Goal: Task Accomplishment & Management: Manage account settings

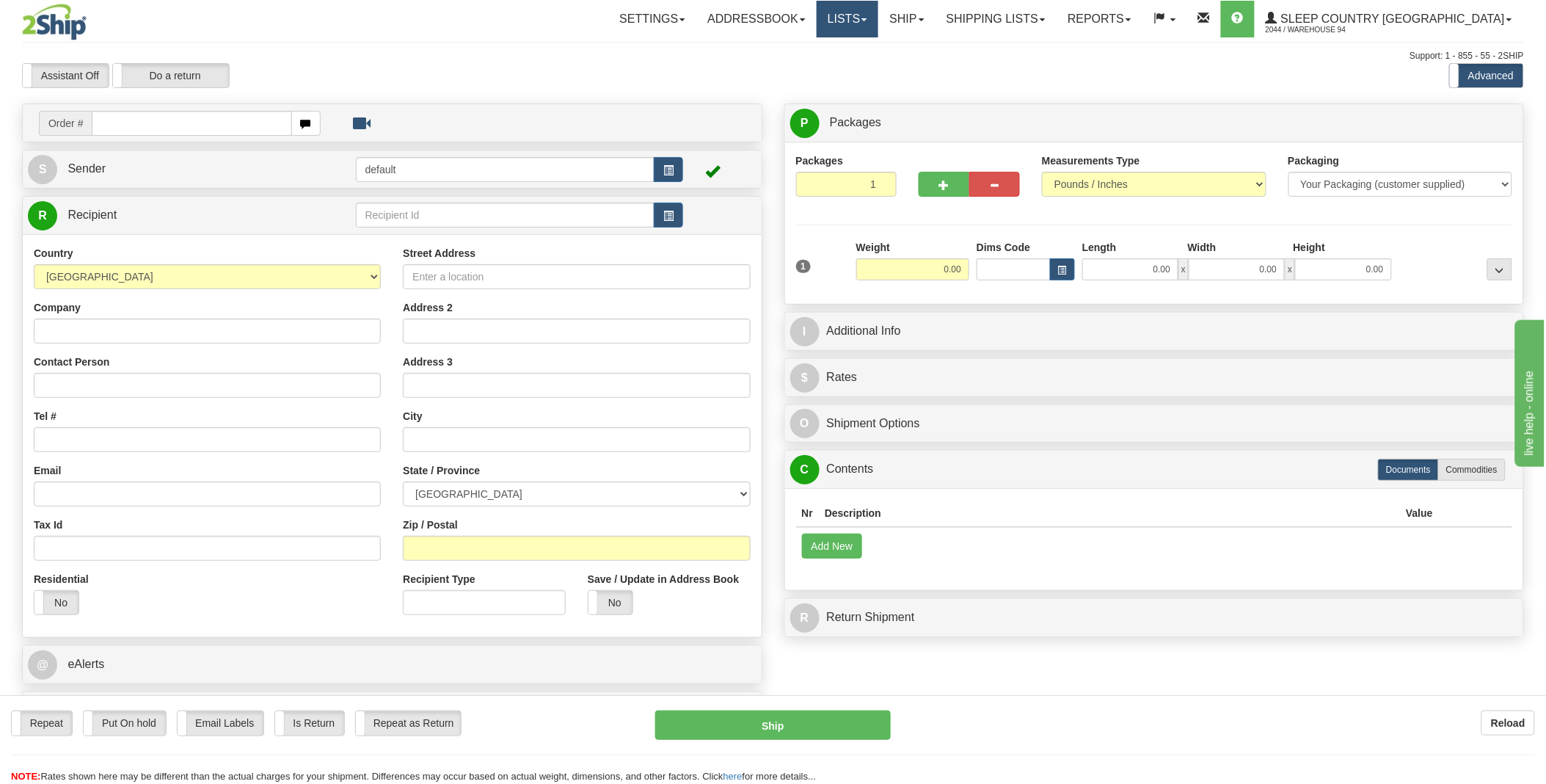
click at [879, 24] on link "Lists" at bounding box center [847, 19] width 62 height 37
click at [935, 14] on link "Ship" at bounding box center [907, 19] width 56 height 37
click at [920, 69] on span "OnHold / Order Queue" at bounding box center [869, 70] width 104 height 11
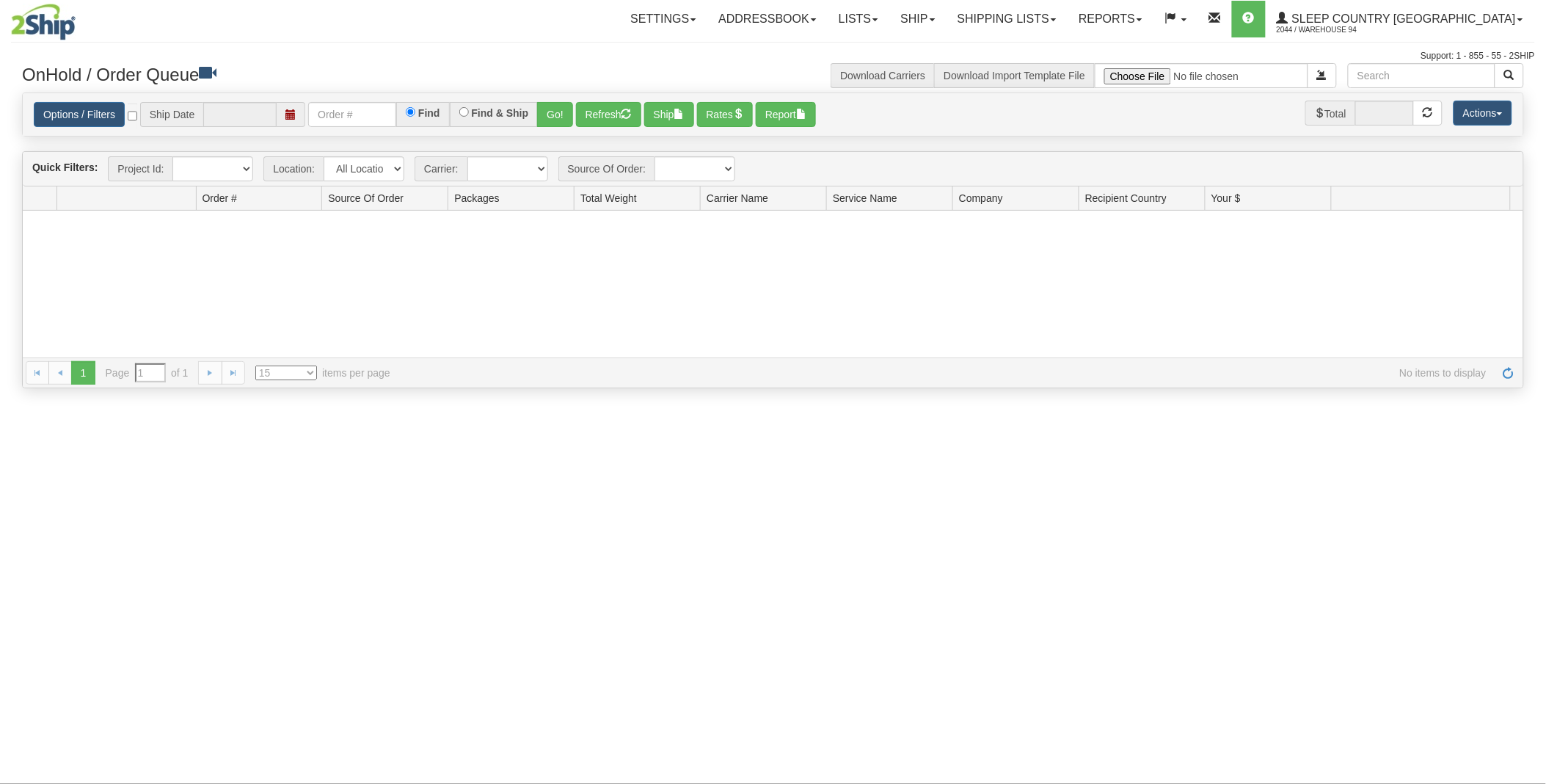
type input "[DATE]"
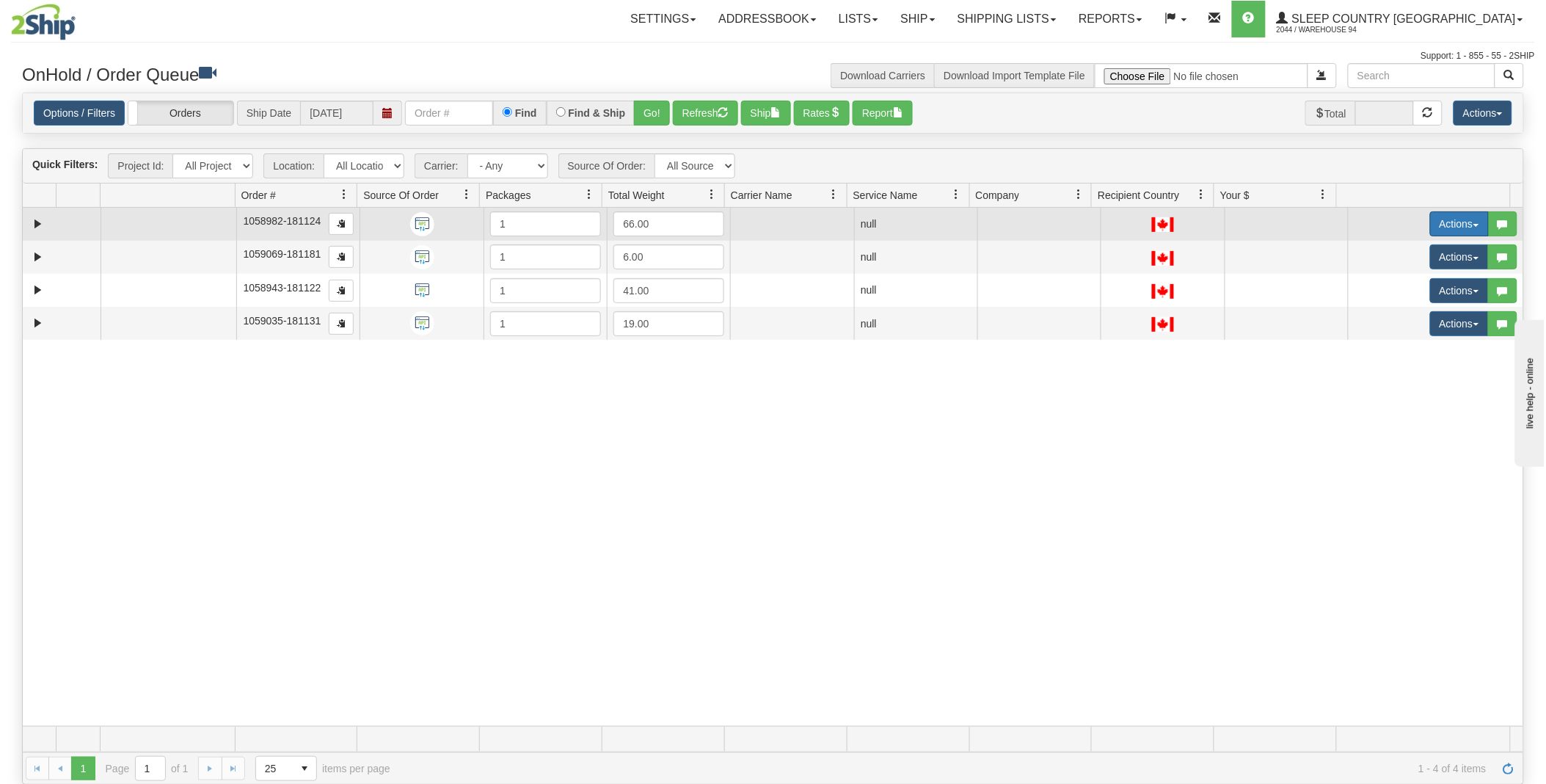
click at [1451, 226] on button "Actions" at bounding box center [1459, 223] width 59 height 25
click at [1398, 248] on span "Open" at bounding box center [1394, 251] width 35 height 11
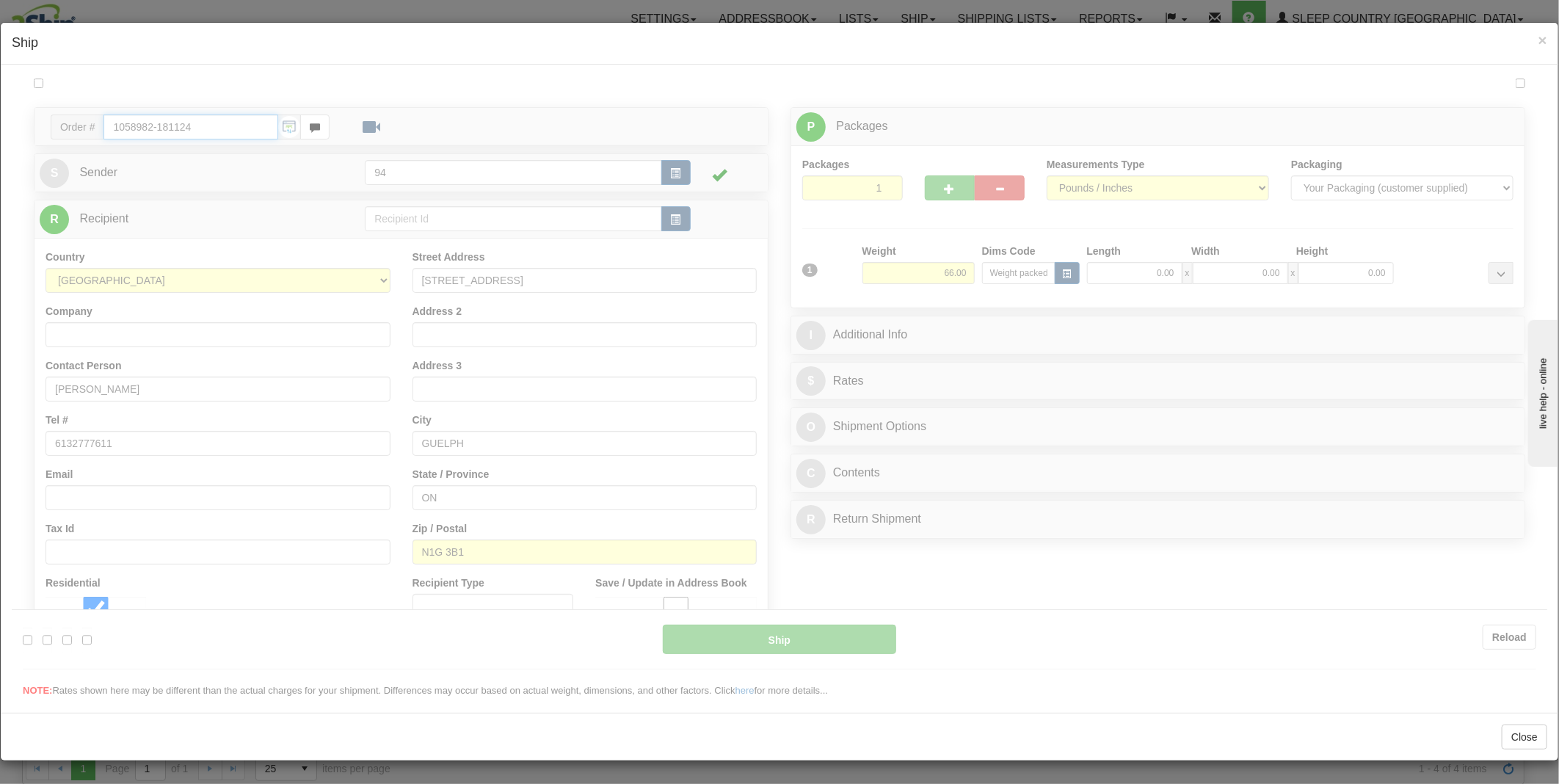
type input "11:18"
type input "16:00"
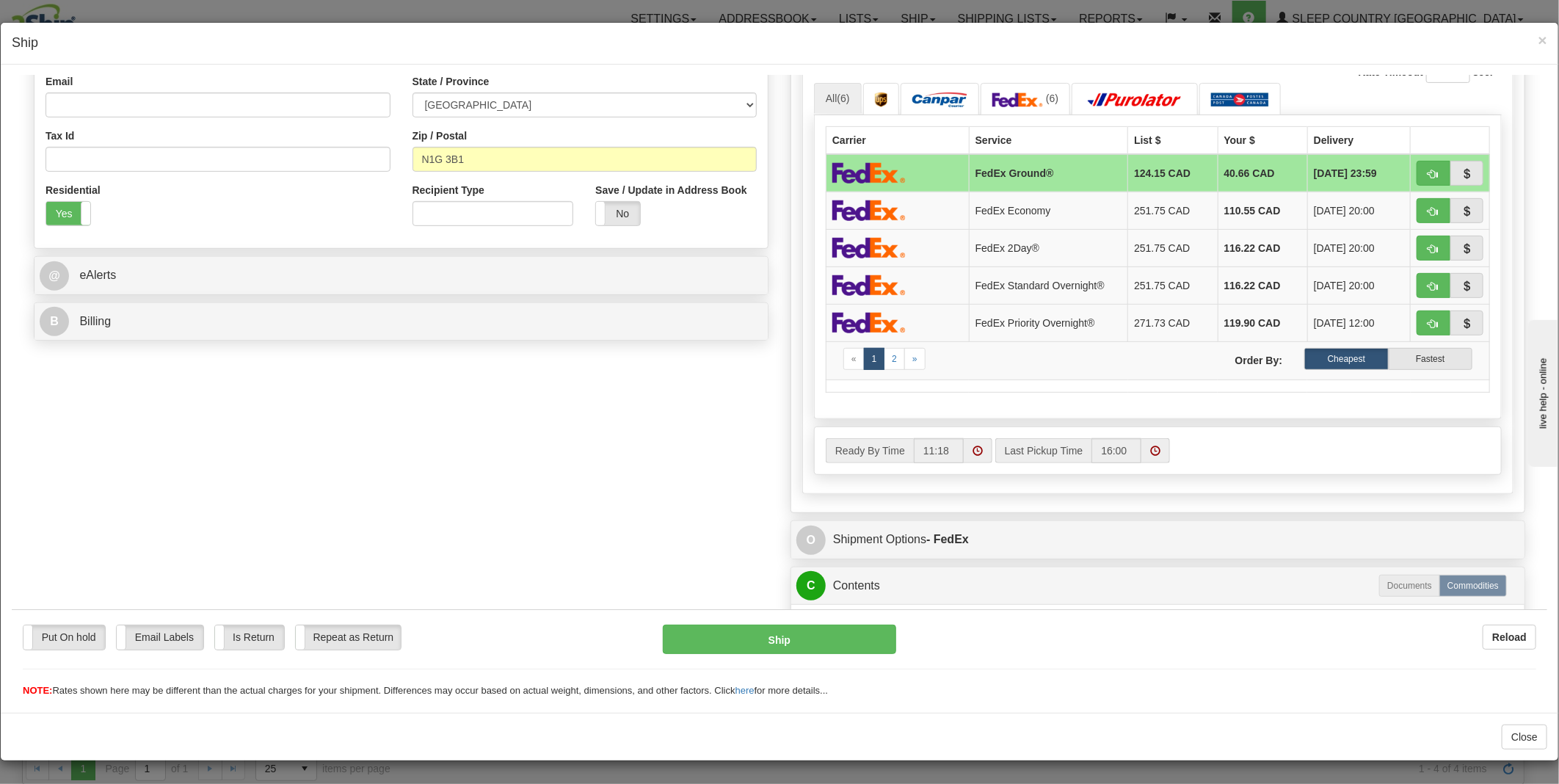
scroll to position [488, 0]
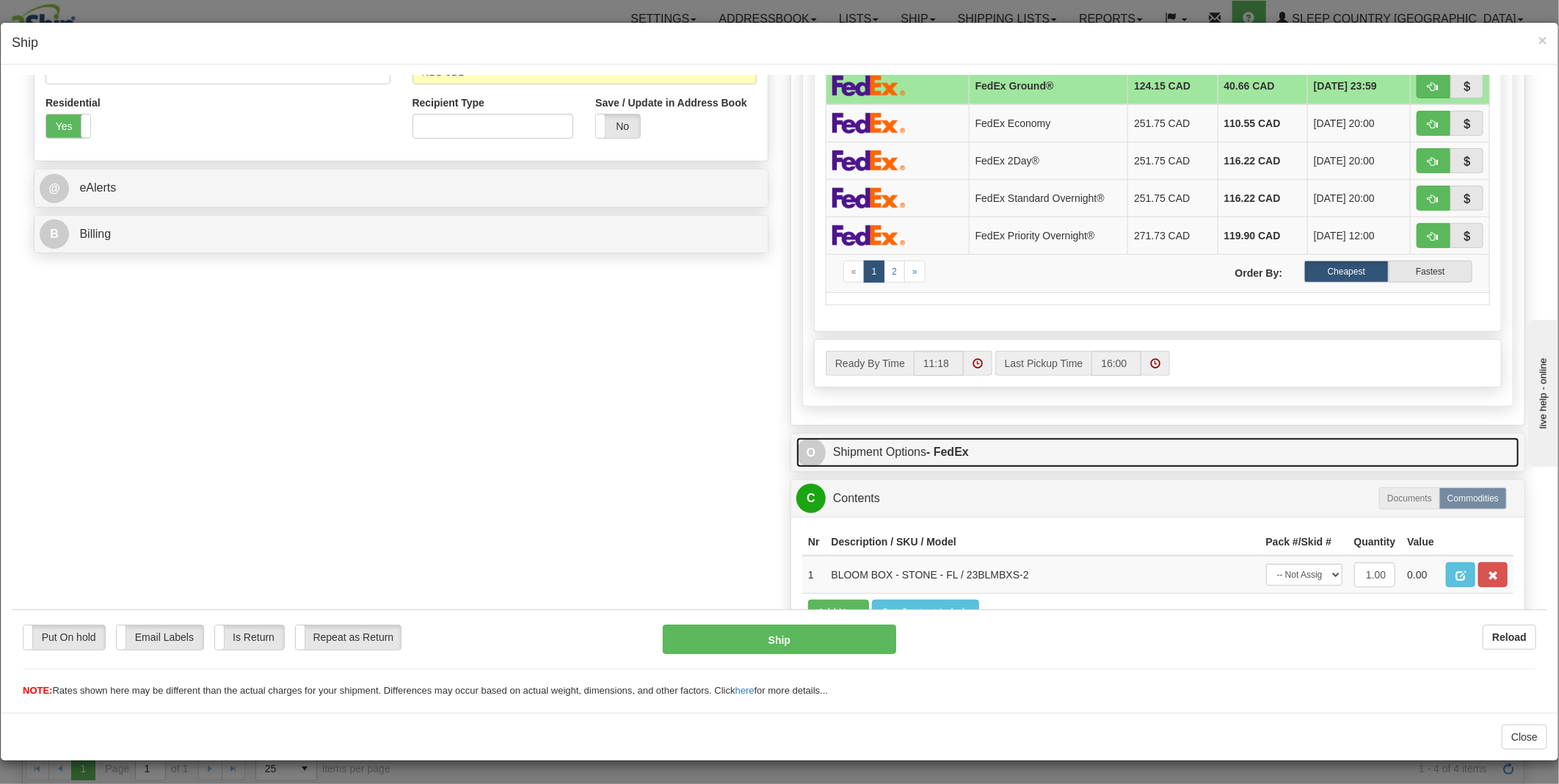
click at [885, 456] on link "O Shipment Options - FedEx" at bounding box center [1157, 451] width 723 height 30
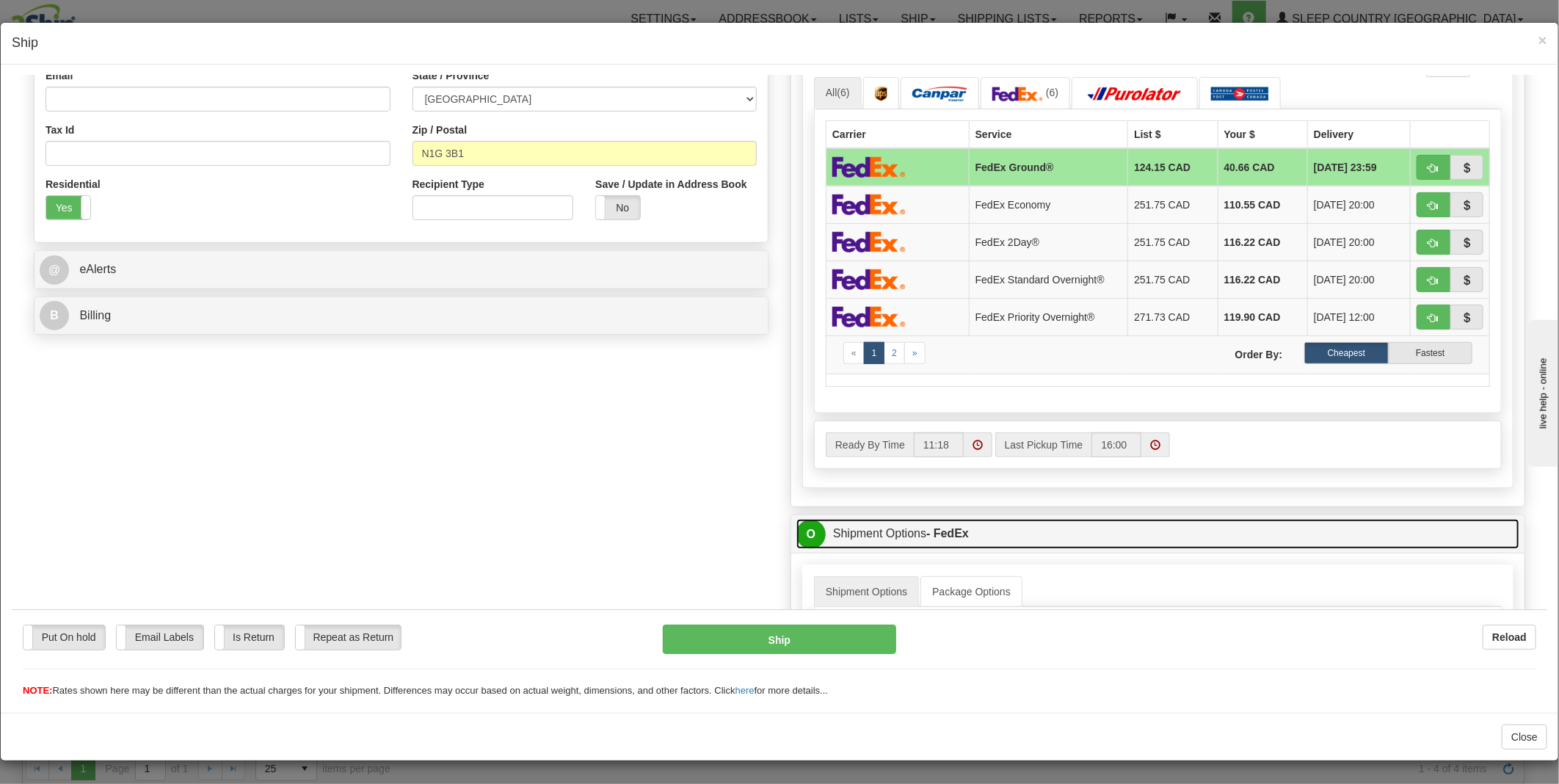
scroll to position [163, 0]
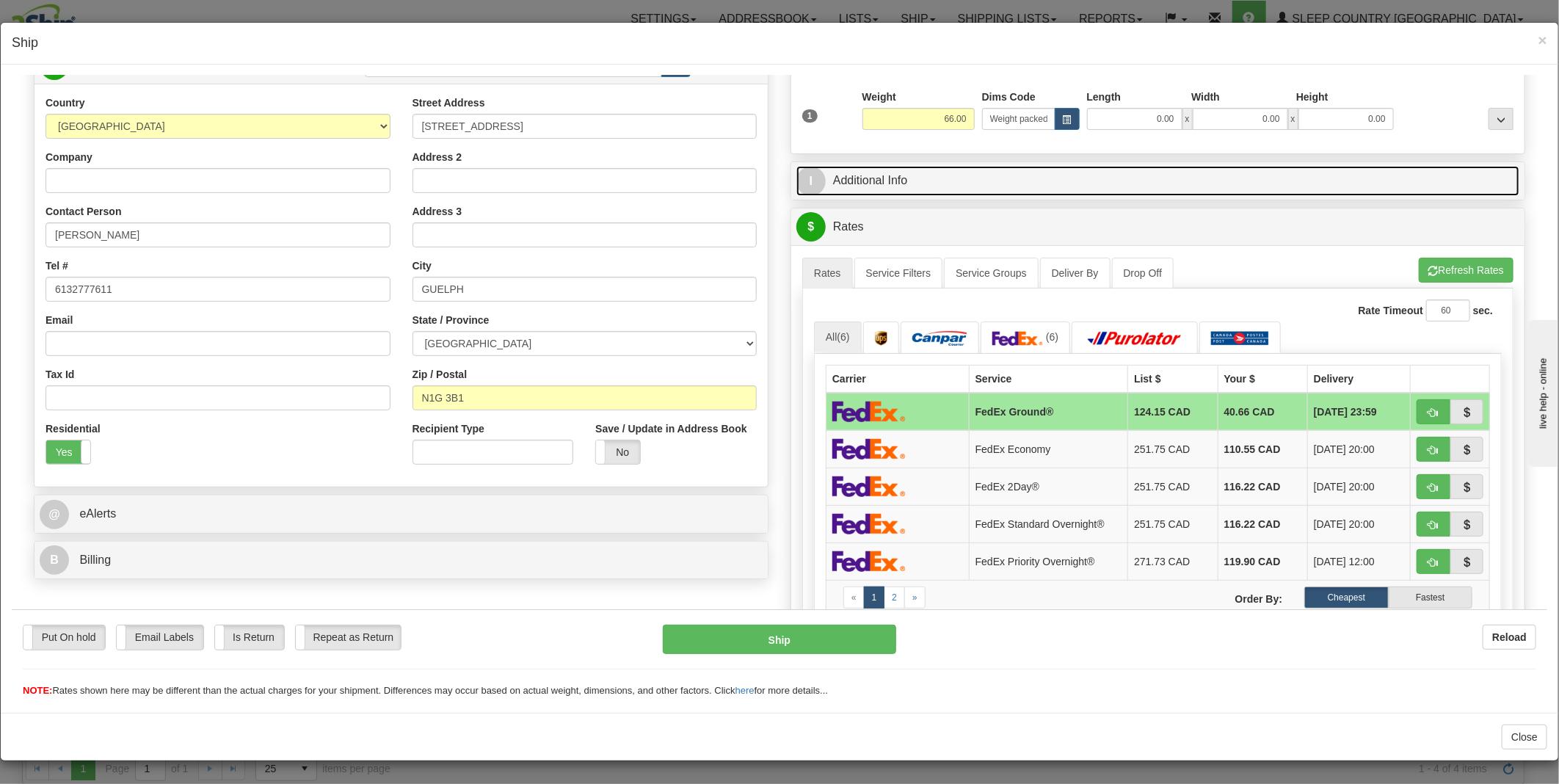
click at [860, 175] on link "I Additional Info" at bounding box center [1157, 180] width 723 height 30
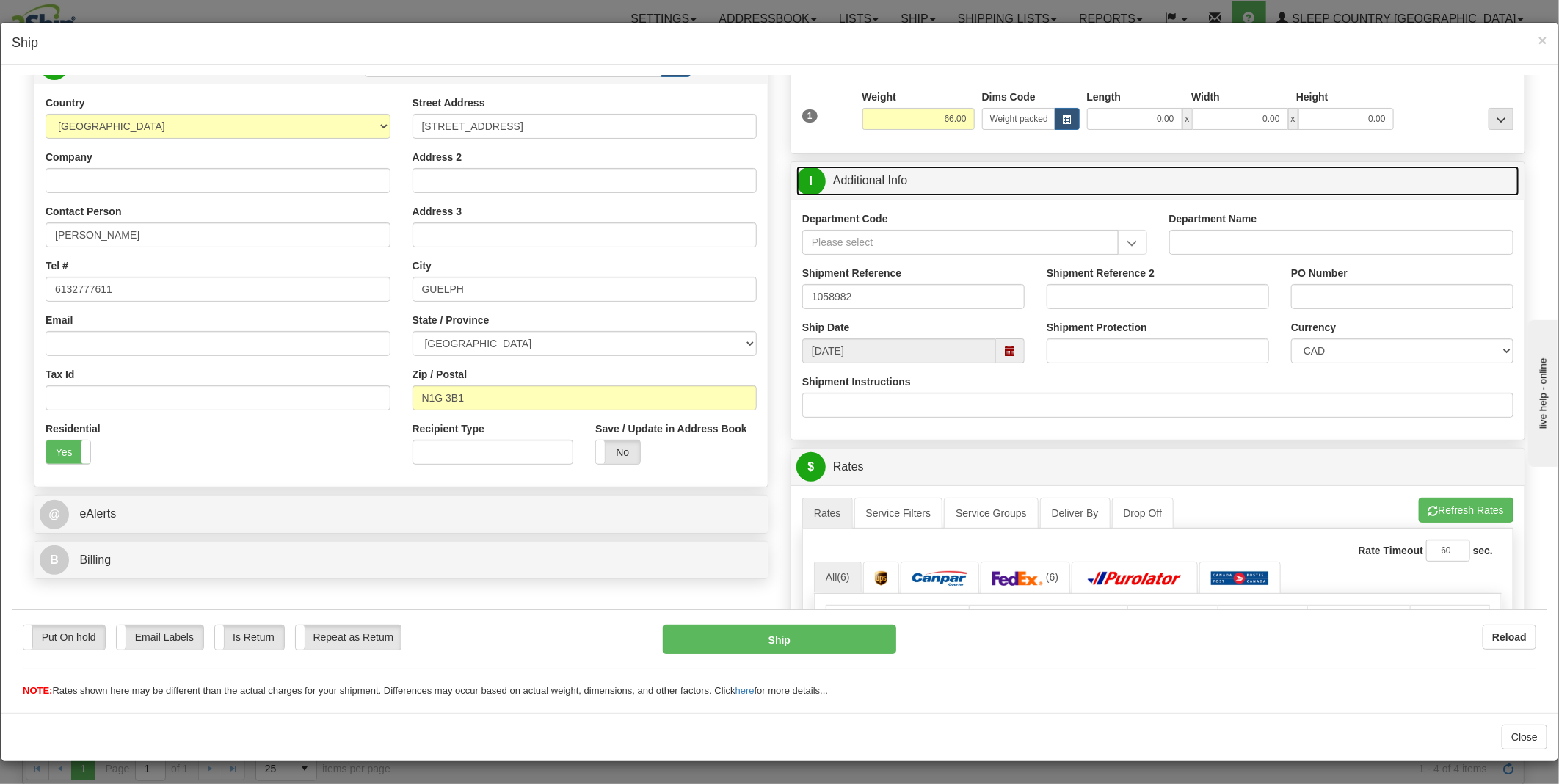
click at [855, 178] on link "I Additional Info" at bounding box center [1157, 180] width 723 height 30
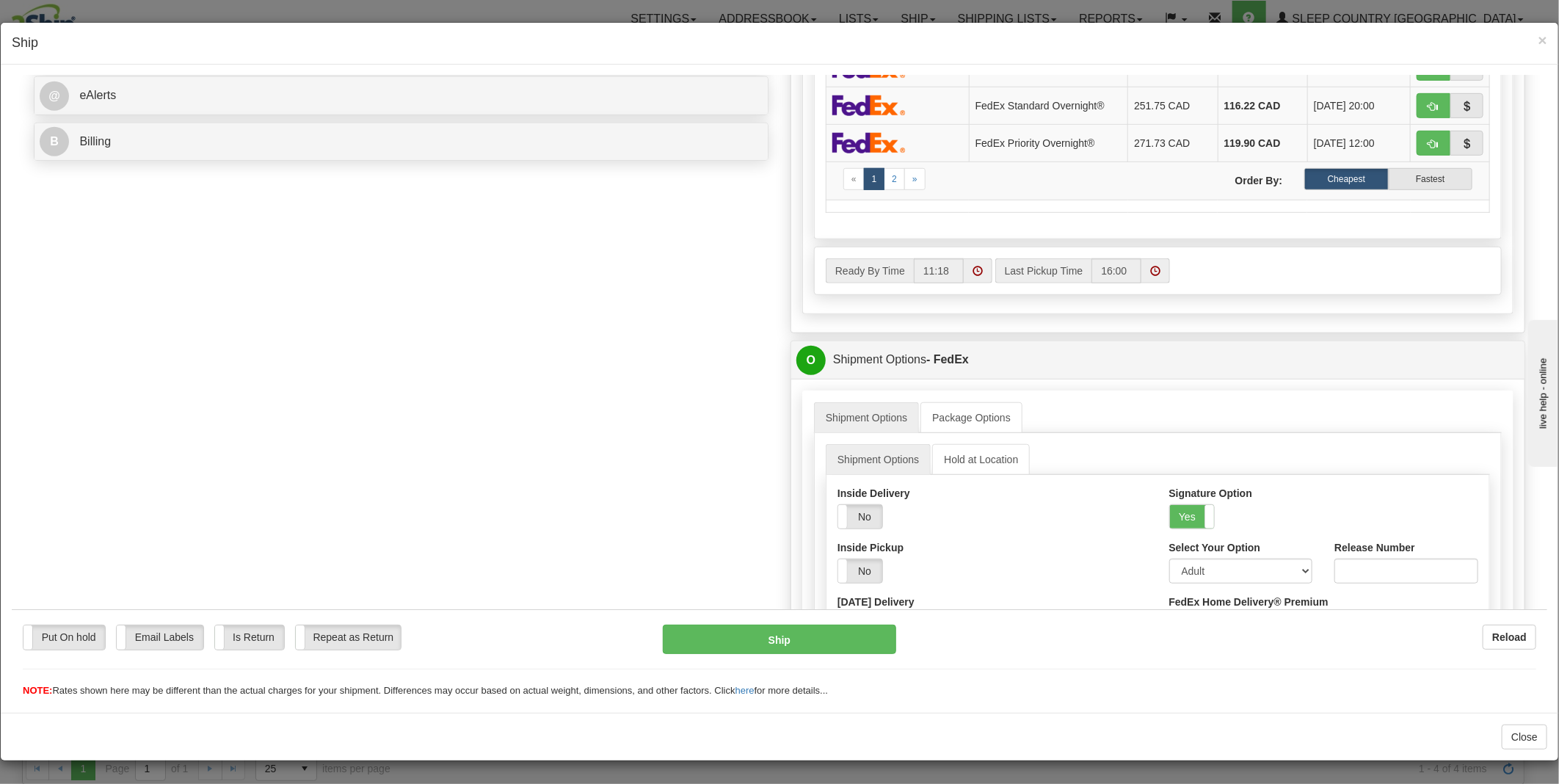
scroll to position [734, 0]
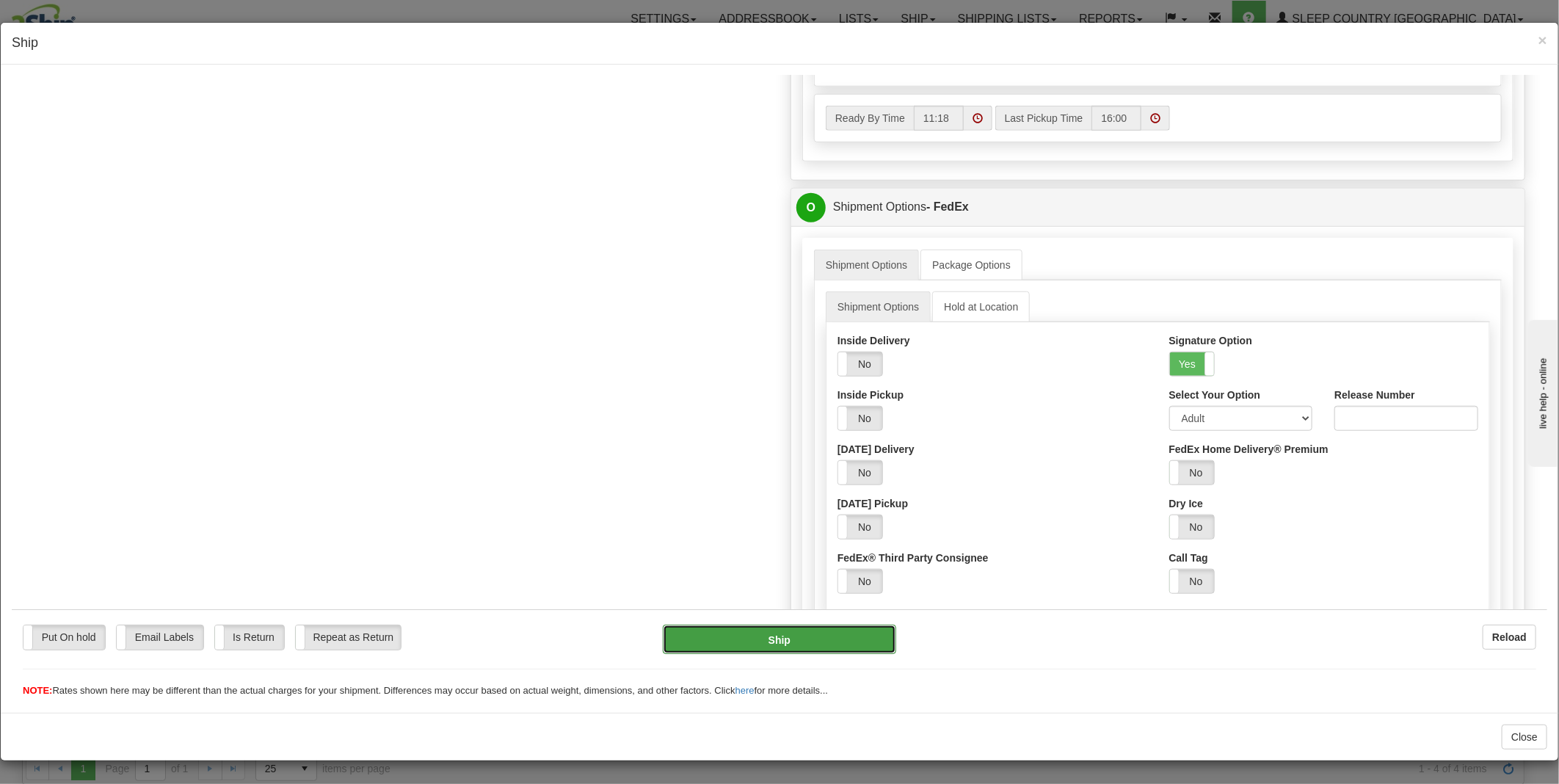
click at [803, 633] on button "Ship" at bounding box center [780, 638] width 234 height 30
type input "92"
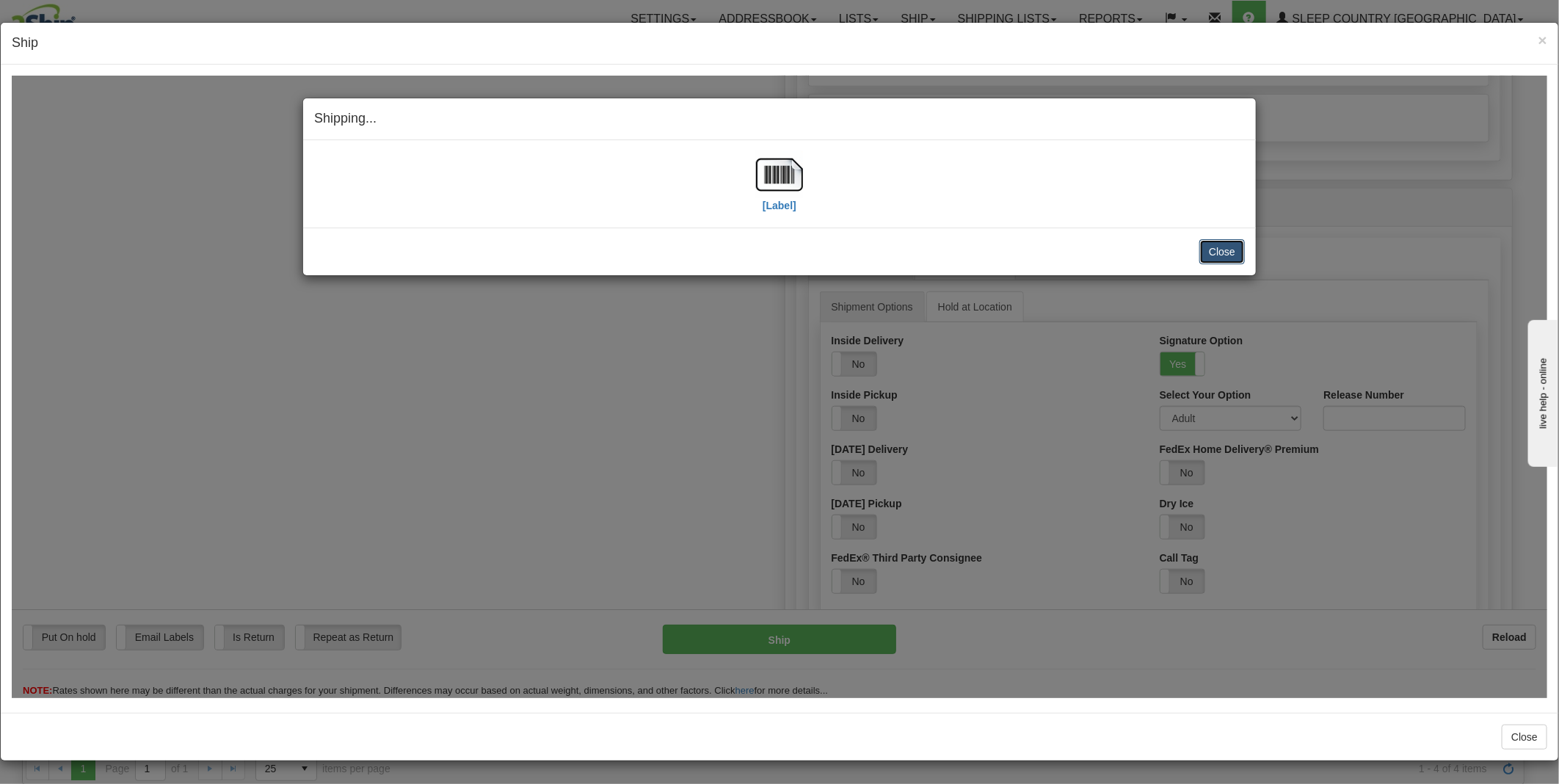
click at [1238, 249] on button "Close" at bounding box center [1222, 251] width 46 height 25
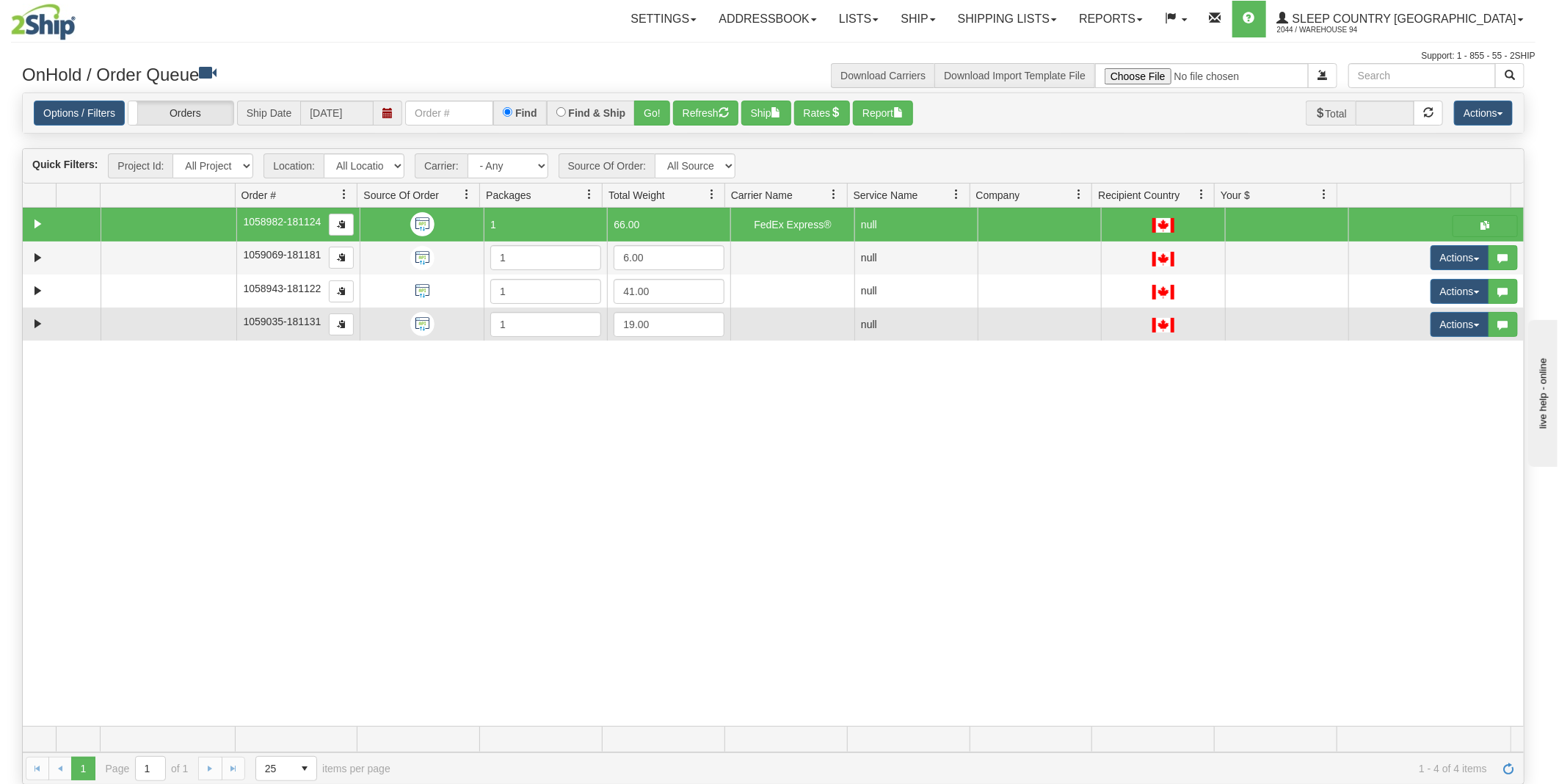
scroll to position [0, 0]
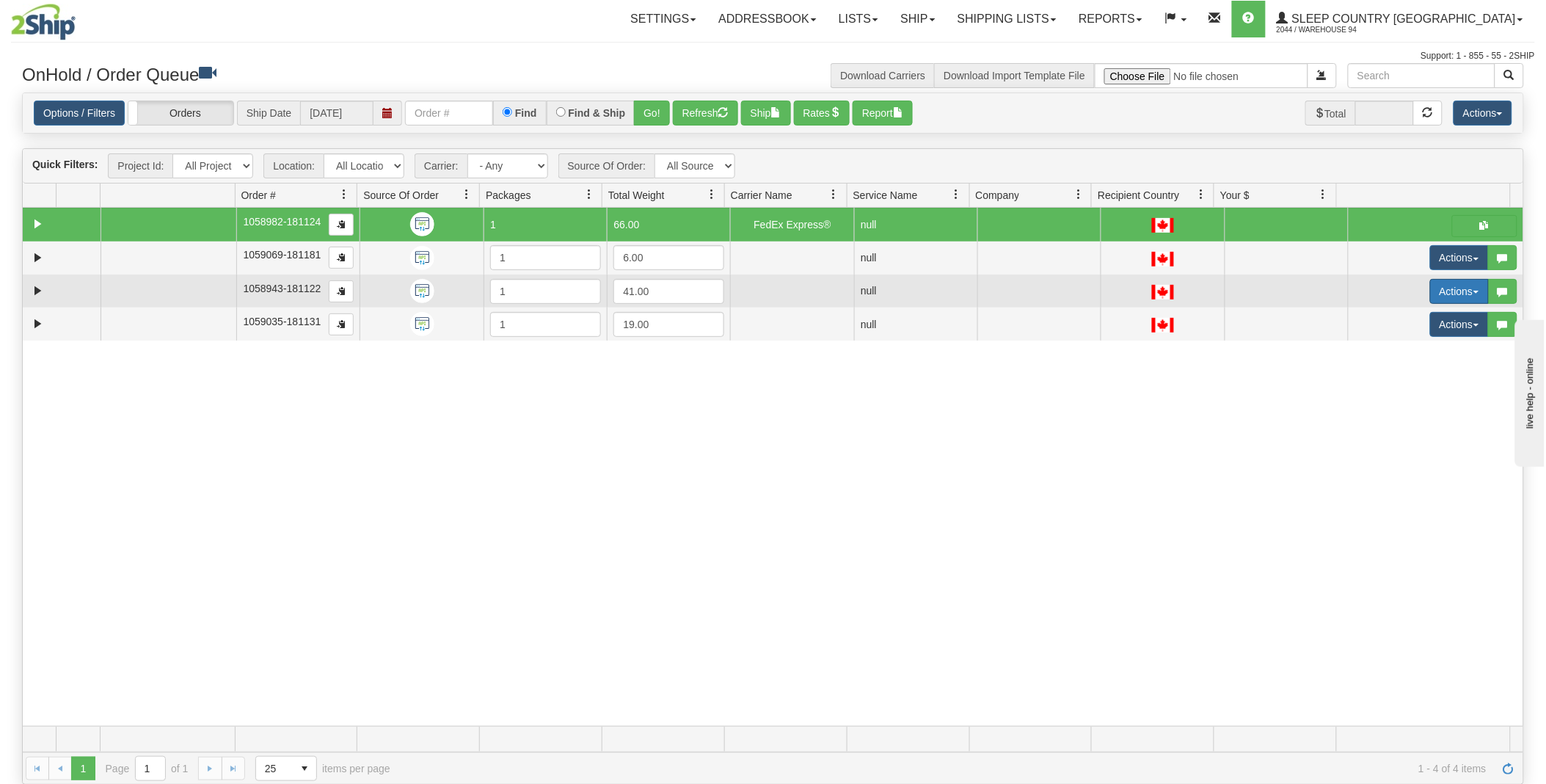
click at [1474, 290] on span "button" at bounding box center [1477, 292] width 6 height 3
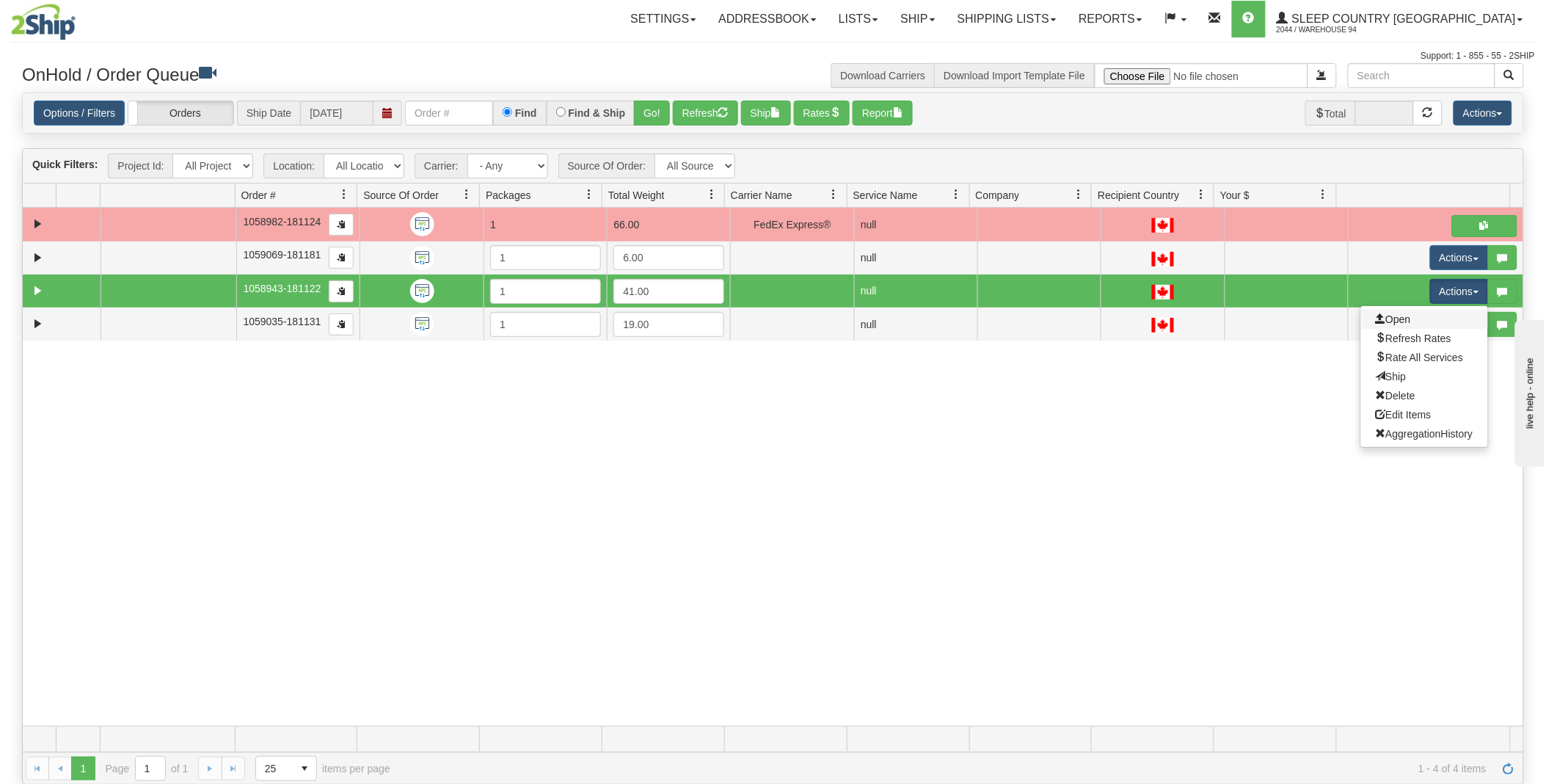
click at [1404, 318] on link "Open" at bounding box center [1425, 318] width 127 height 19
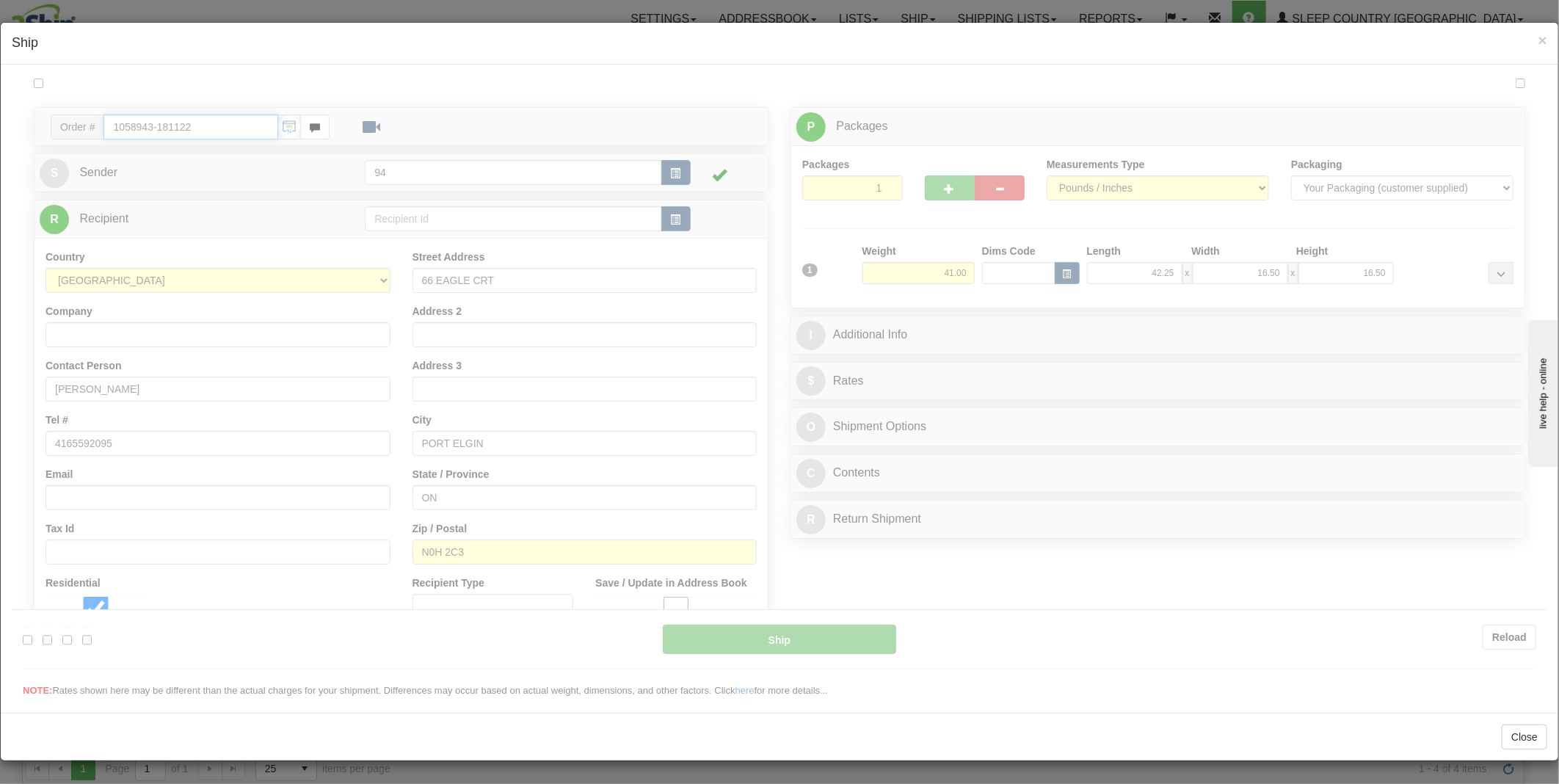
type input "11:20"
type input "16:00"
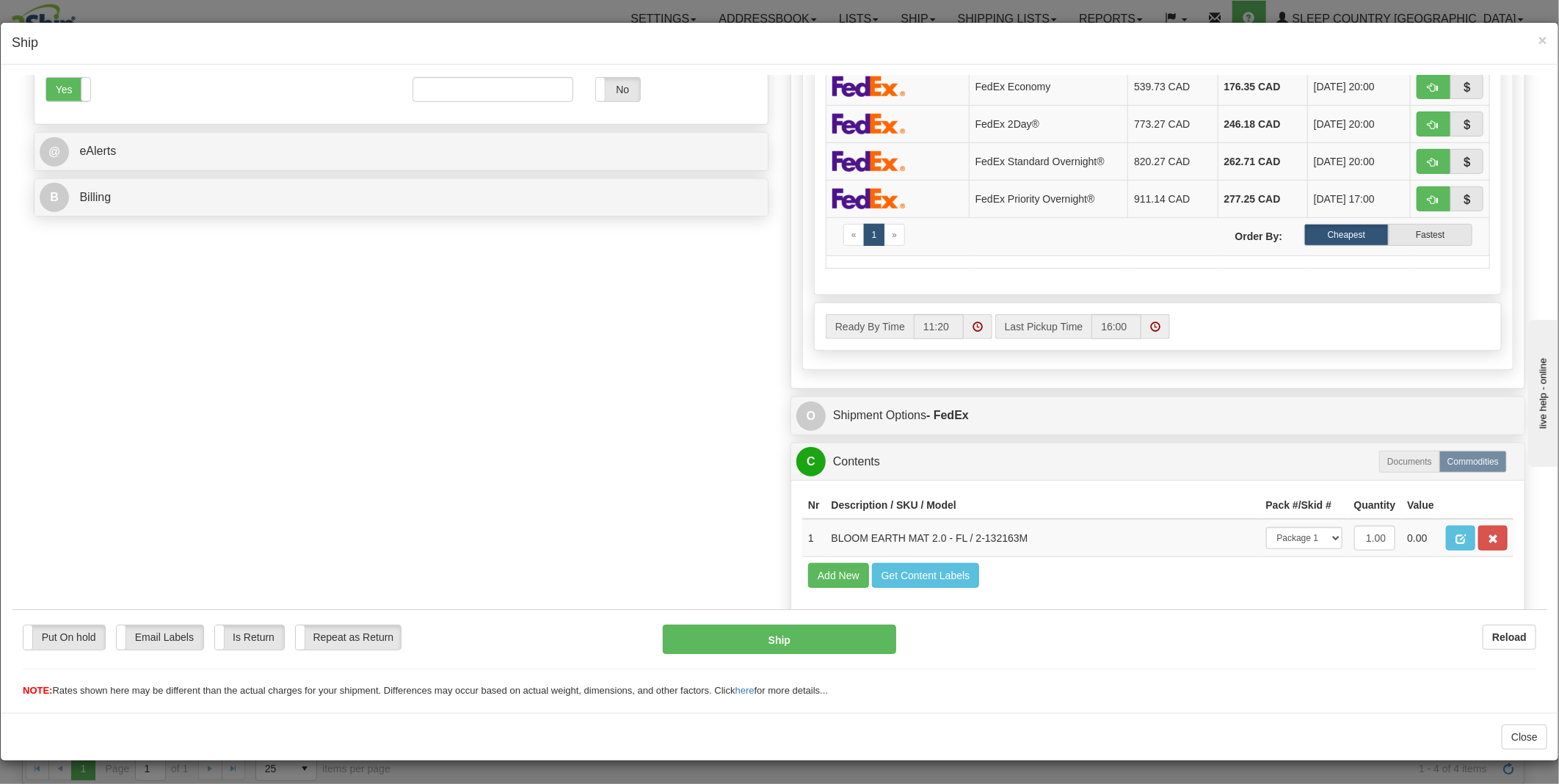
scroll to position [606, 0]
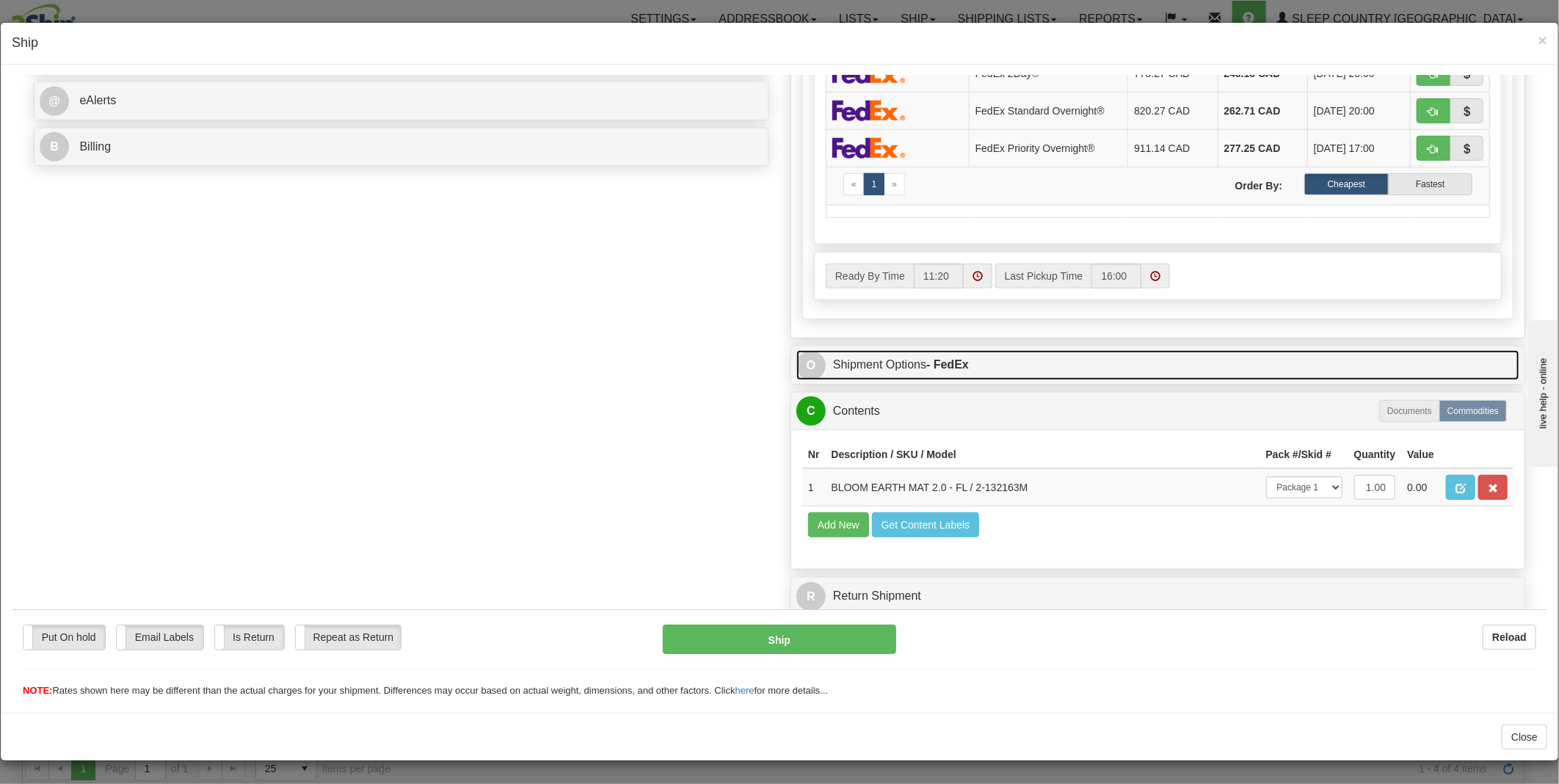
click at [824, 349] on link "O Shipment Options - FedEx" at bounding box center [1157, 363] width 723 height 30
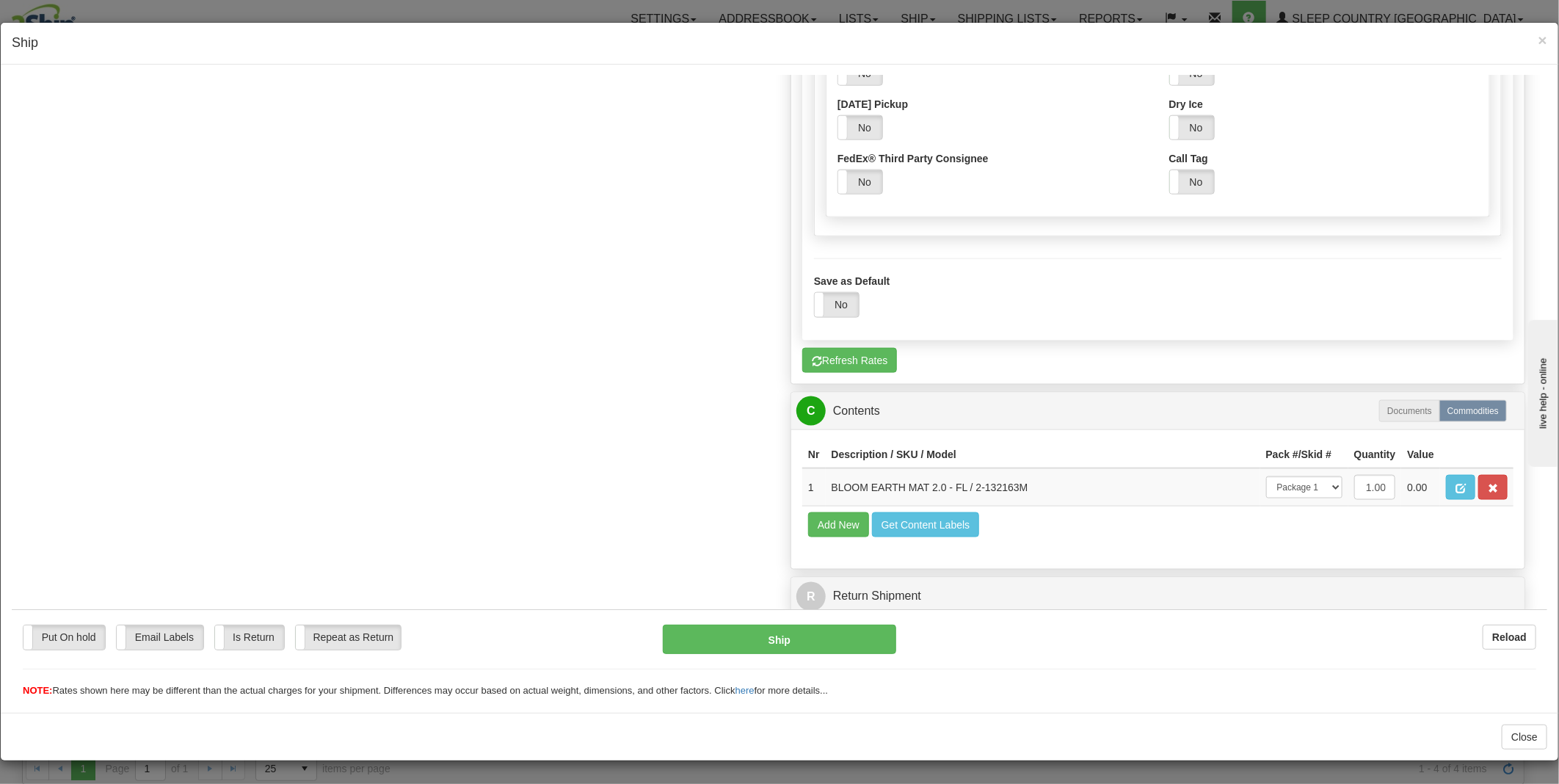
scroll to position [1164, 0]
click at [805, 634] on button "Ship" at bounding box center [780, 638] width 234 height 30
type input "92"
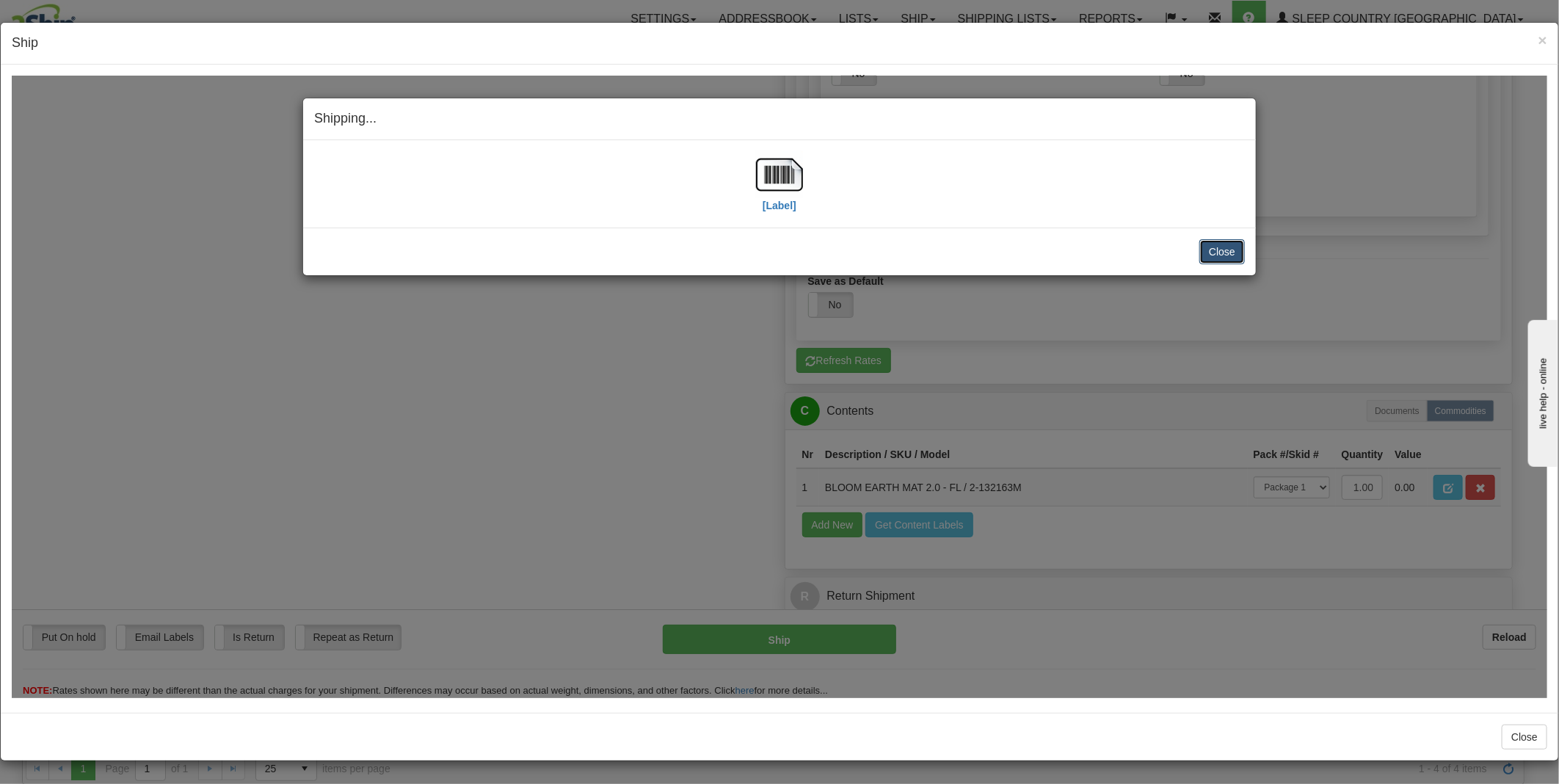
click at [1231, 250] on button "Close" at bounding box center [1222, 251] width 46 height 25
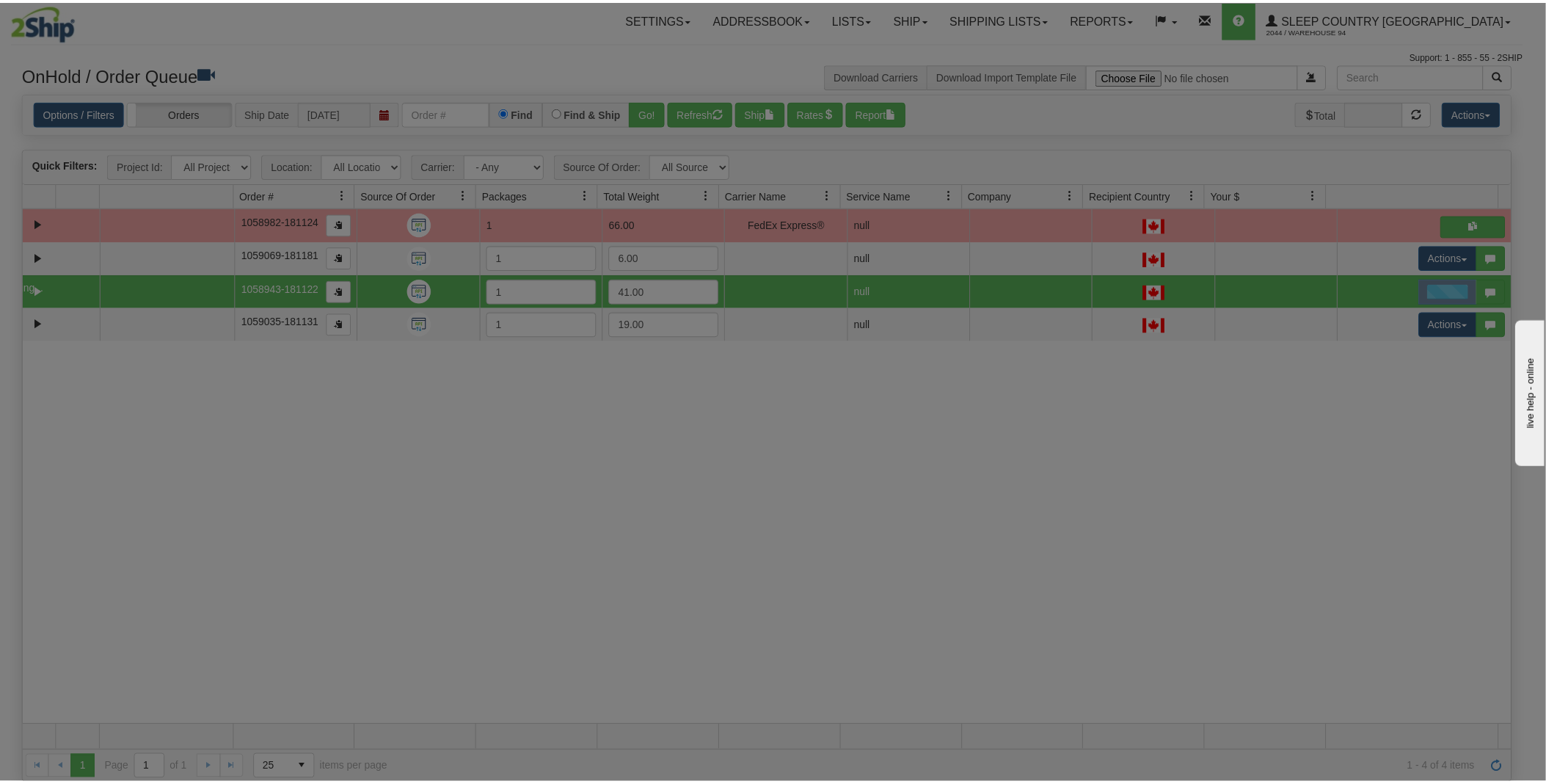
scroll to position [0, 0]
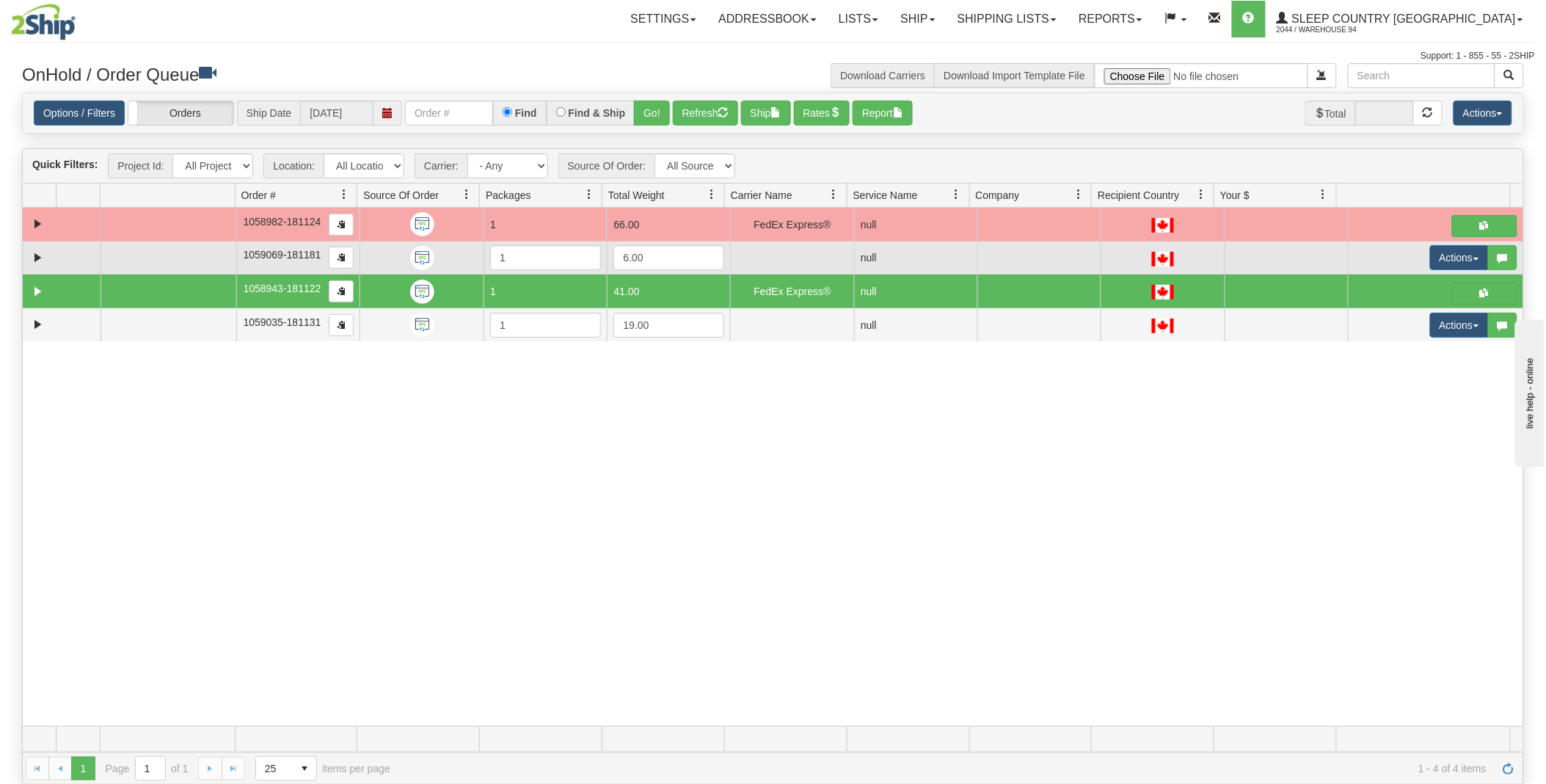
click at [882, 260] on td "null" at bounding box center [916, 258] width 123 height 33
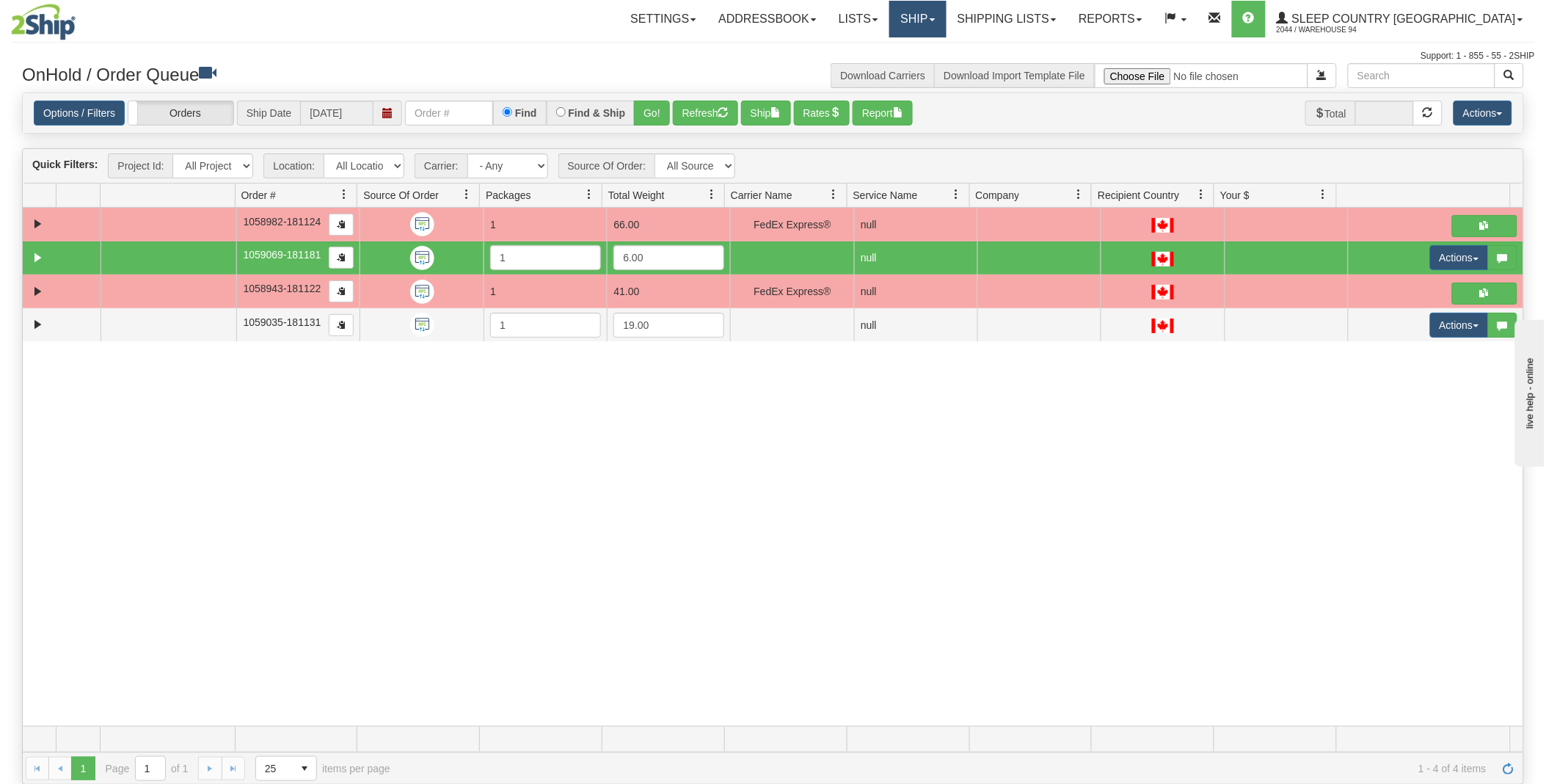
click at [946, 18] on link "Ship" at bounding box center [917, 19] width 56 height 37
click at [931, 66] on span "OnHold / Order Queue" at bounding box center [879, 70] width 104 height 11
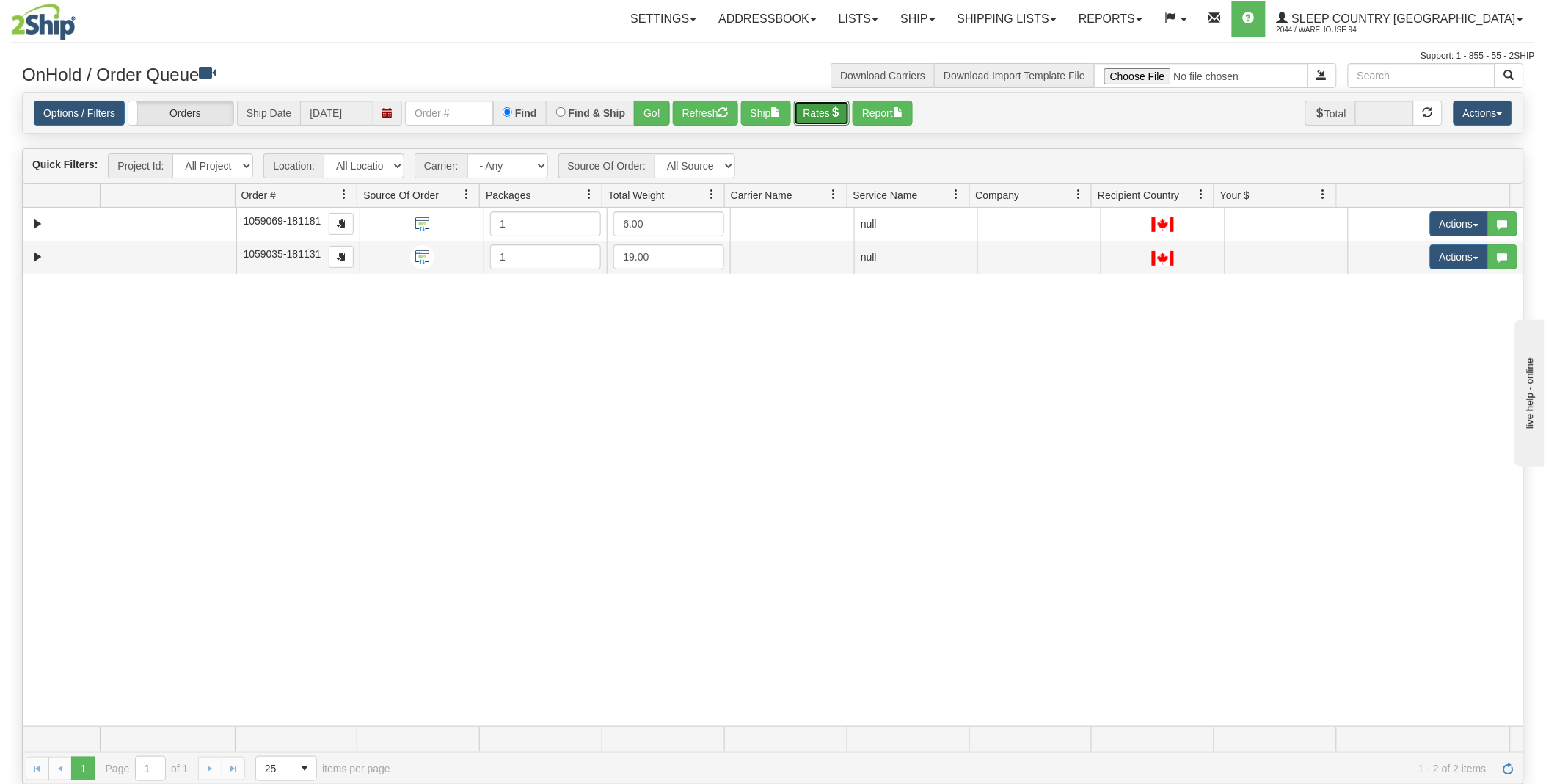
click at [823, 109] on button "Rates" at bounding box center [822, 113] width 56 height 25
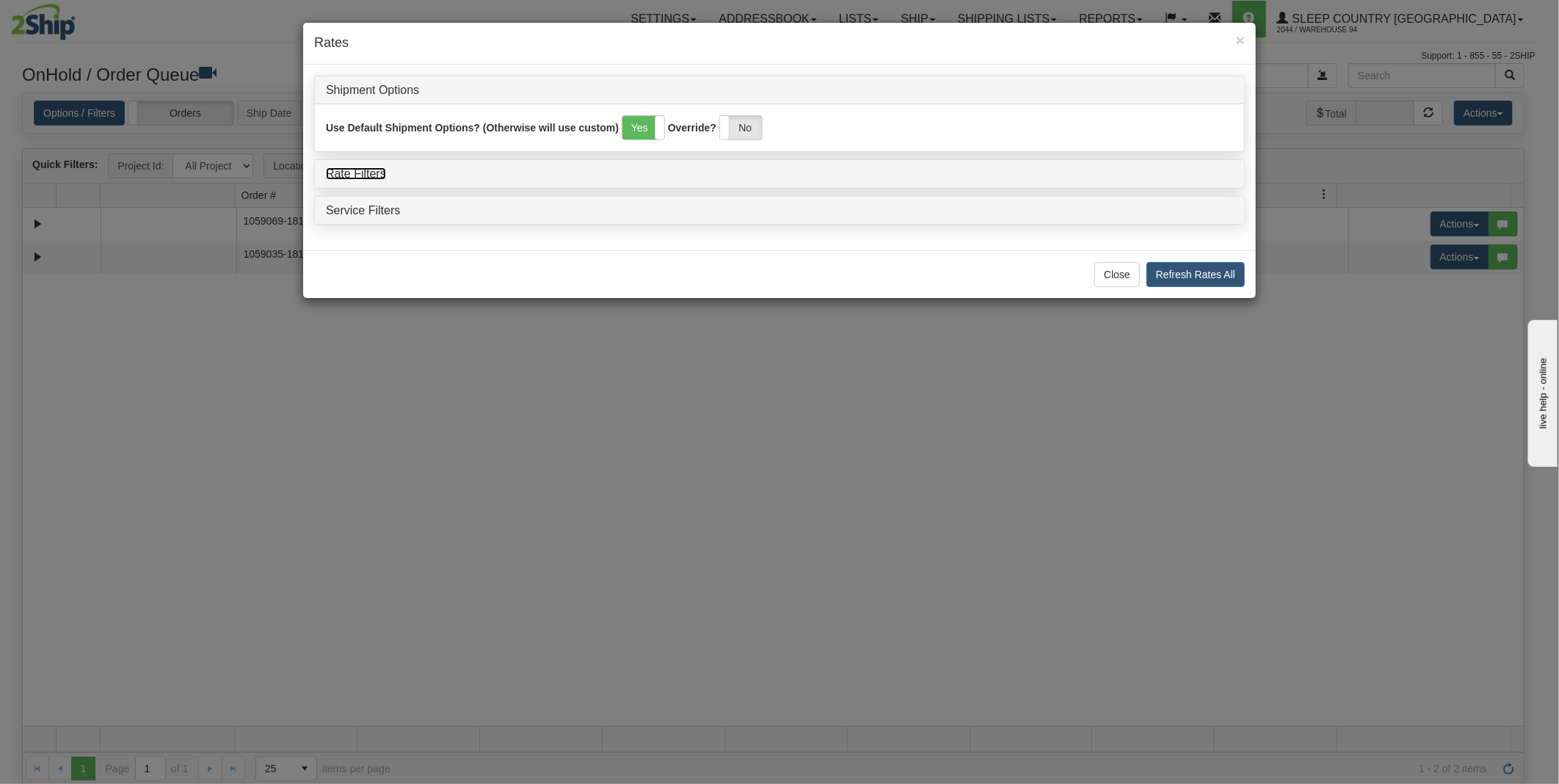
click at [364, 170] on link "Rate Filters" at bounding box center [356, 174] width 60 height 12
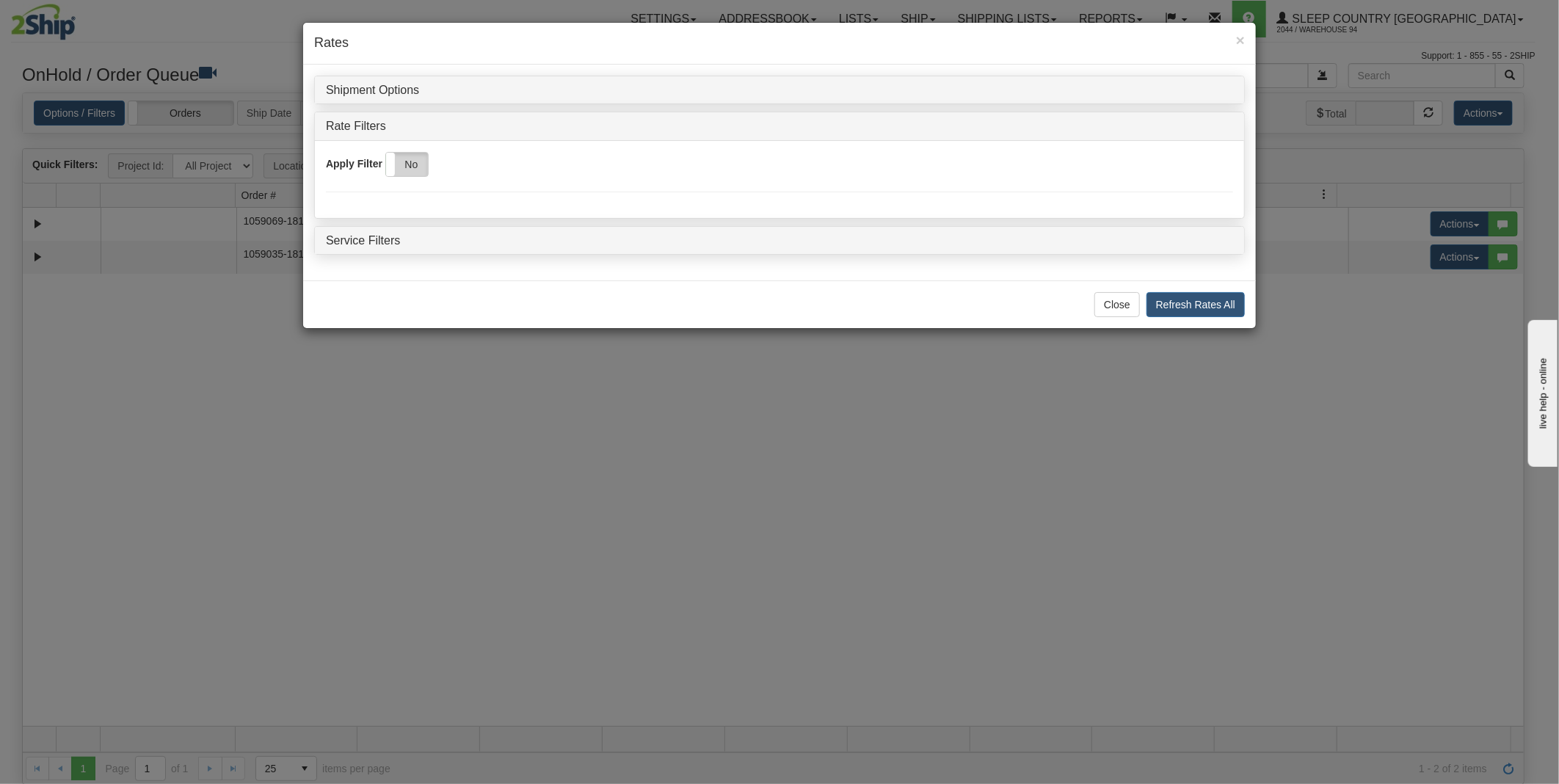
click at [408, 158] on label "No" at bounding box center [407, 164] width 42 height 24
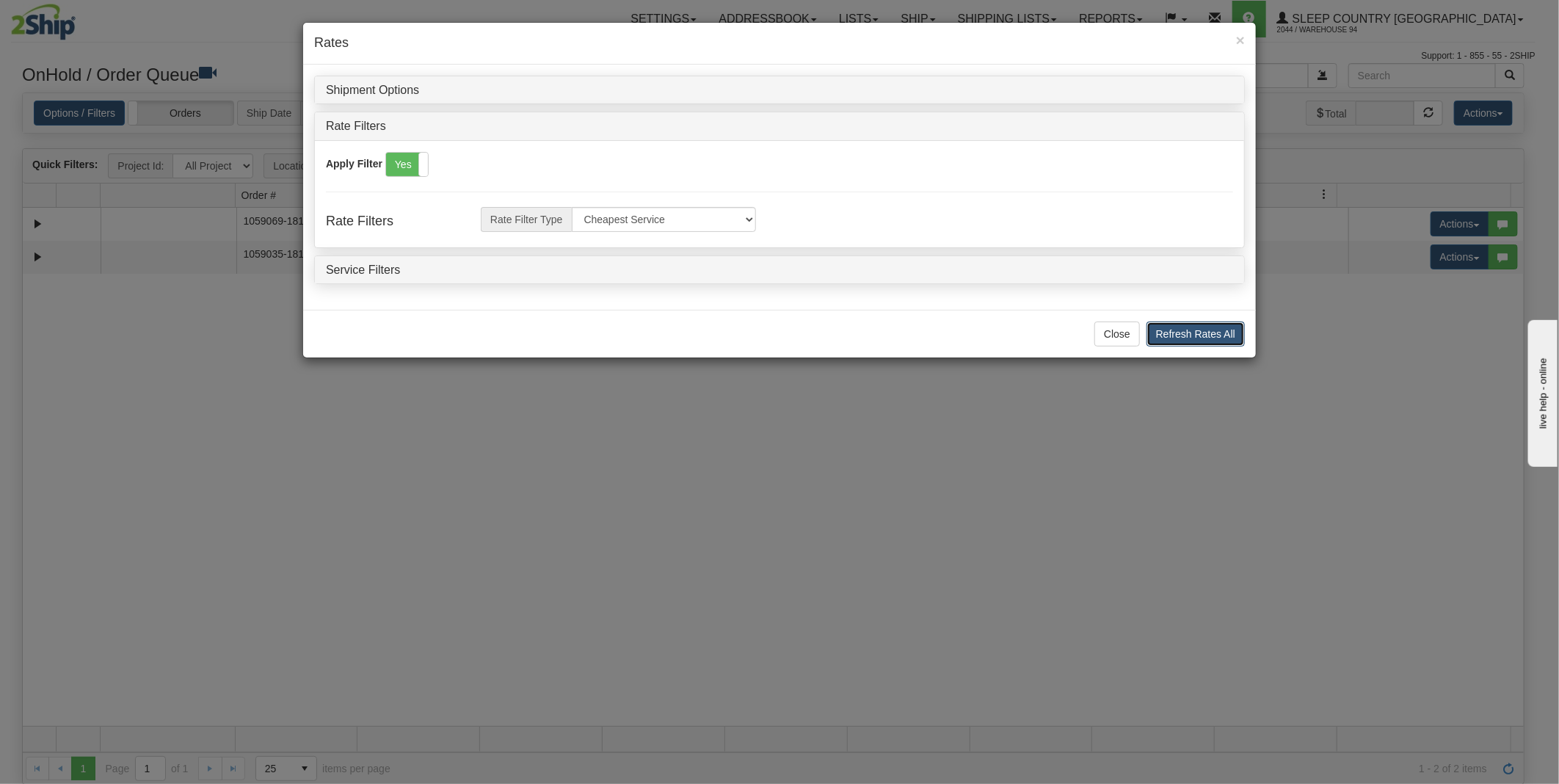
click at [1189, 331] on button "Refresh Rates All" at bounding box center [1195, 334] width 98 height 25
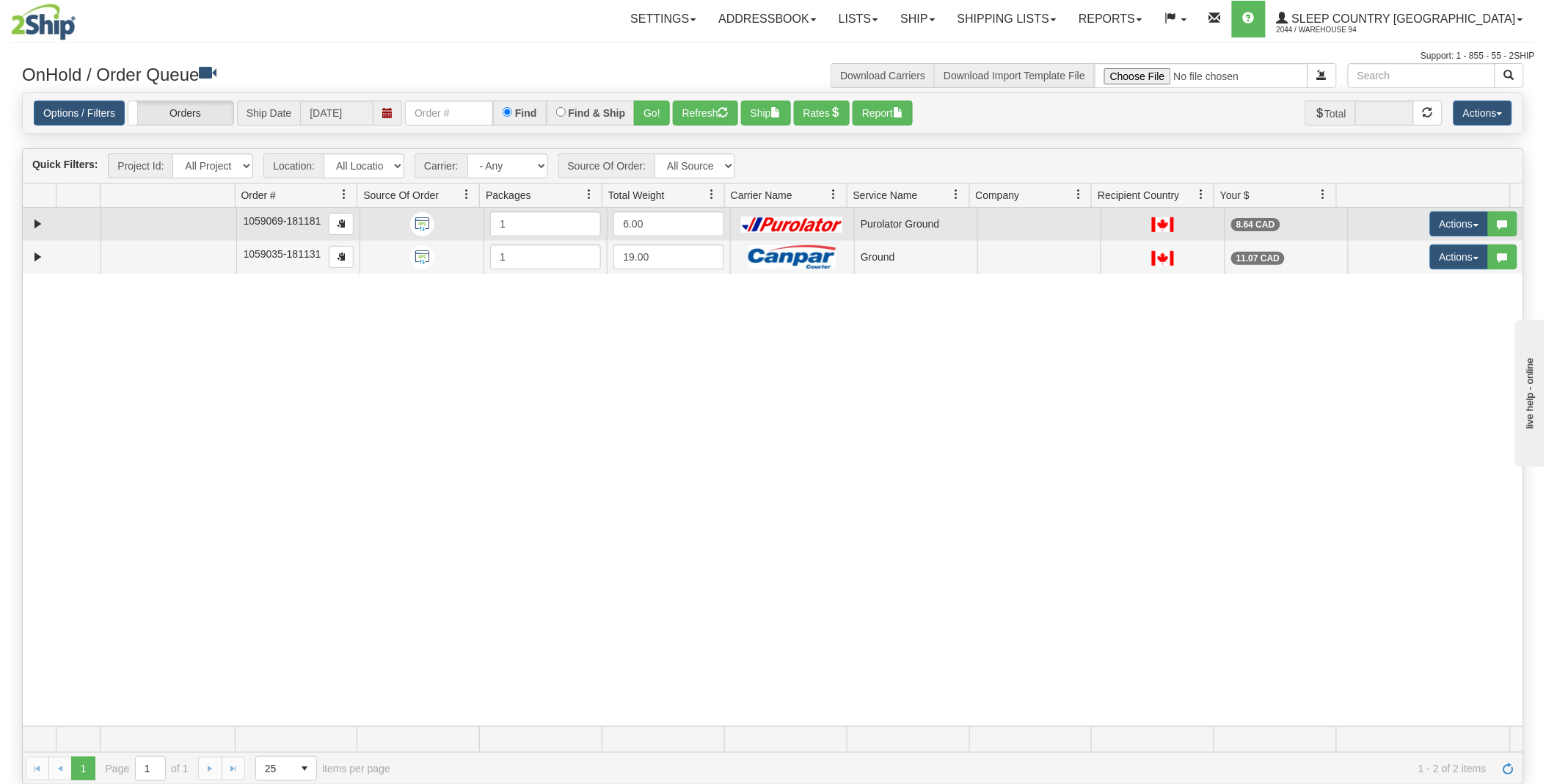
click at [959, 225] on td "Purolator Ground" at bounding box center [916, 224] width 123 height 33
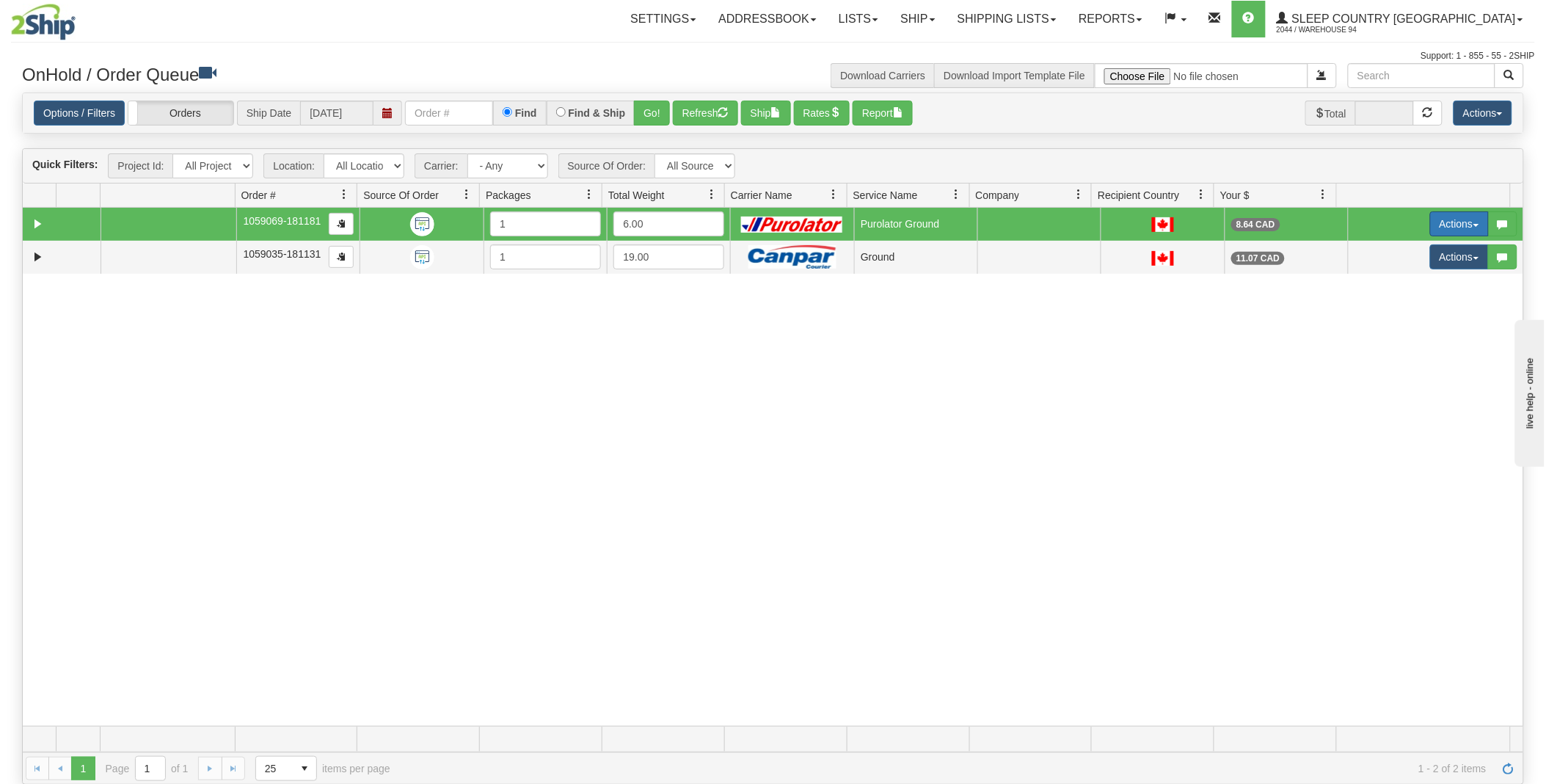
click at [1456, 214] on button "Actions" at bounding box center [1459, 223] width 59 height 25
click at [1415, 248] on link "Open" at bounding box center [1425, 251] width 127 height 19
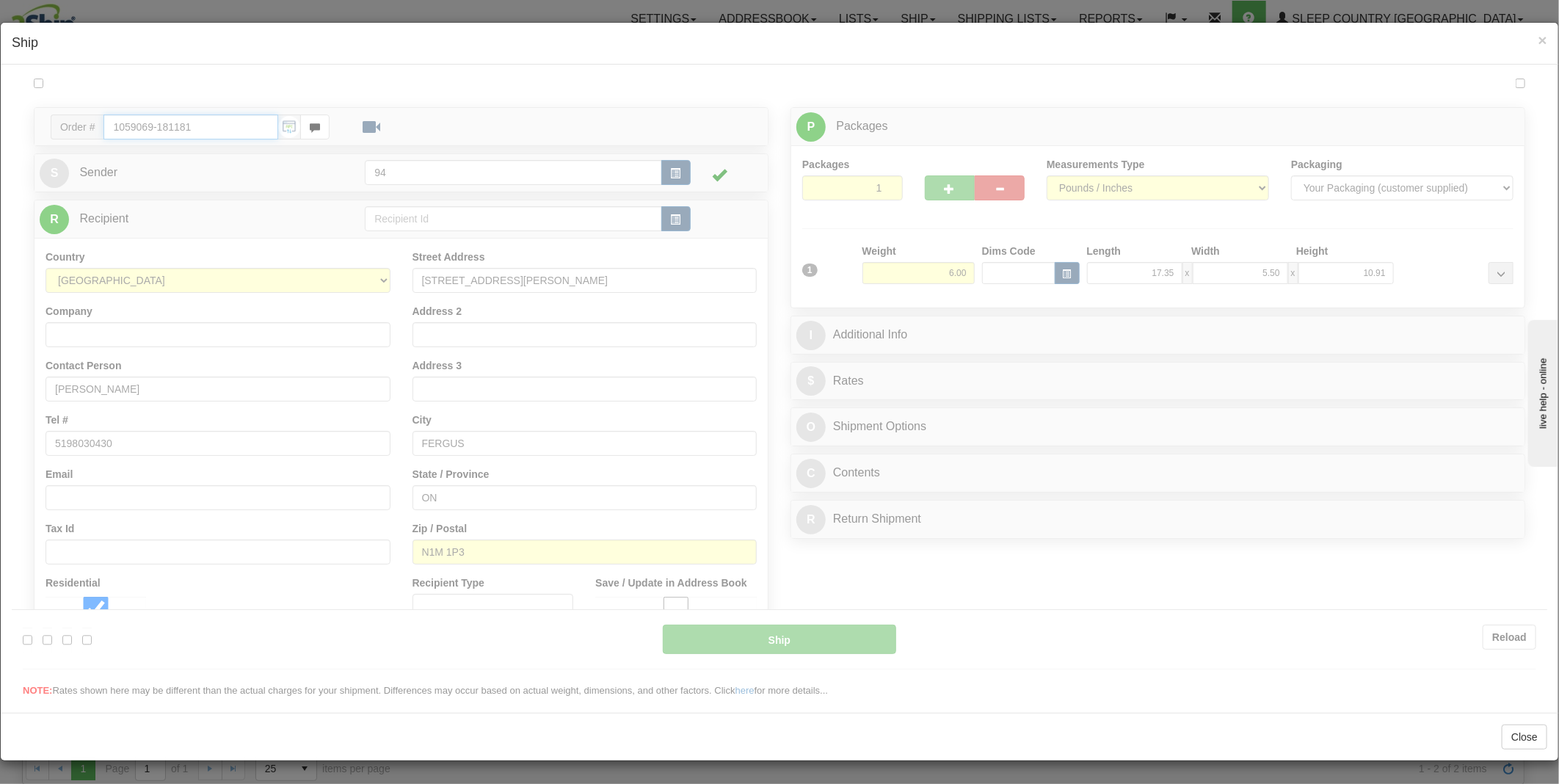
type input "260"
type input "11:24"
type input "16:00"
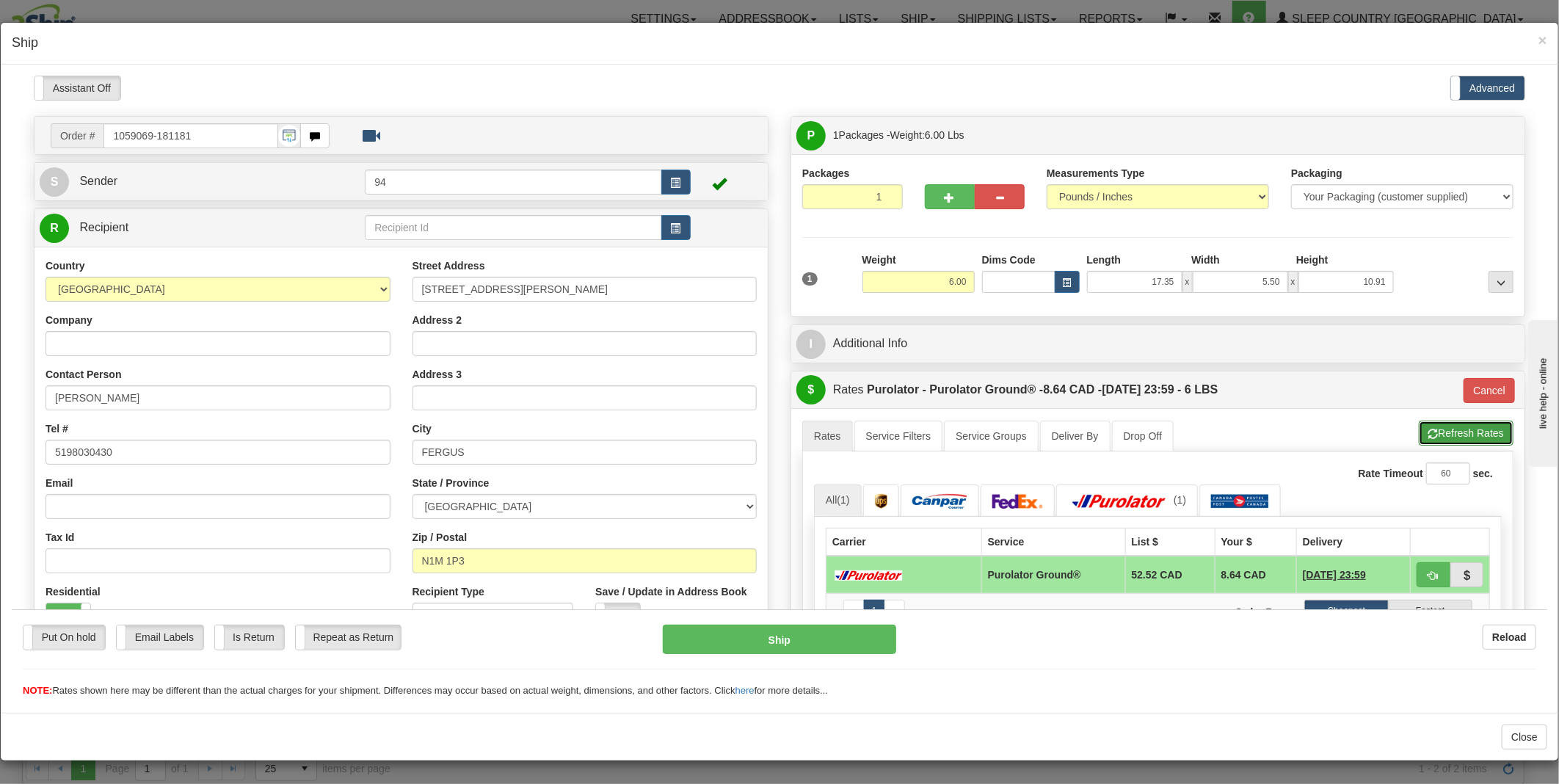
click at [1438, 440] on button "Refresh Rates" at bounding box center [1466, 432] width 94 height 25
type input "260"
drag, startPoint x: 937, startPoint y: 284, endPoint x: 945, endPoint y: 283, distance: 8.1
click at [945, 283] on input "6.00" at bounding box center [918, 280] width 112 height 22
type input "7.00"
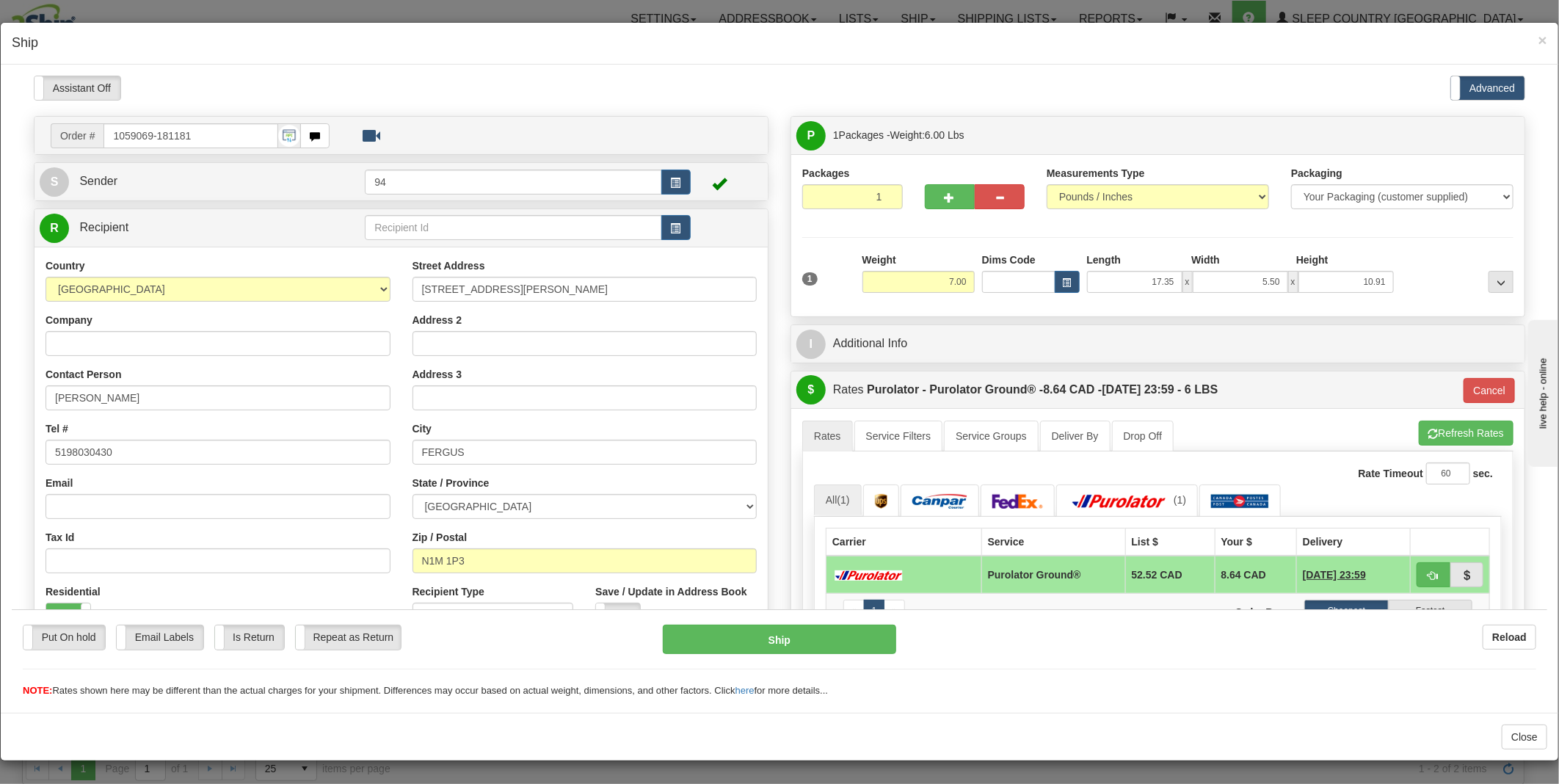
click at [806, 618] on div "Put On hold Put On hold Email Labels Email Labels Edit Is Return Is Return Repe…" at bounding box center [779, 652] width 1535 height 89
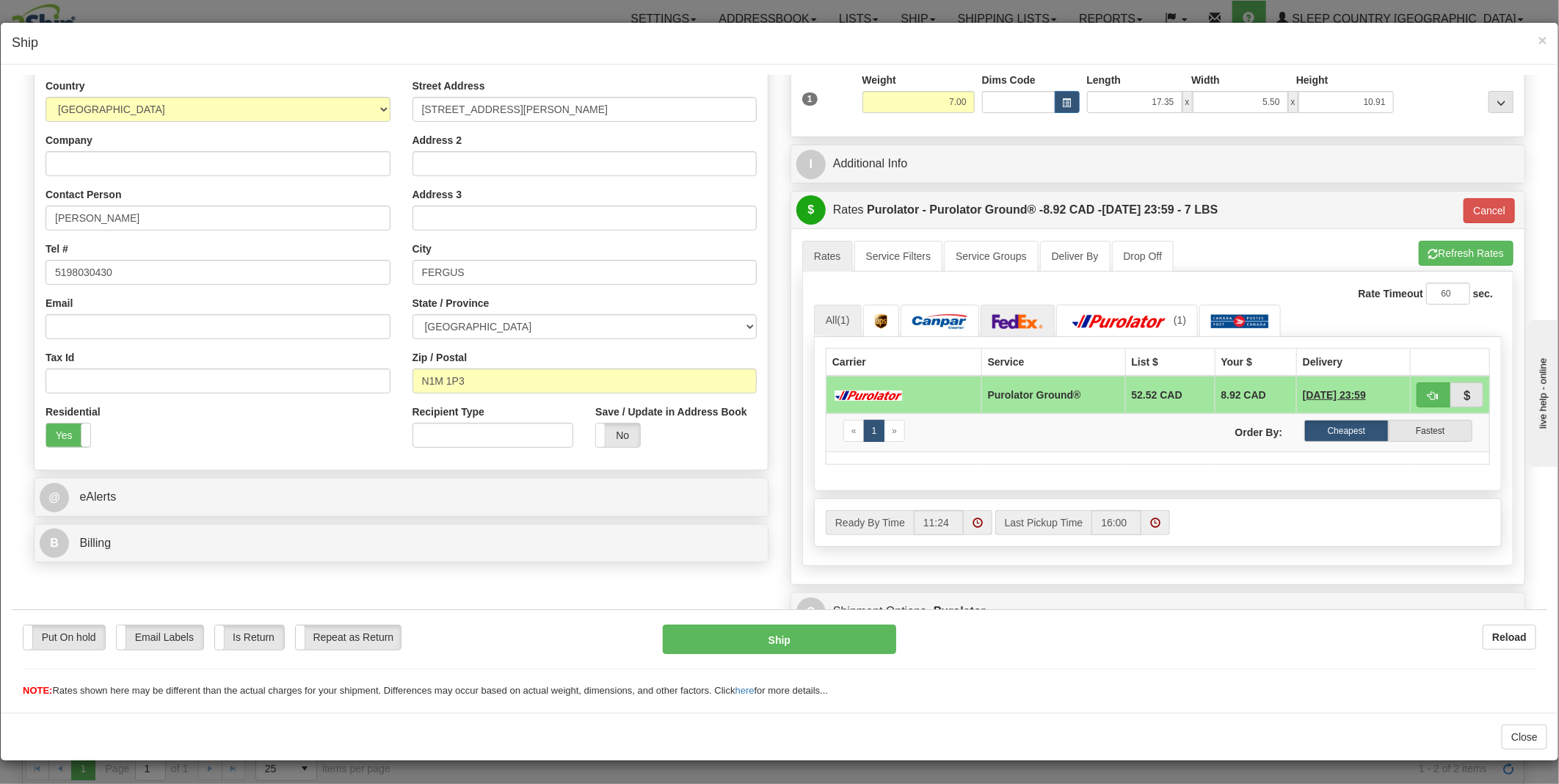
scroll to position [82, 0]
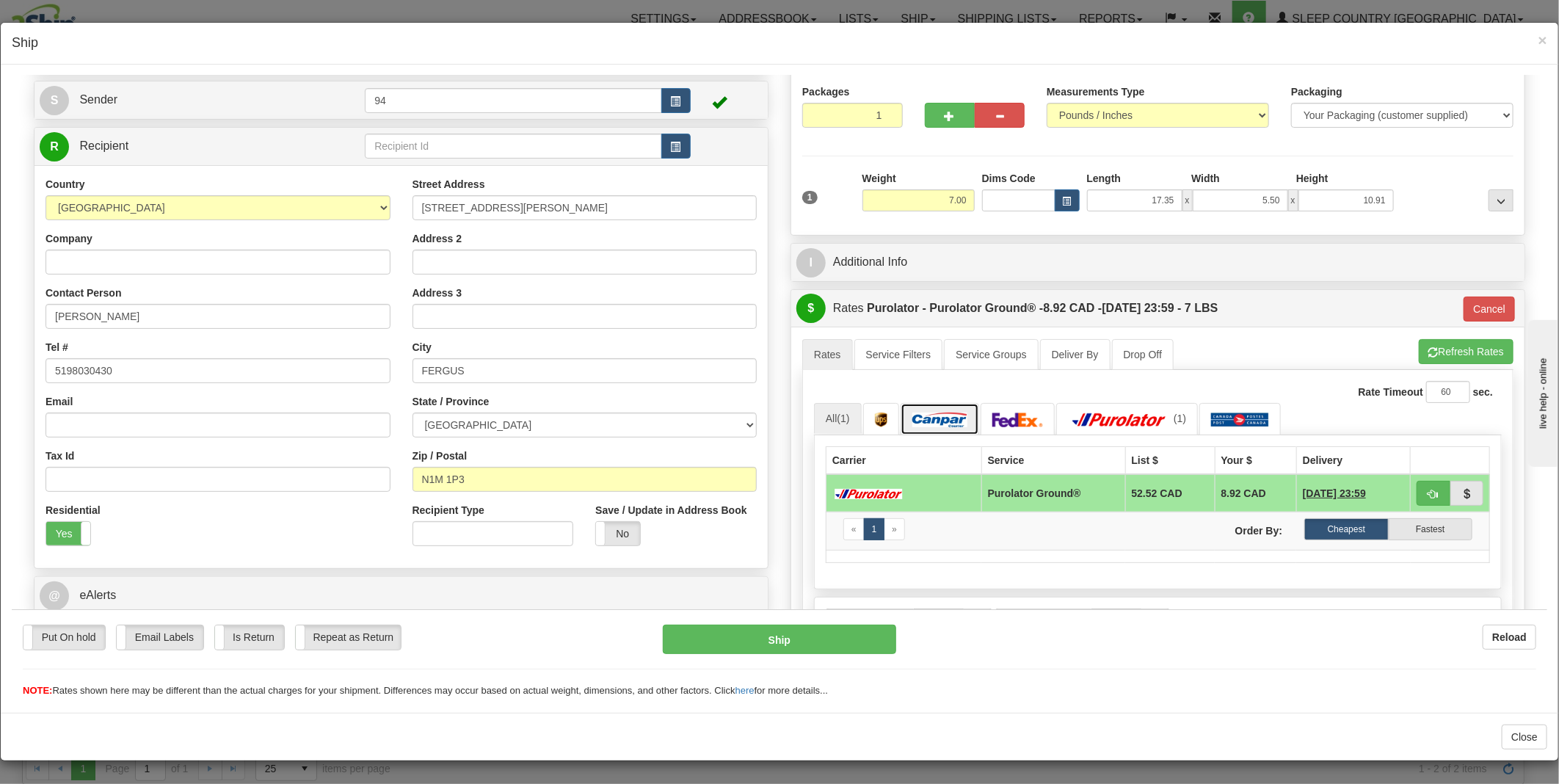
click at [941, 419] on img at bounding box center [940, 418] width 55 height 14
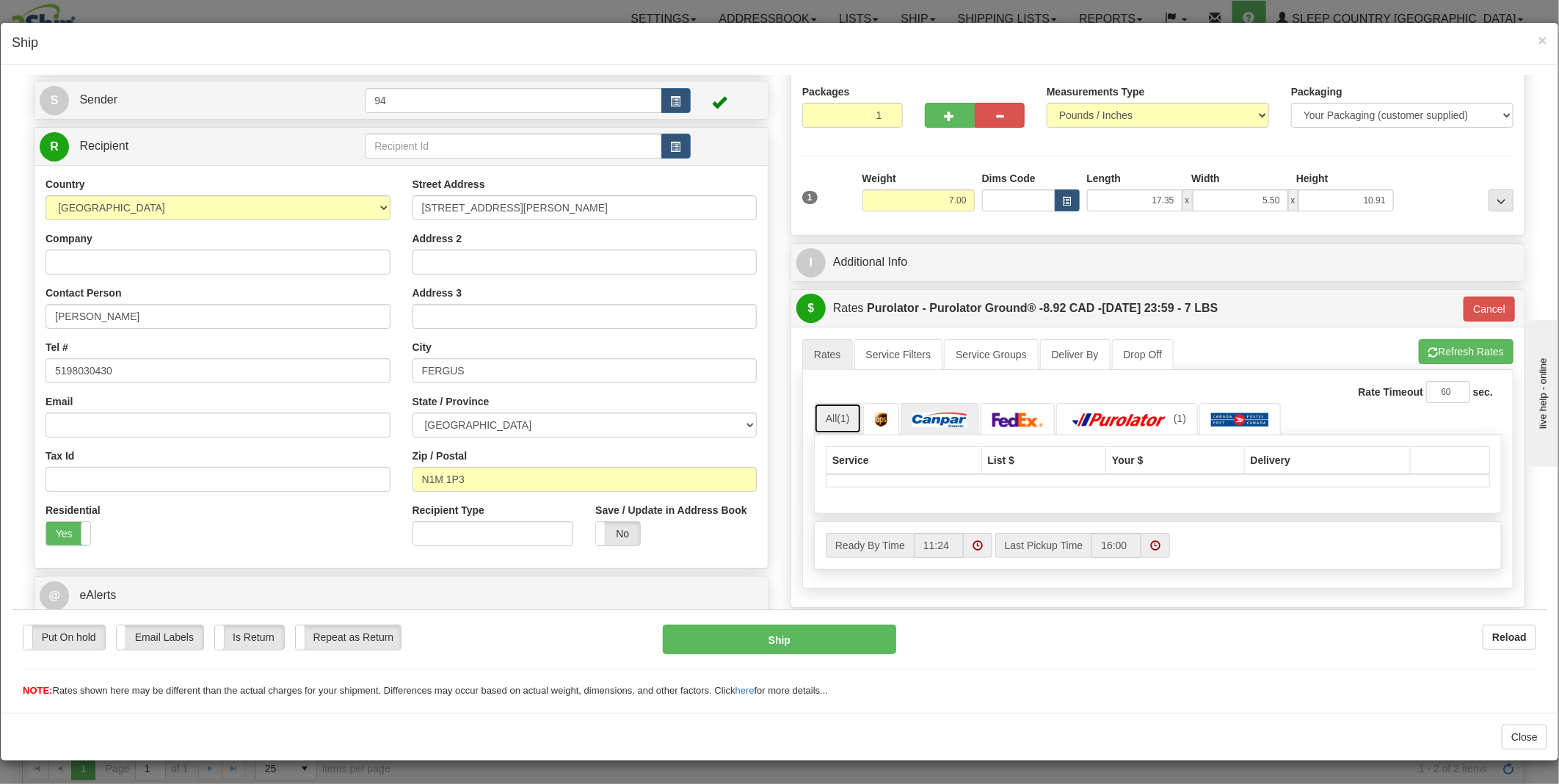
click at [837, 418] on span "(1)" at bounding box center [844, 417] width 12 height 11
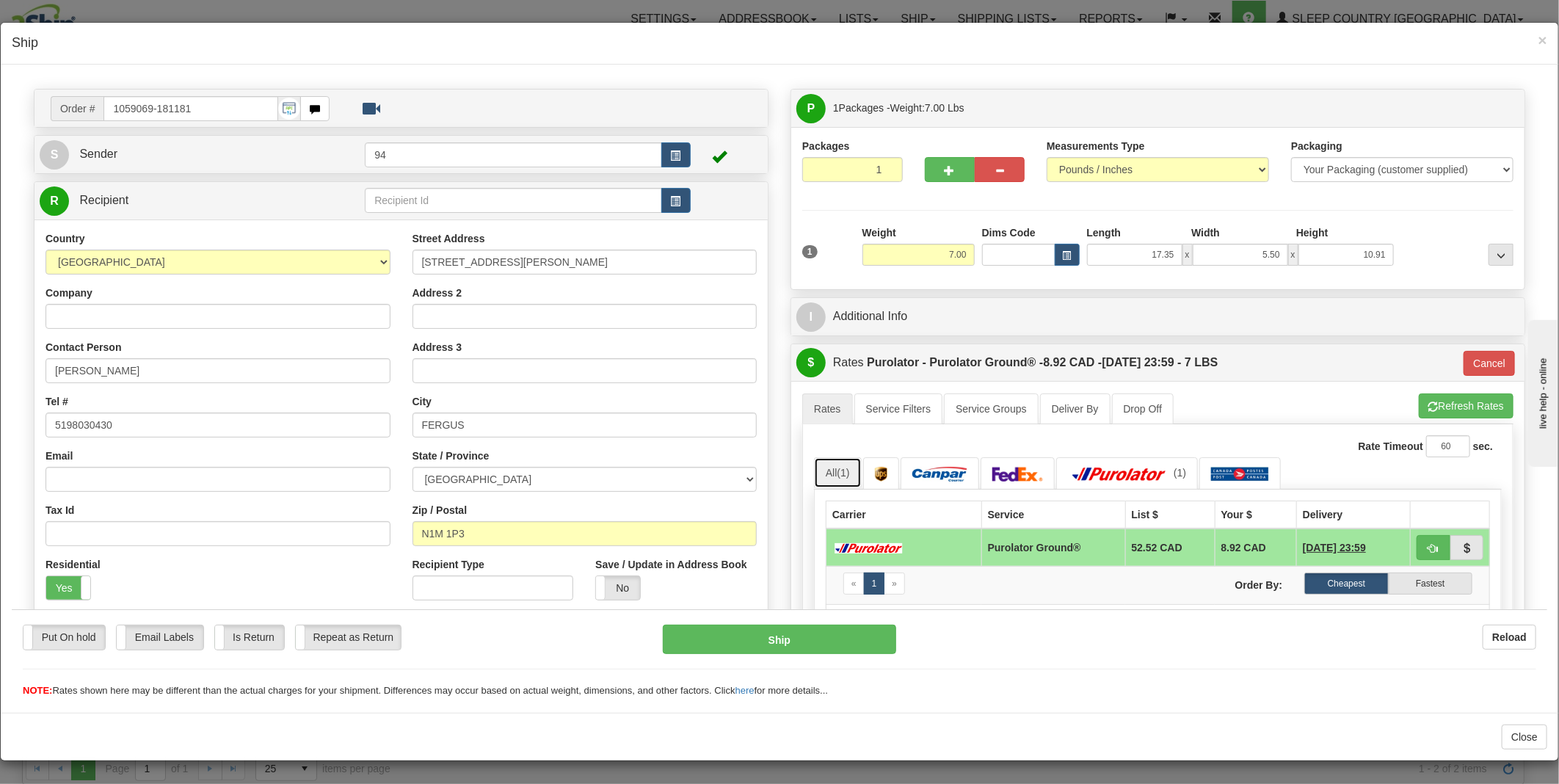
scroll to position [0, 0]
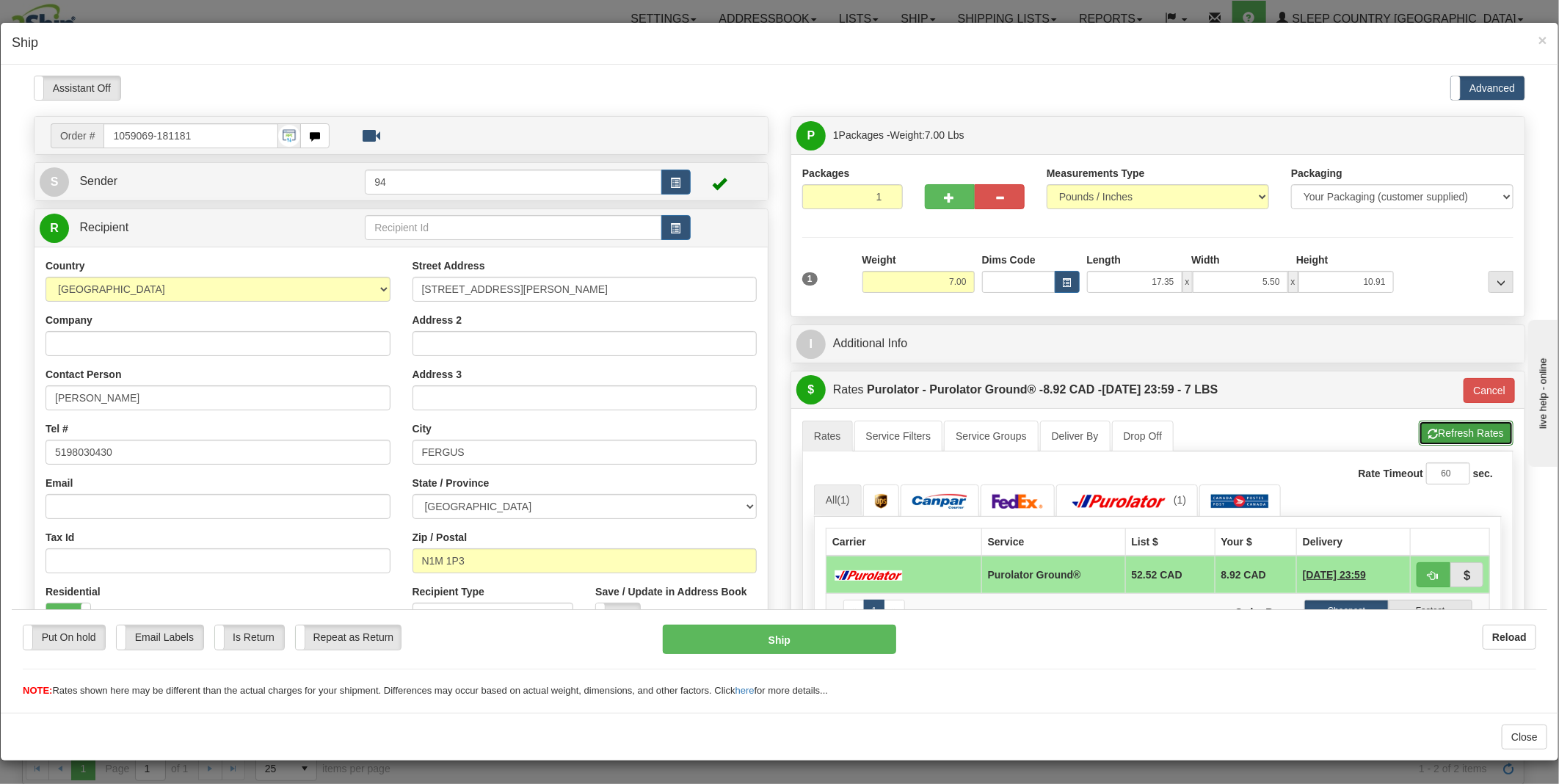
click at [1457, 434] on button "Refresh Rates" at bounding box center [1466, 432] width 94 height 25
type input "260"
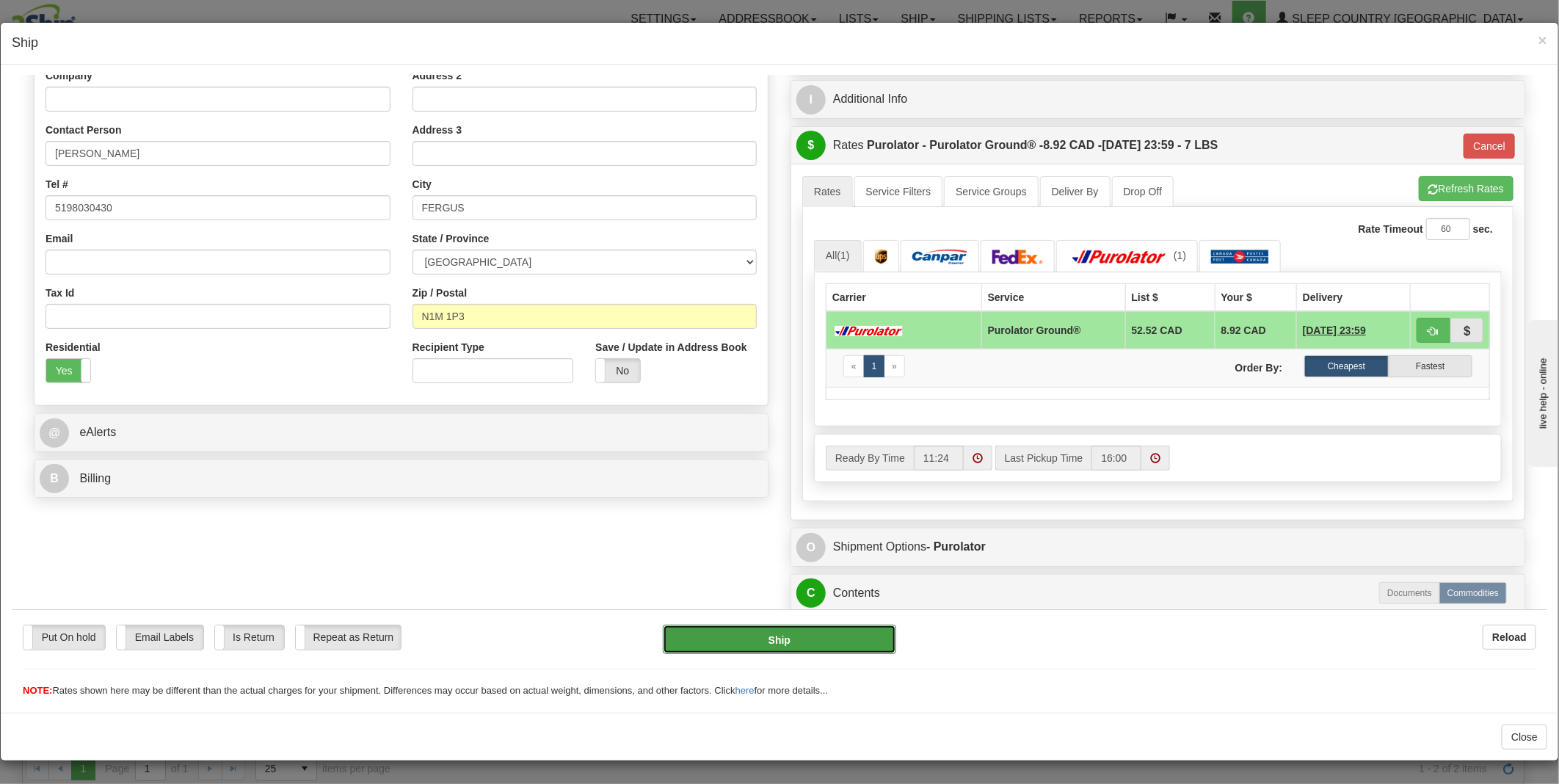
click at [754, 639] on button "Ship" at bounding box center [780, 638] width 234 height 30
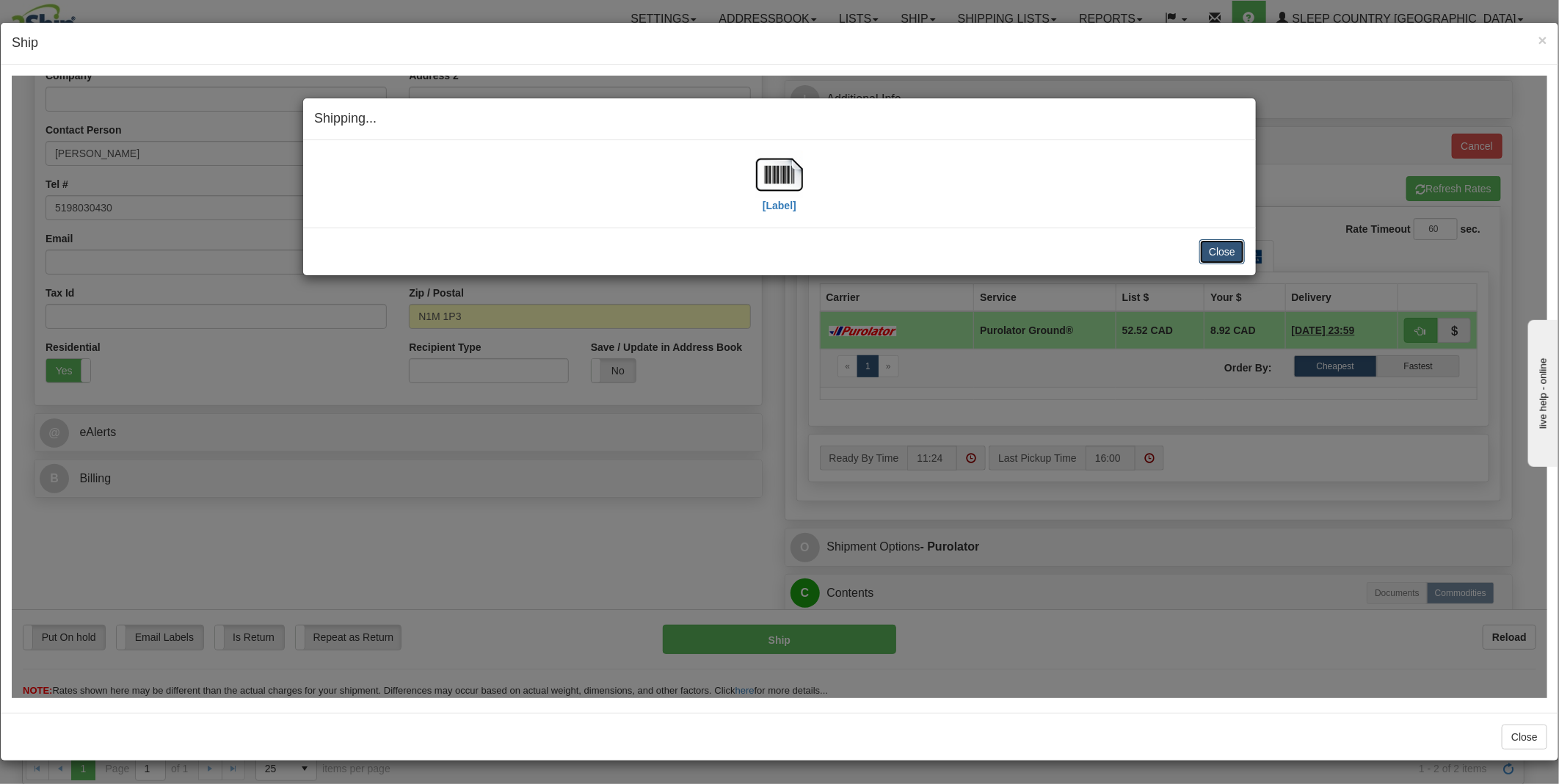
click at [1234, 254] on button "Close" at bounding box center [1222, 251] width 46 height 25
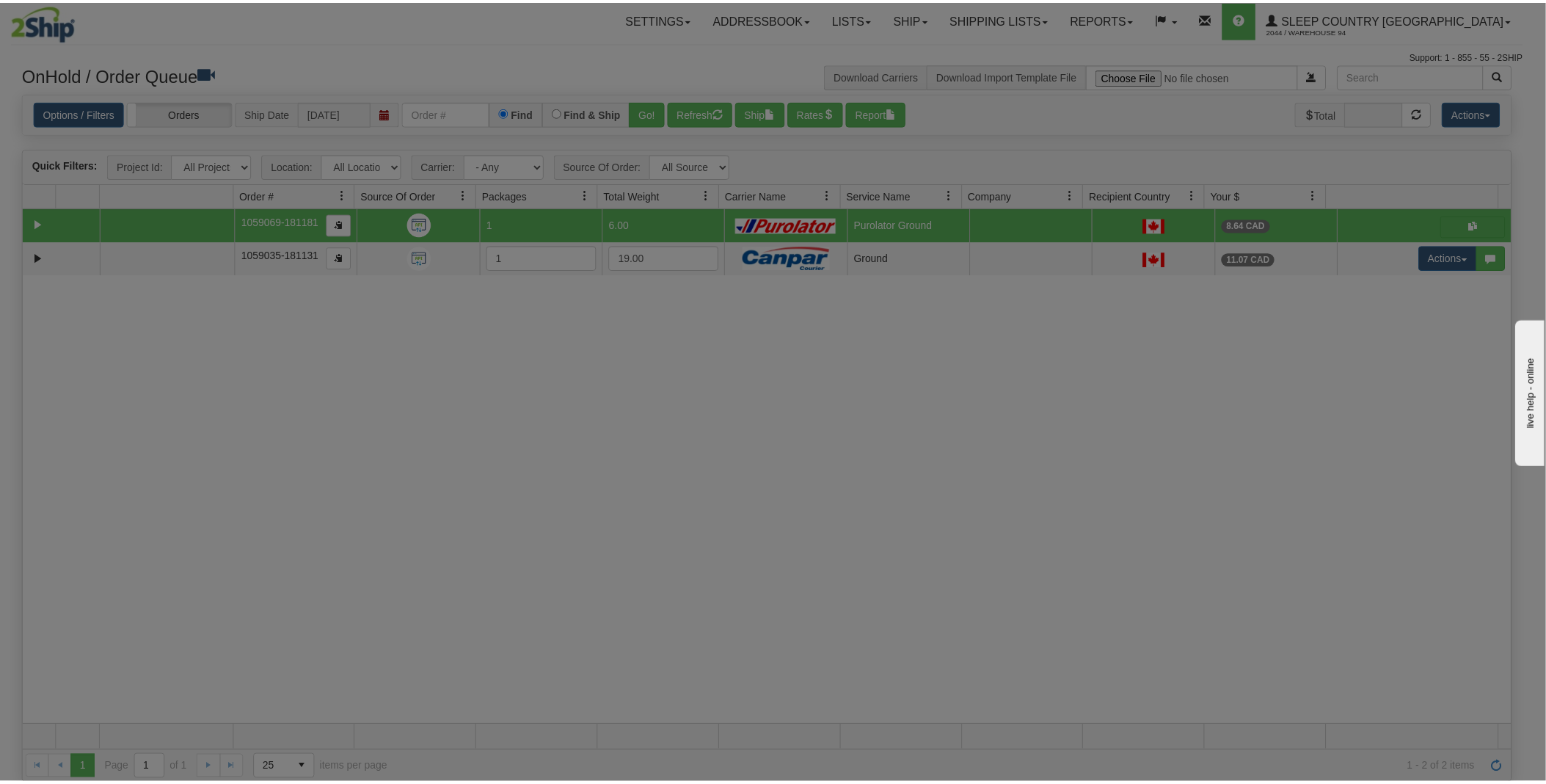
scroll to position [0, 0]
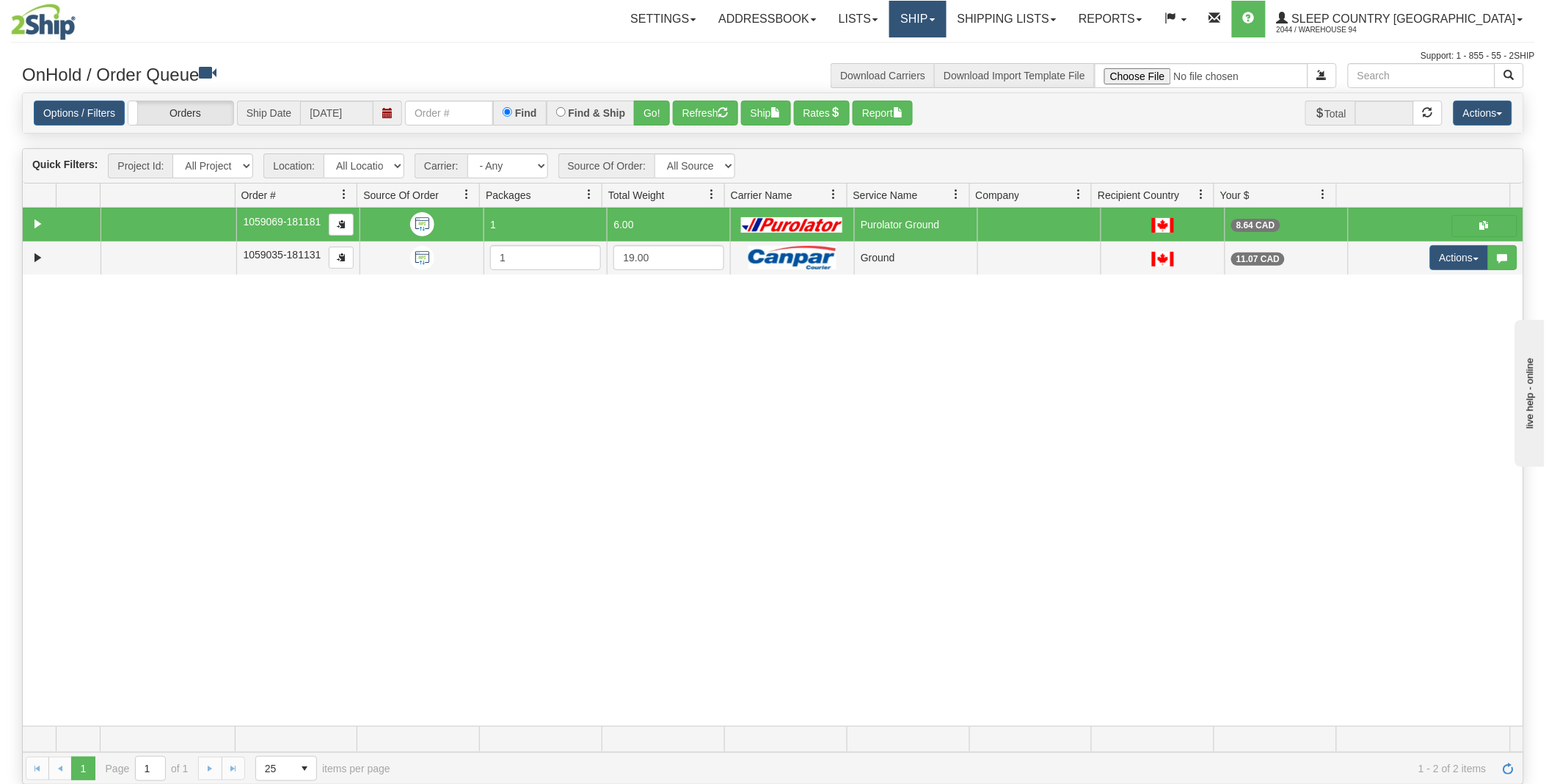
click at [946, 21] on link "Ship" at bounding box center [917, 19] width 56 height 37
click at [884, 53] on span "Ship Screen" at bounding box center [855, 51] width 56 height 11
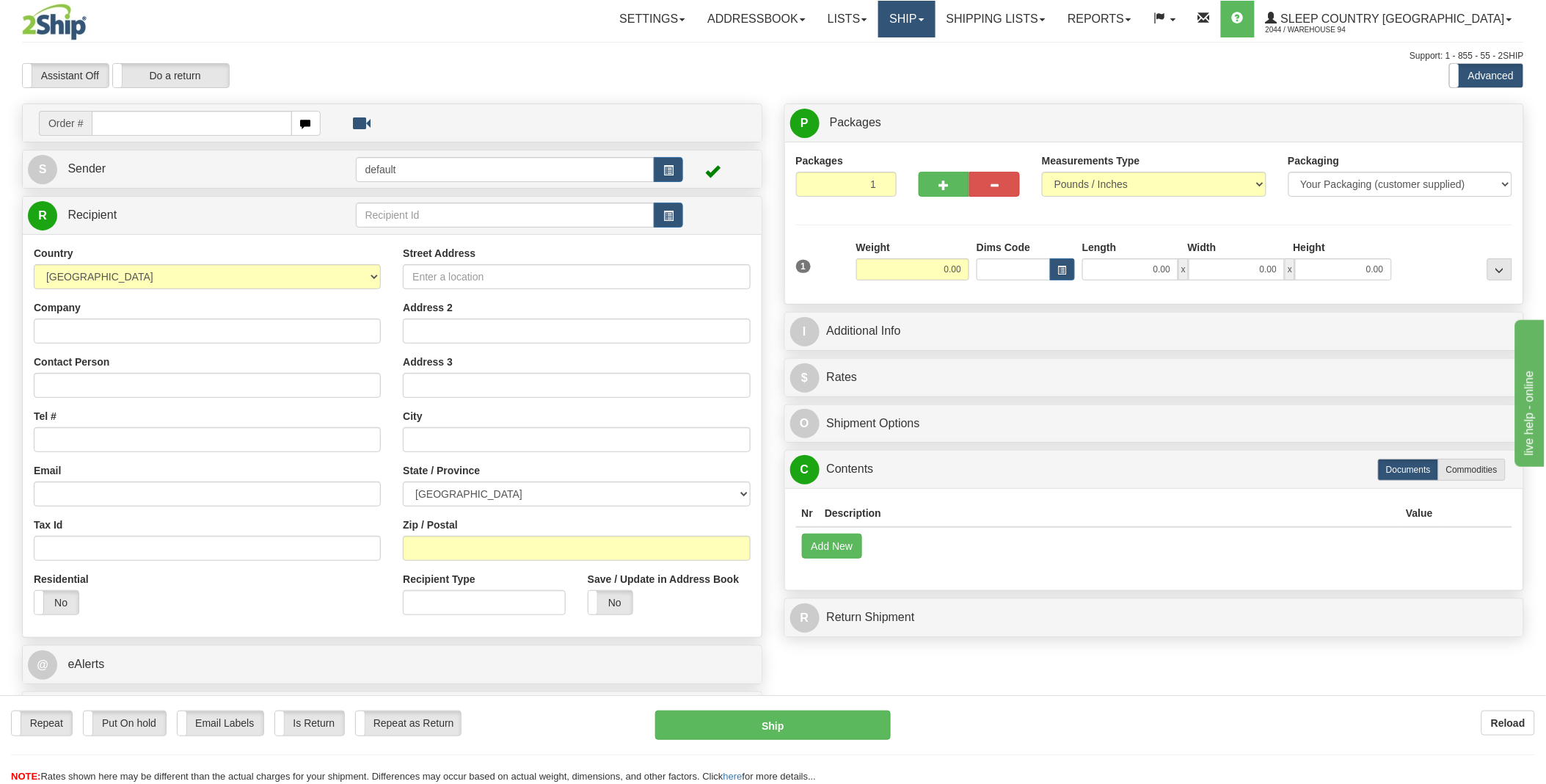
click at [935, 14] on link "Ship" at bounding box center [907, 19] width 56 height 37
click at [1057, 8] on link "Shipping lists" at bounding box center [996, 19] width 121 height 37
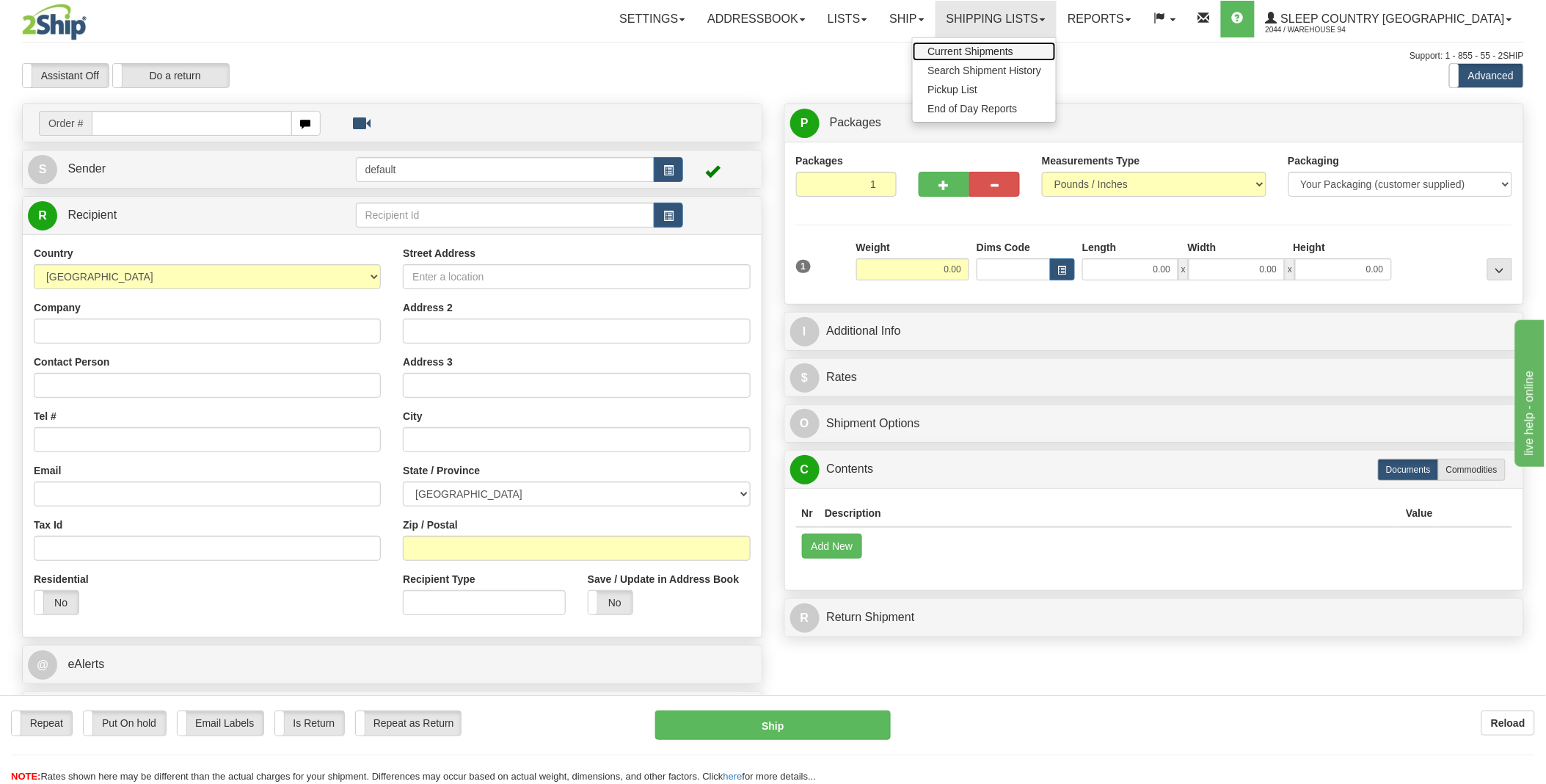
click at [1013, 48] on span "Current Shipments" at bounding box center [970, 51] width 86 height 11
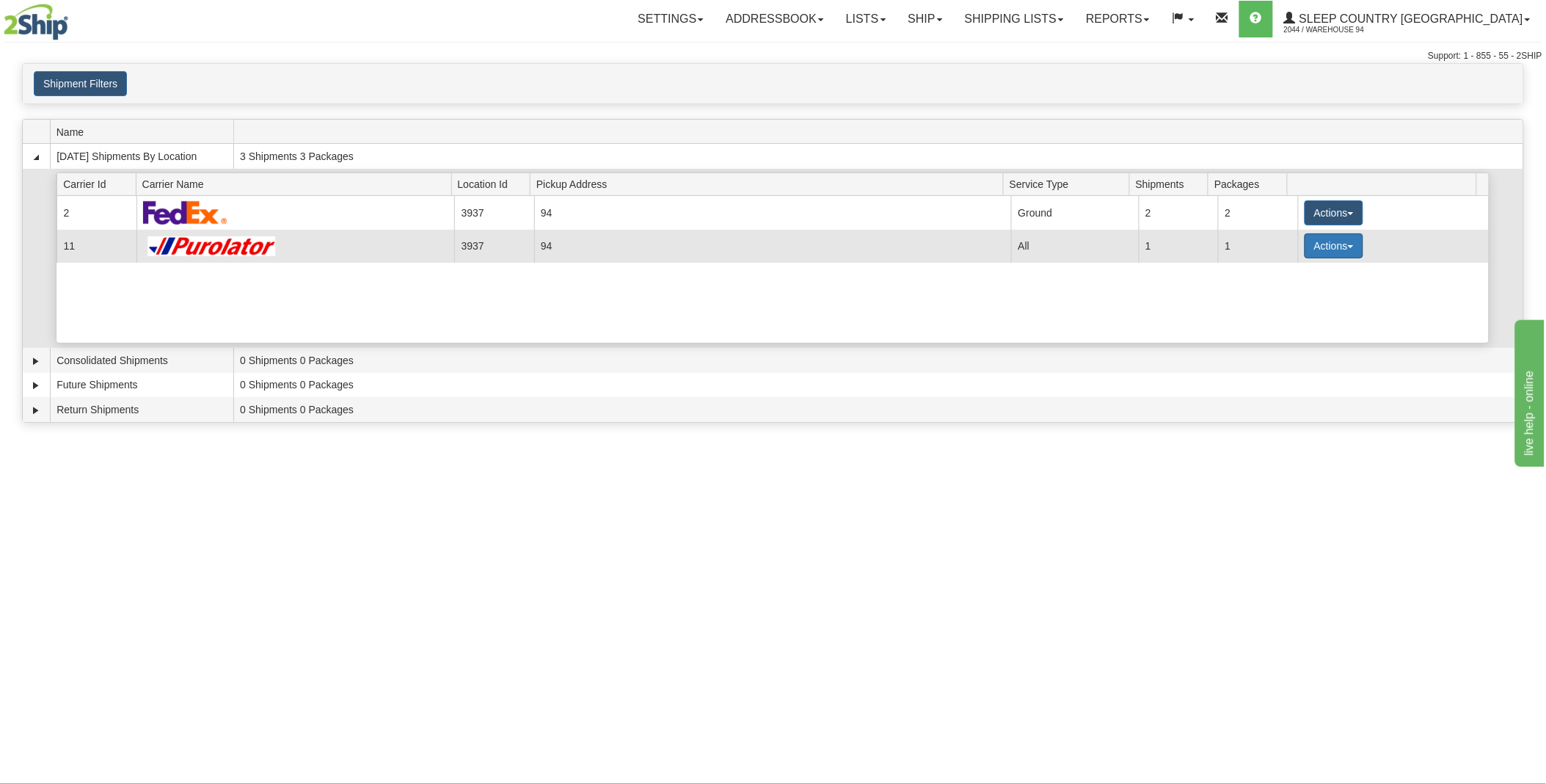
click at [1348, 246] on span "button" at bounding box center [1351, 247] width 6 height 3
click at [1289, 312] on span "Pickup" at bounding box center [1279, 311] width 39 height 10
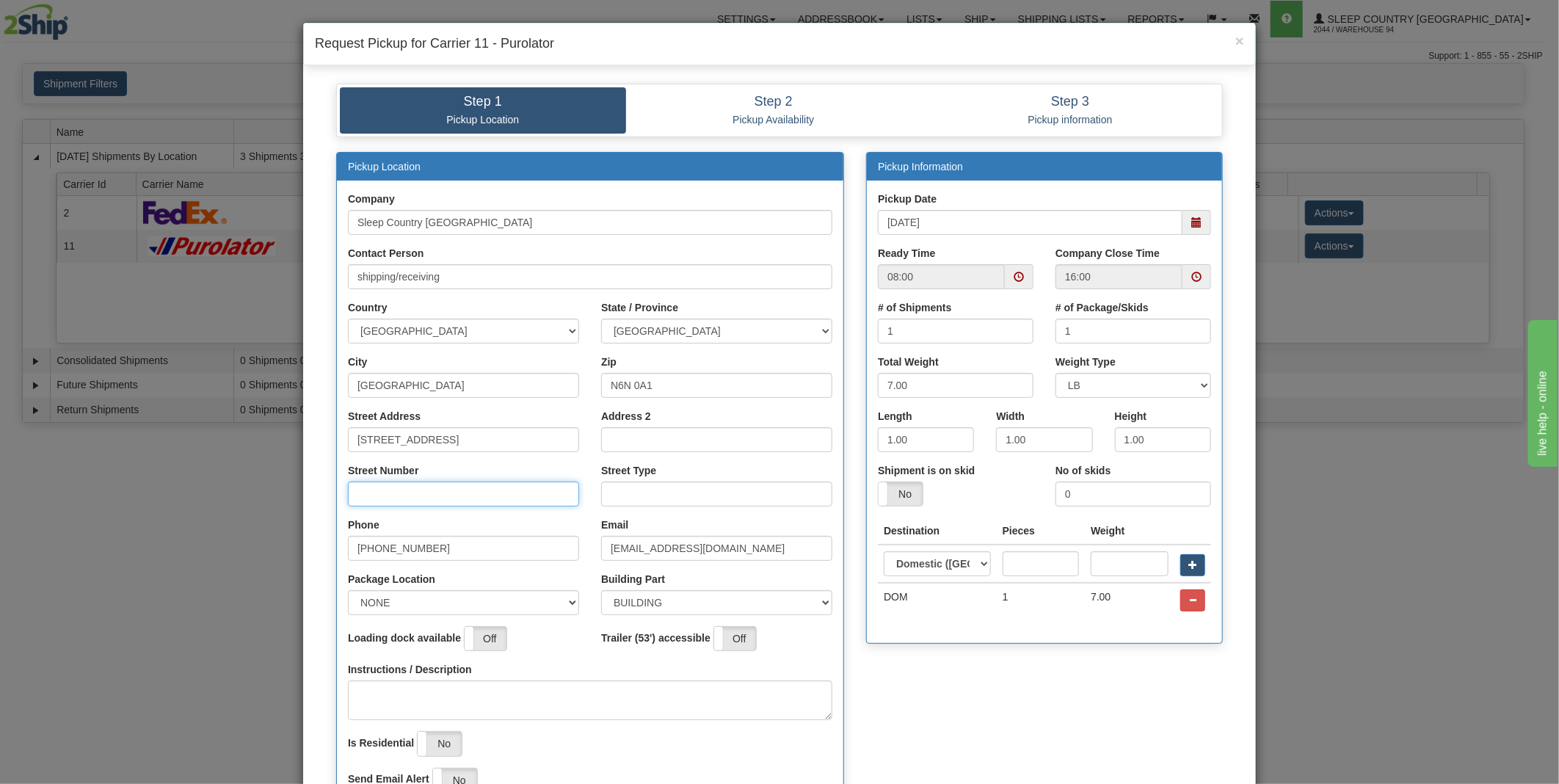
click at [408, 492] on input "Street Number" at bounding box center [463, 494] width 231 height 25
click at [671, 442] on input "Address 2" at bounding box center [716, 440] width 231 height 25
click at [422, 498] on input "Street Number" at bounding box center [463, 494] width 231 height 25
type input "1420"
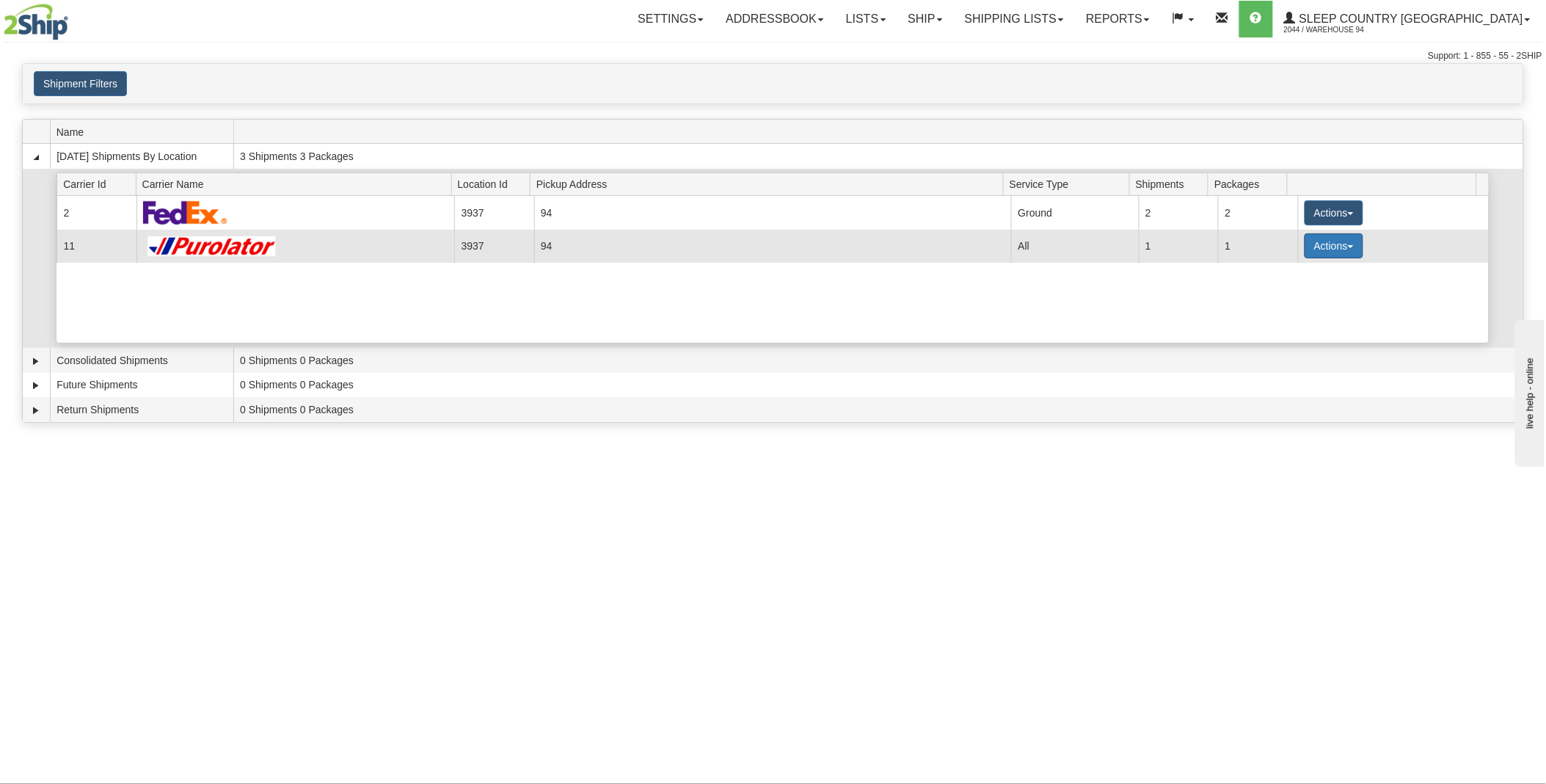
click at [1330, 246] on button "Actions" at bounding box center [1333, 245] width 59 height 25
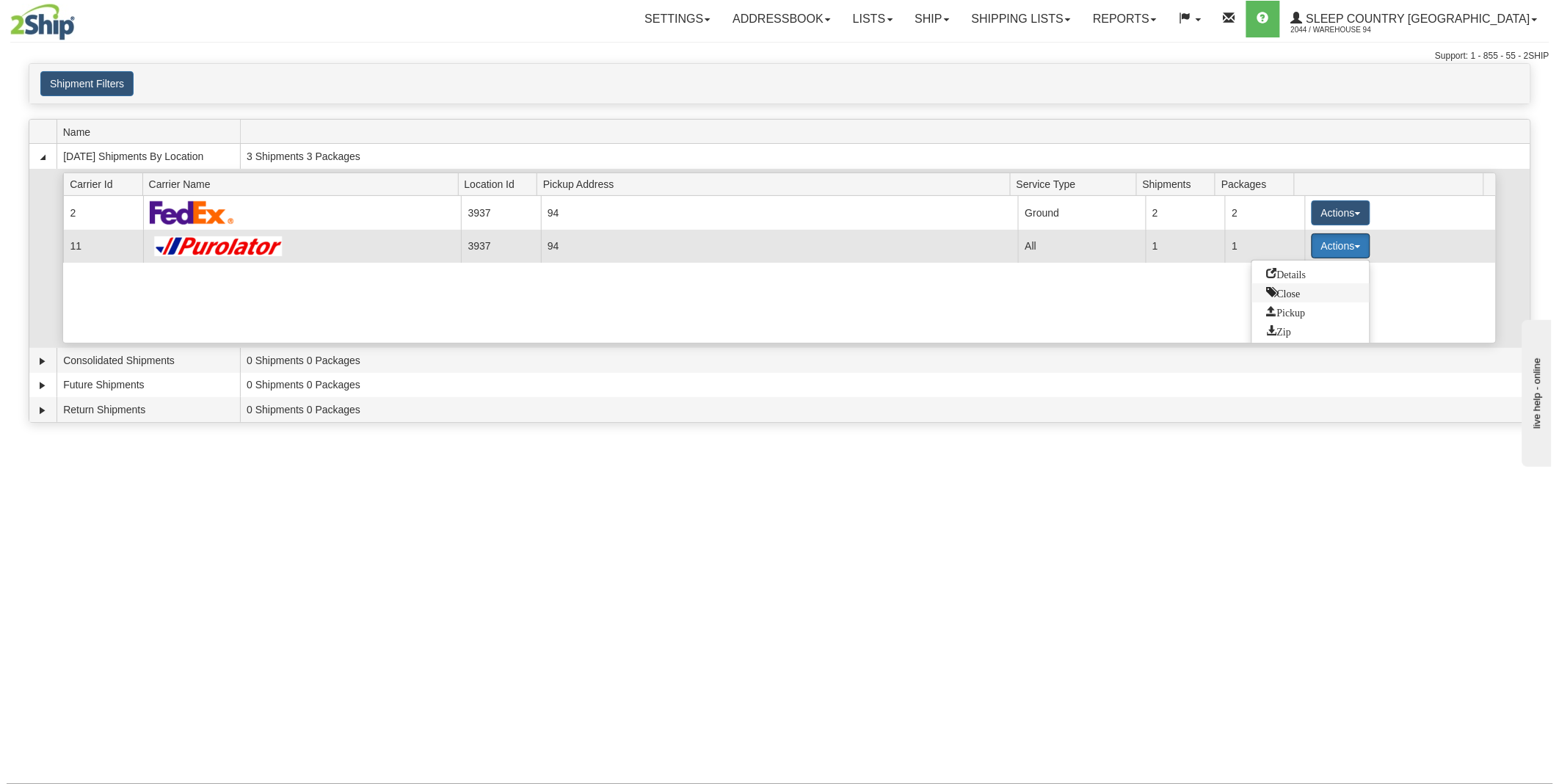
scroll to position [21, 0]
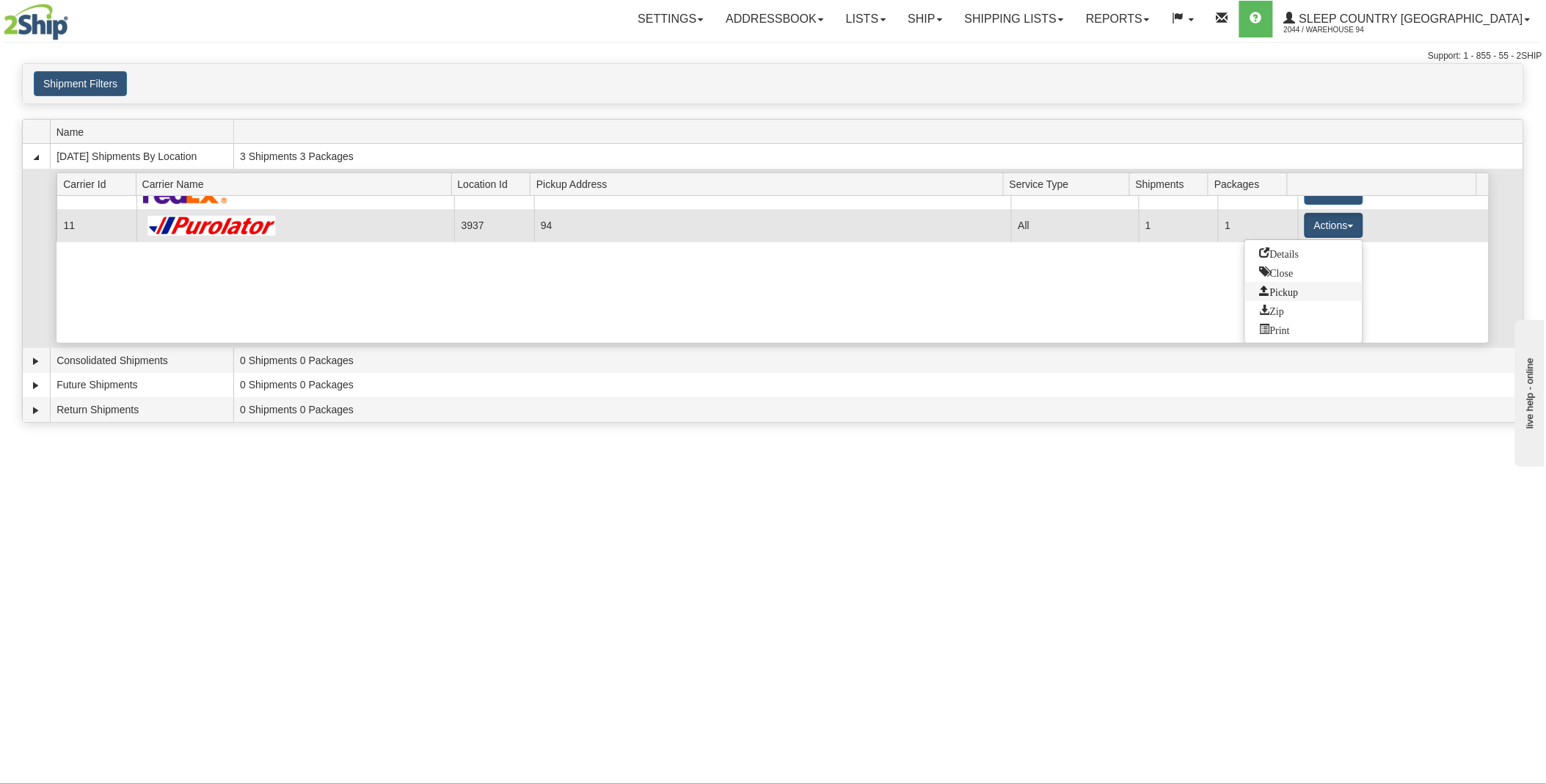
click at [1304, 296] on link "Pickup" at bounding box center [1304, 291] width 117 height 19
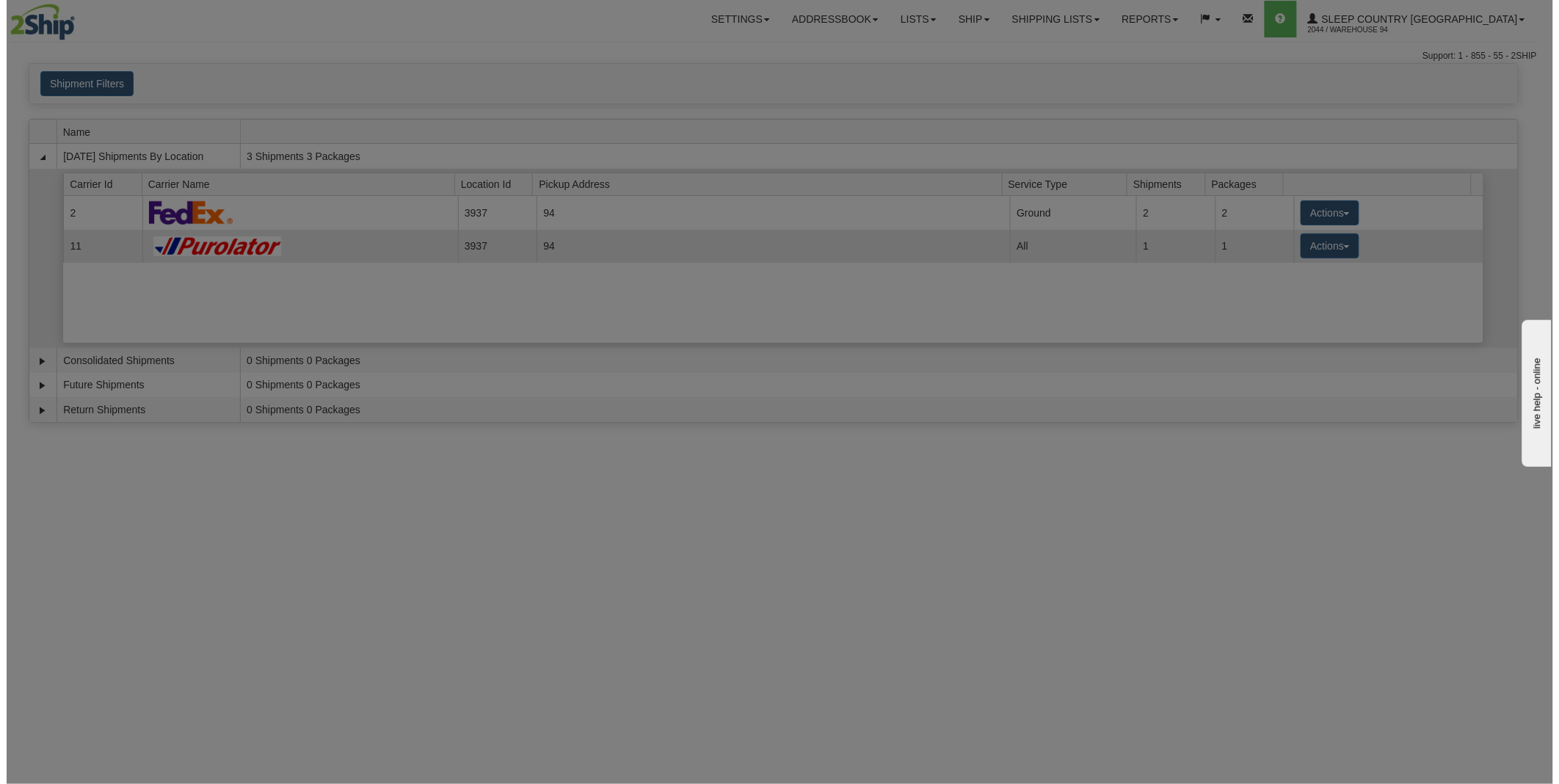
scroll to position [0, 0]
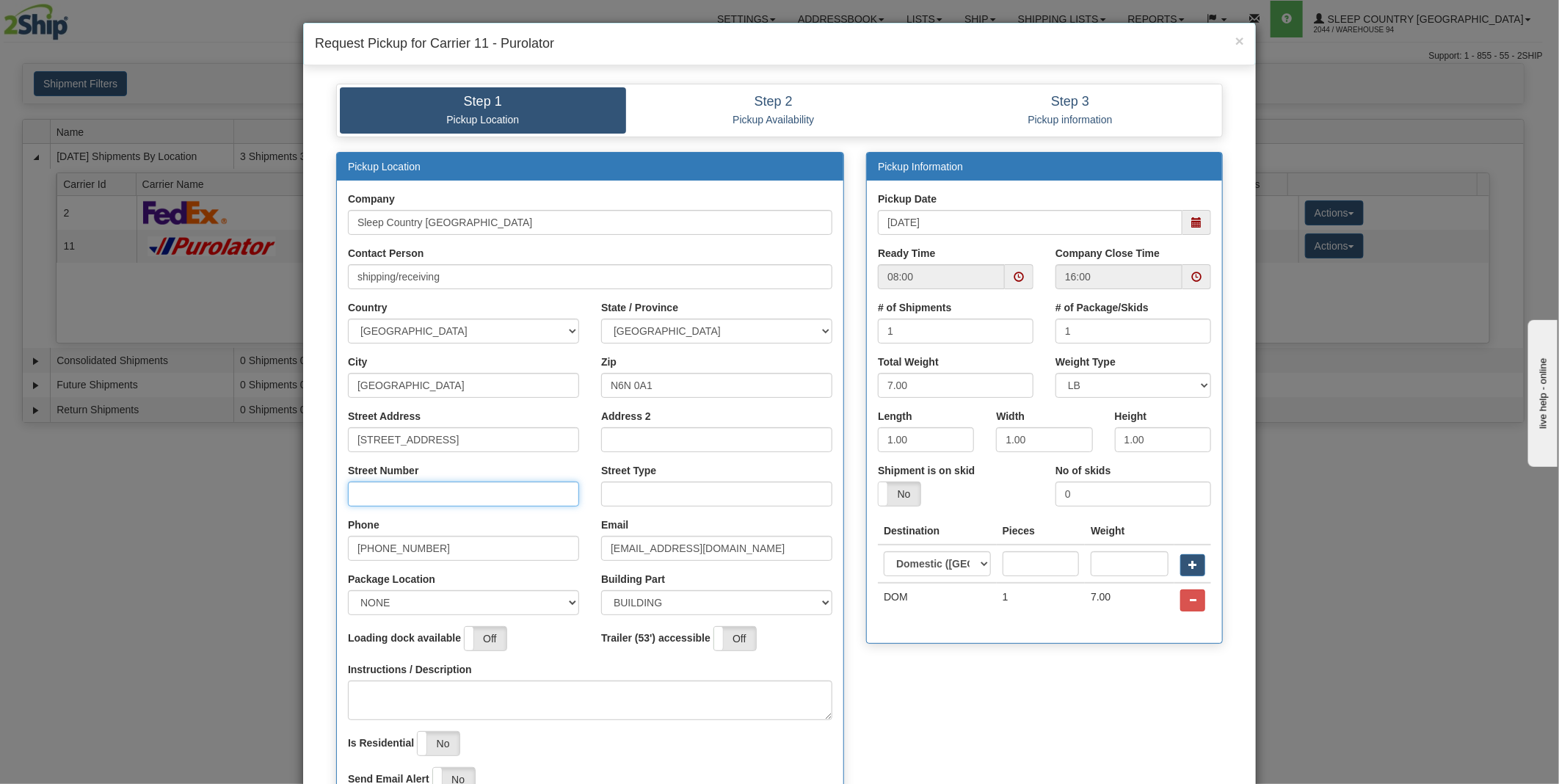
click at [408, 498] on input "Street Number" at bounding box center [463, 494] width 231 height 25
type input "1420"
click at [631, 494] on input "Street Type" at bounding box center [716, 494] width 231 height 25
type input "dr"
click at [490, 547] on input "[PHONE_NUMBER]" at bounding box center [463, 548] width 231 height 25
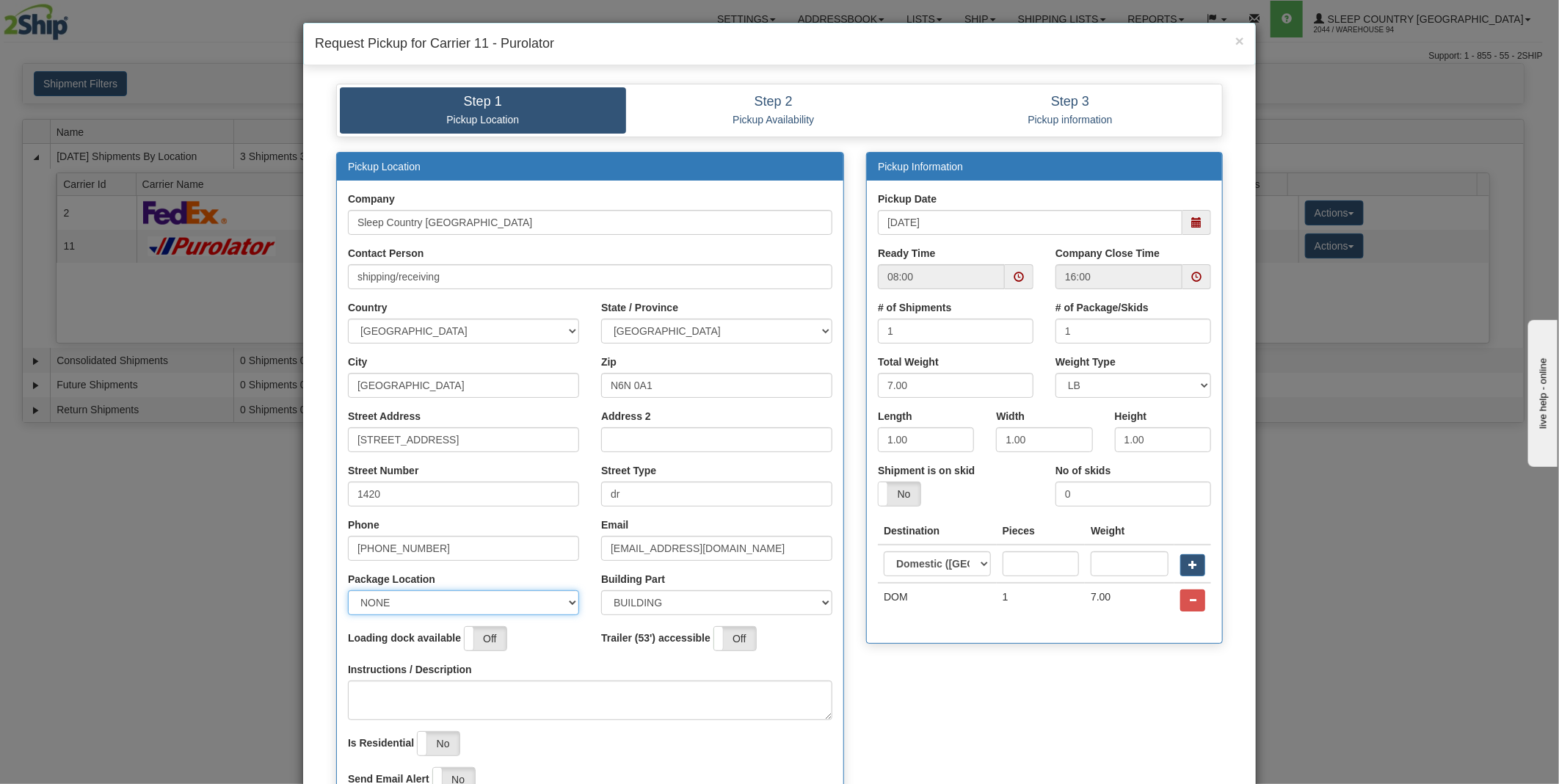
click at [522, 599] on select "NONE FRONT REAR SIDE" at bounding box center [463, 602] width 231 height 25
select select "2"
click at [348, 590] on select "NONE FRONT REAR SIDE" at bounding box center [463, 602] width 231 height 25
click at [495, 703] on textarea "Instructions / Description" at bounding box center [591, 700] width 485 height 40
click at [1021, 274] on span at bounding box center [1019, 277] width 29 height 25
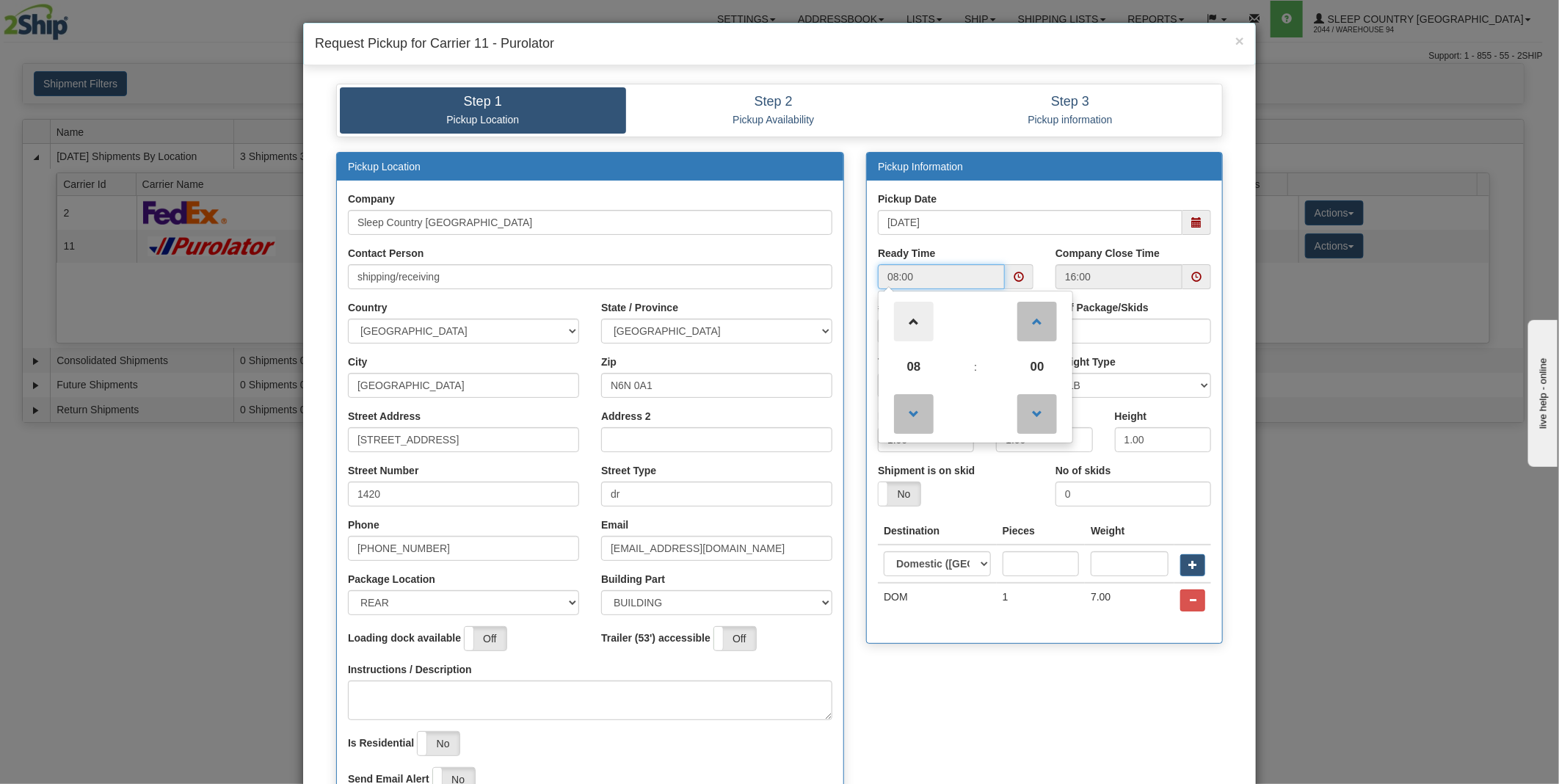
click at [901, 325] on span at bounding box center [914, 322] width 40 height 40
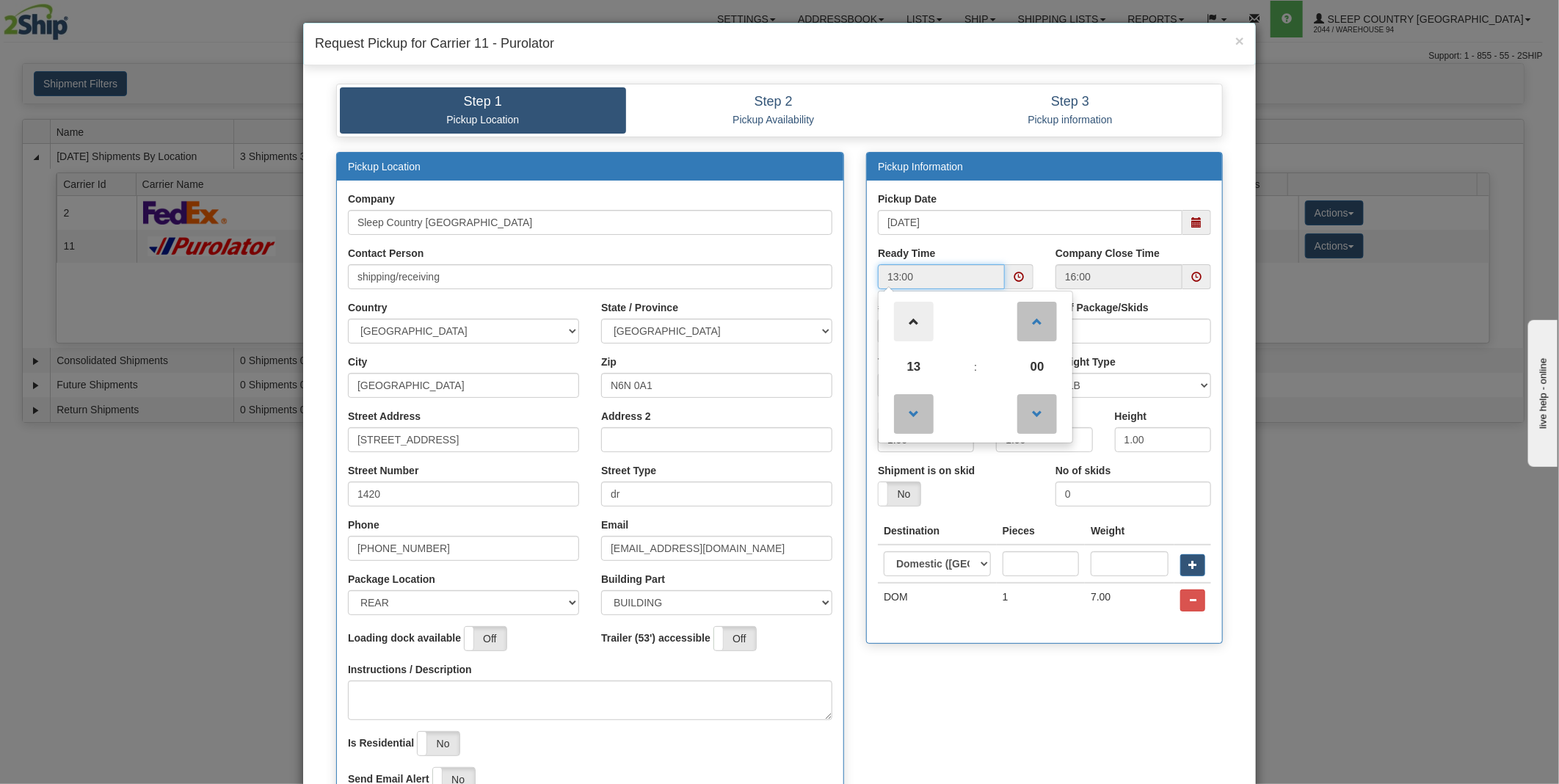
click at [911, 323] on span at bounding box center [914, 322] width 40 height 40
type input "14:00"
click at [1204, 269] on span at bounding box center [1197, 277] width 29 height 25
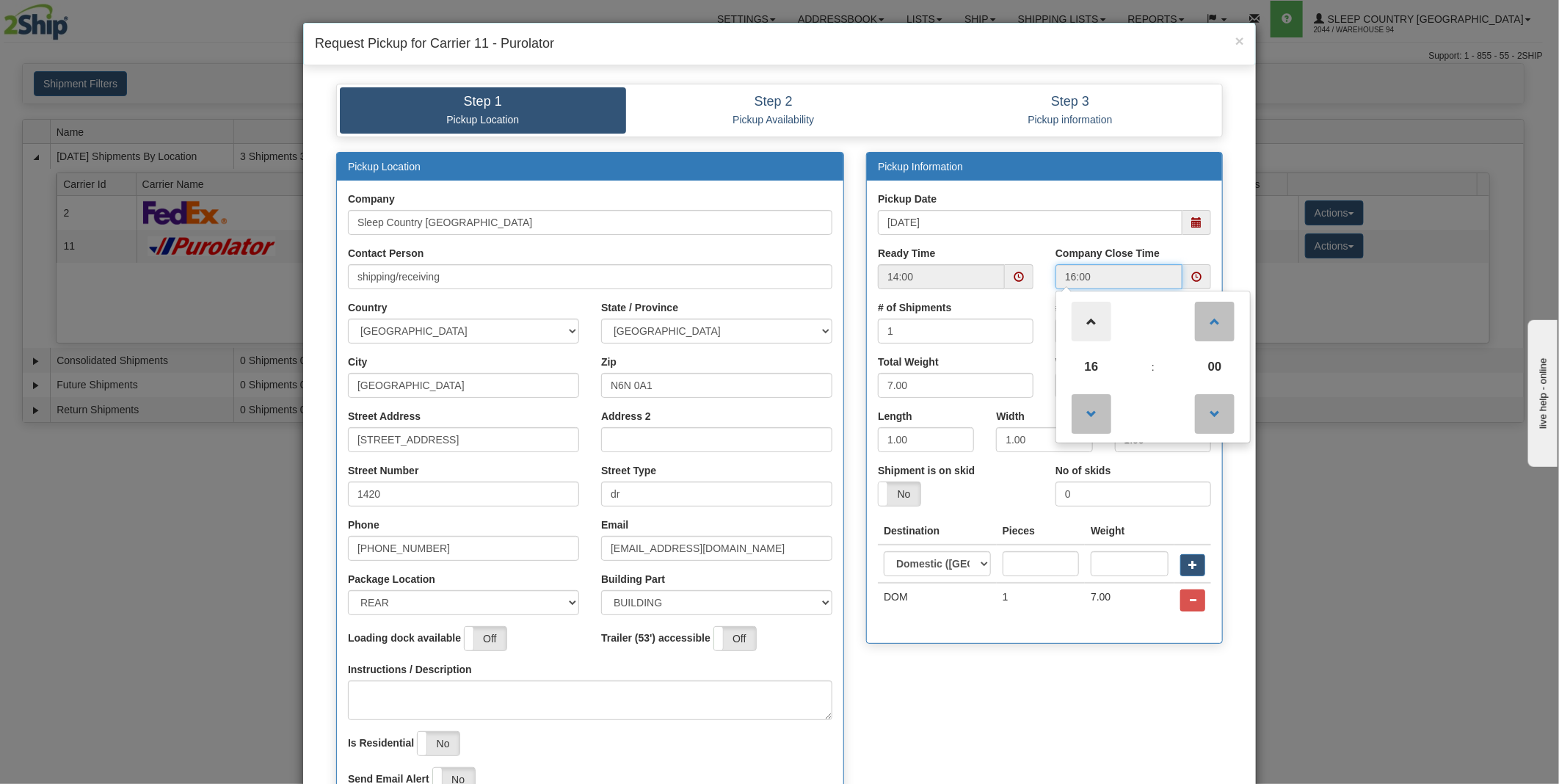
click at [1090, 330] on span at bounding box center [1091, 322] width 40 height 40
type input "17:00"
click at [947, 709] on div "Pickup Location Company Sleep Country [GEOGRAPHIC_DATA] Contact Person shipping…" at bounding box center [780, 491] width 908 height 678
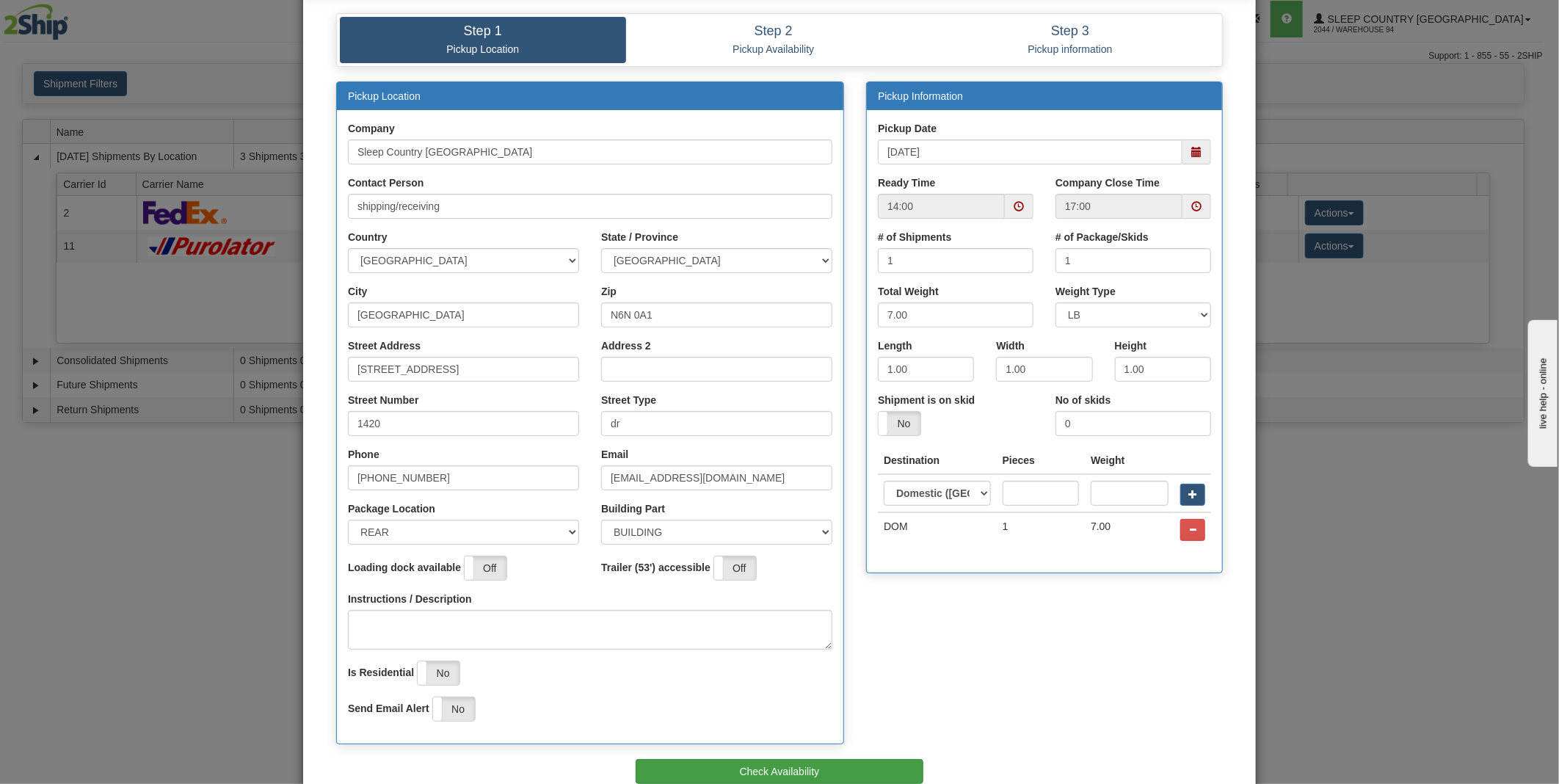
scroll to position [152, 0]
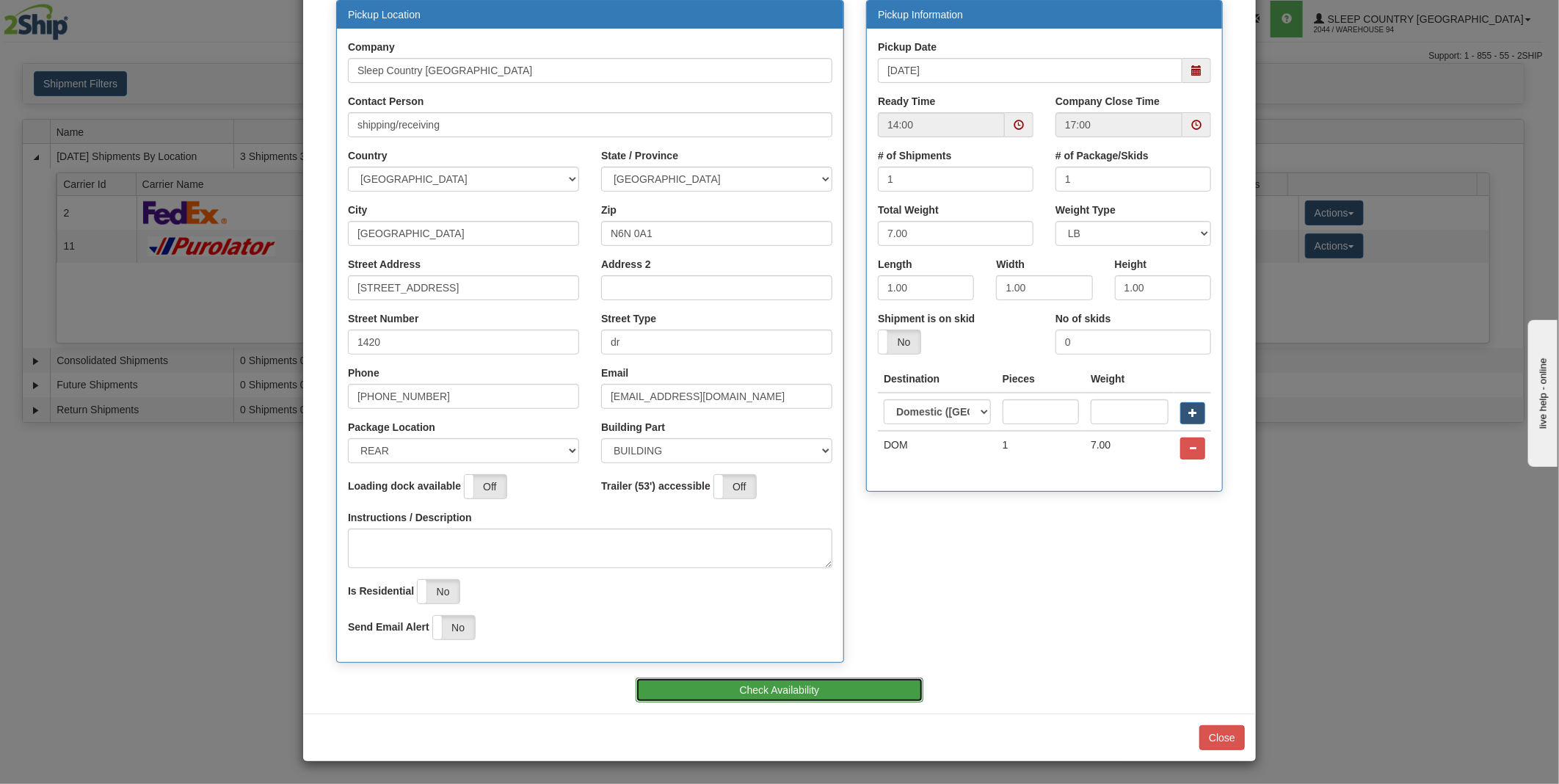
click at [738, 696] on button "Check Availability" at bounding box center [780, 690] width 288 height 25
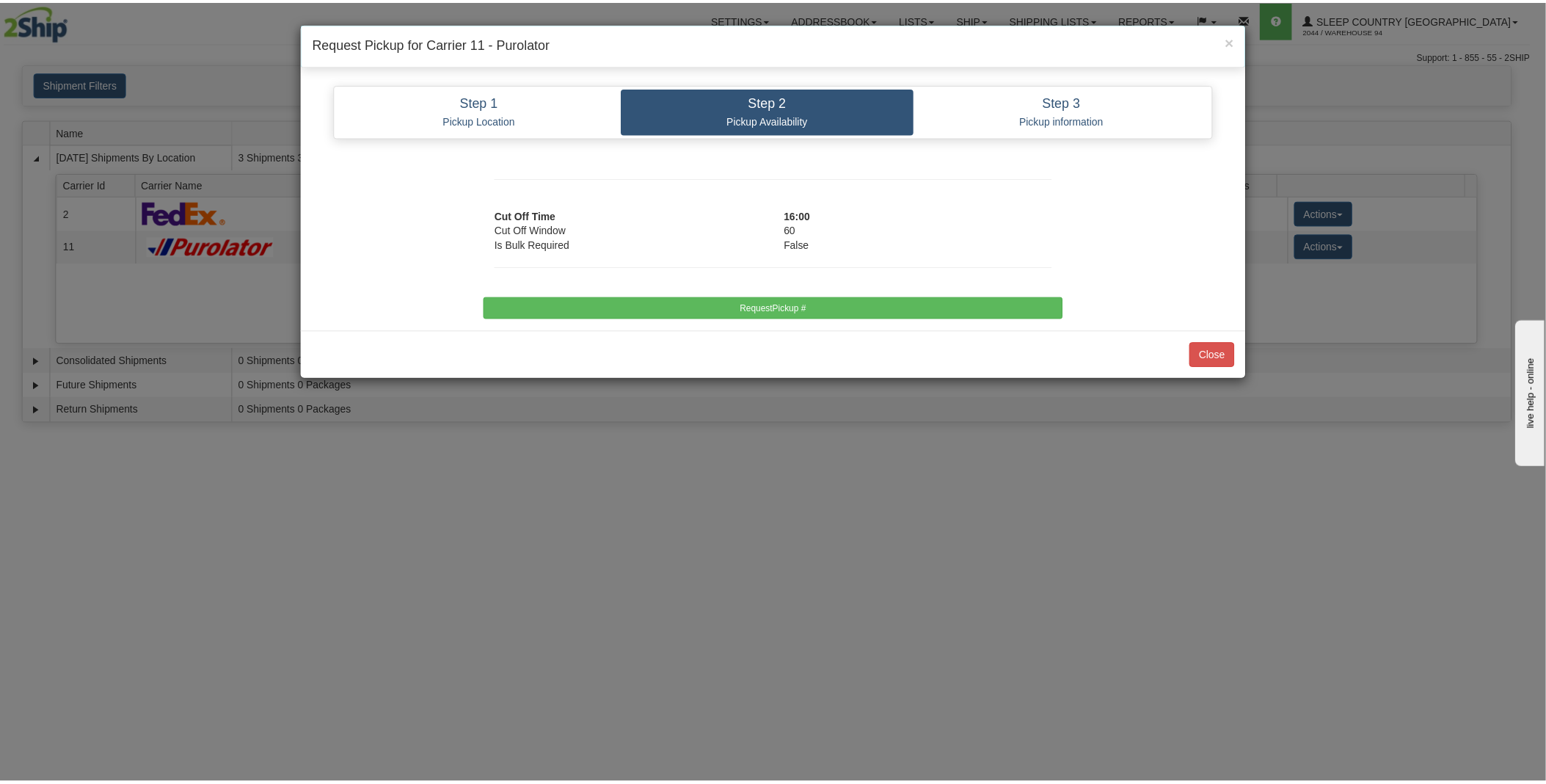
scroll to position [0, 0]
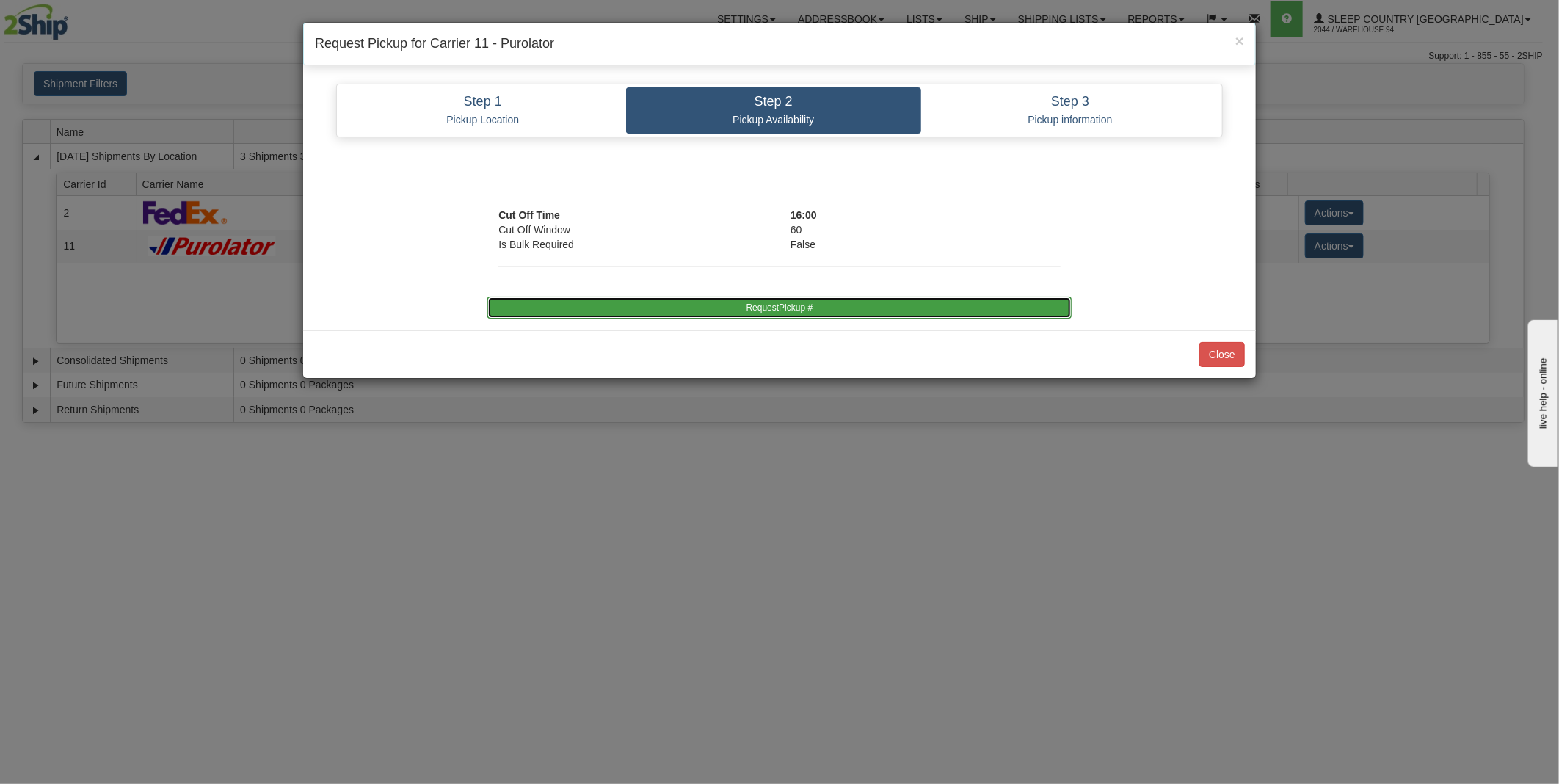
click at [762, 317] on button "RequestPickup #" at bounding box center [779, 307] width 584 height 22
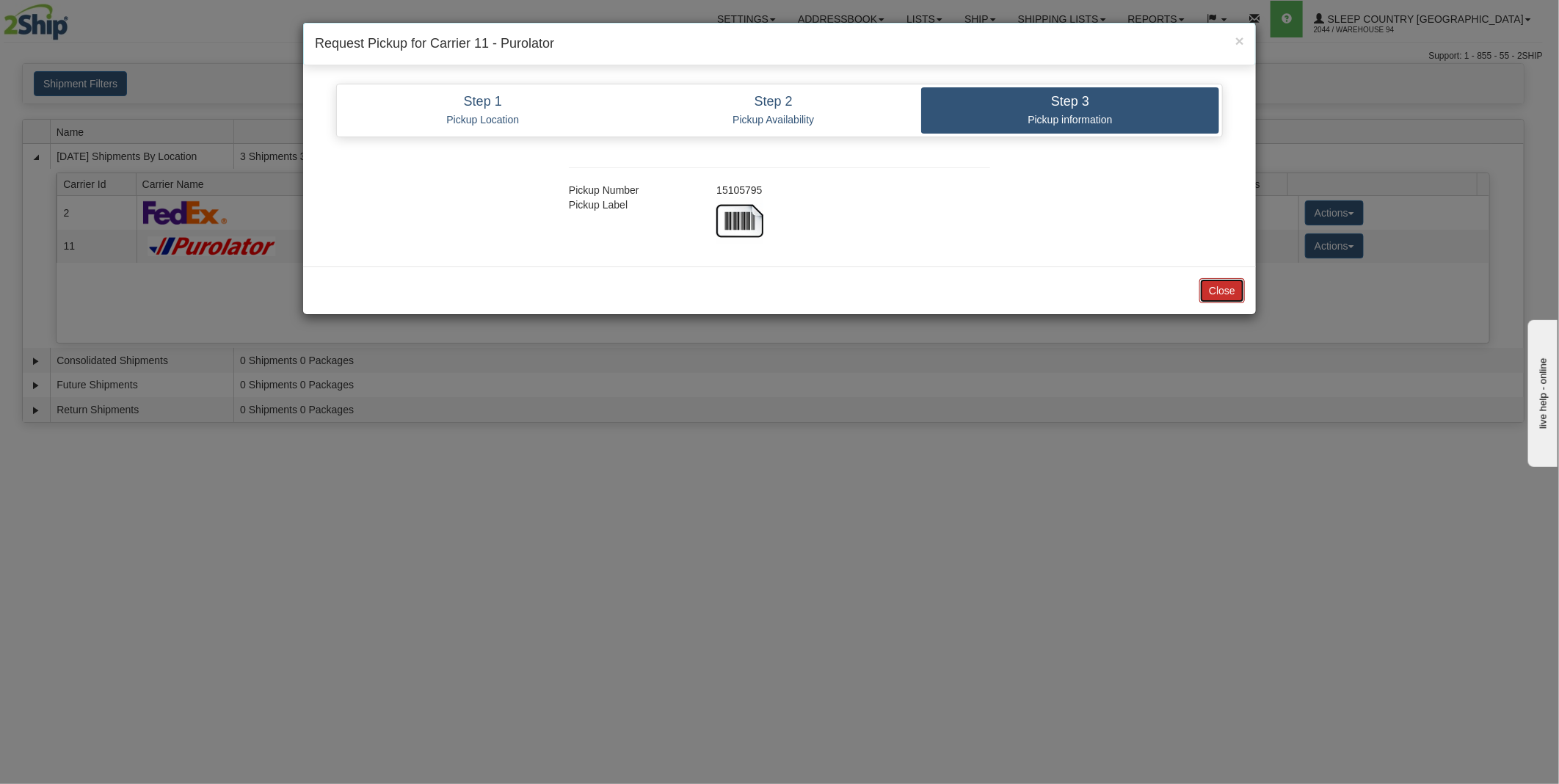
click at [1224, 286] on button "Close" at bounding box center [1222, 290] width 46 height 25
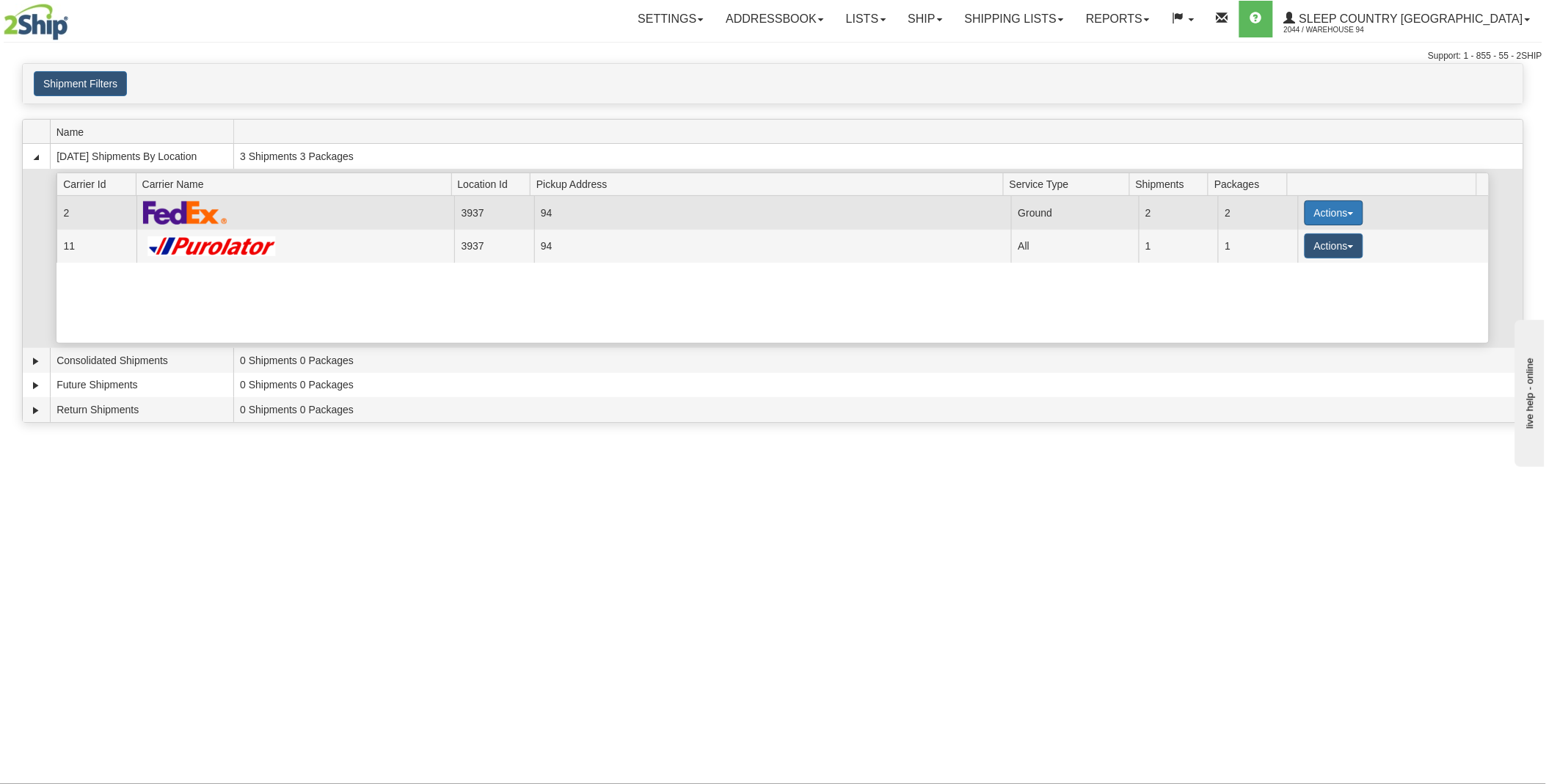
click at [1337, 213] on button "Actions" at bounding box center [1333, 213] width 59 height 25
click at [1287, 319] on span "Print" at bounding box center [1275, 315] width 30 height 10
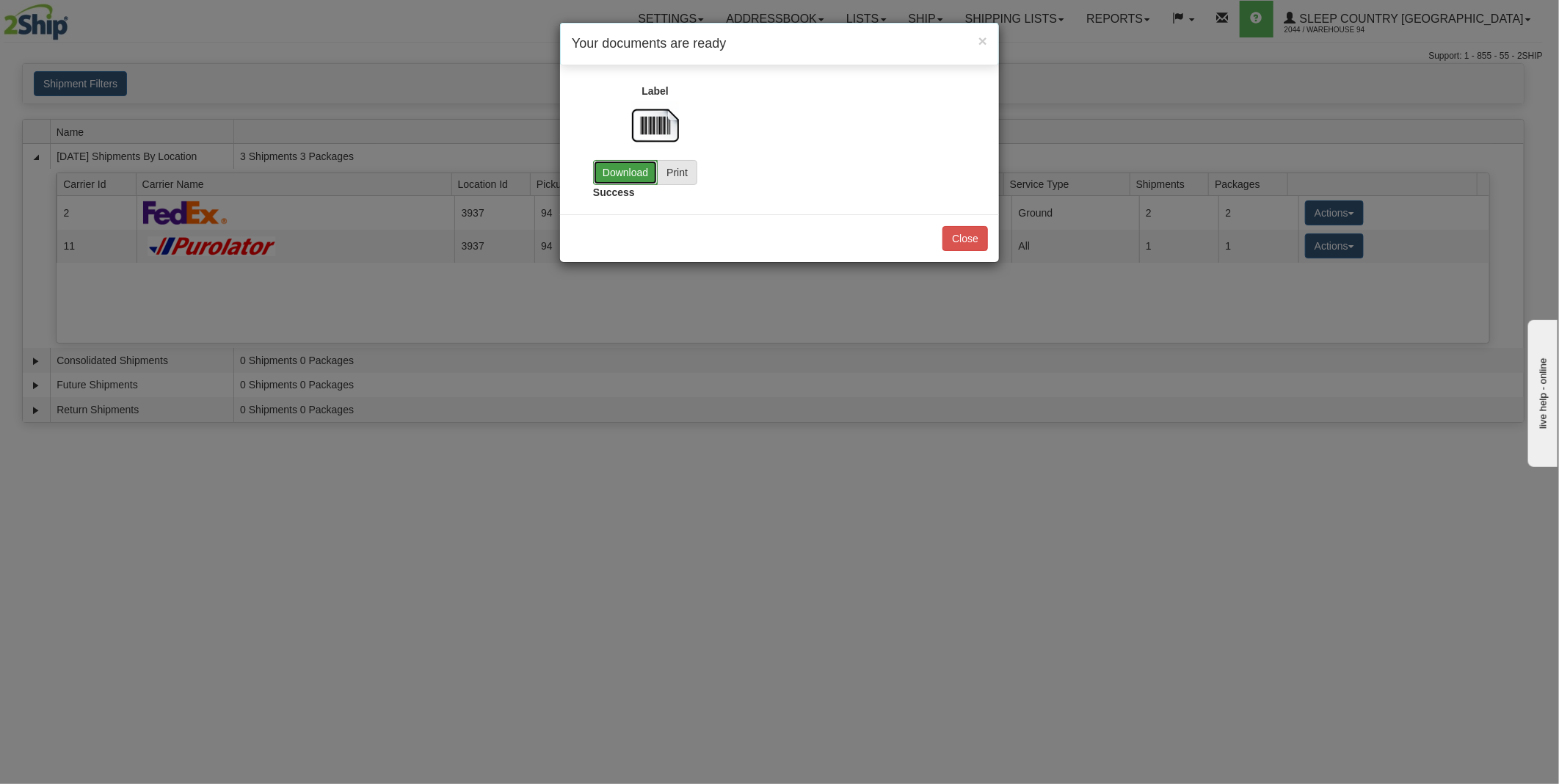
click at [621, 181] on link "Download" at bounding box center [625, 172] width 65 height 25
click at [965, 230] on button "Close" at bounding box center [965, 238] width 46 height 25
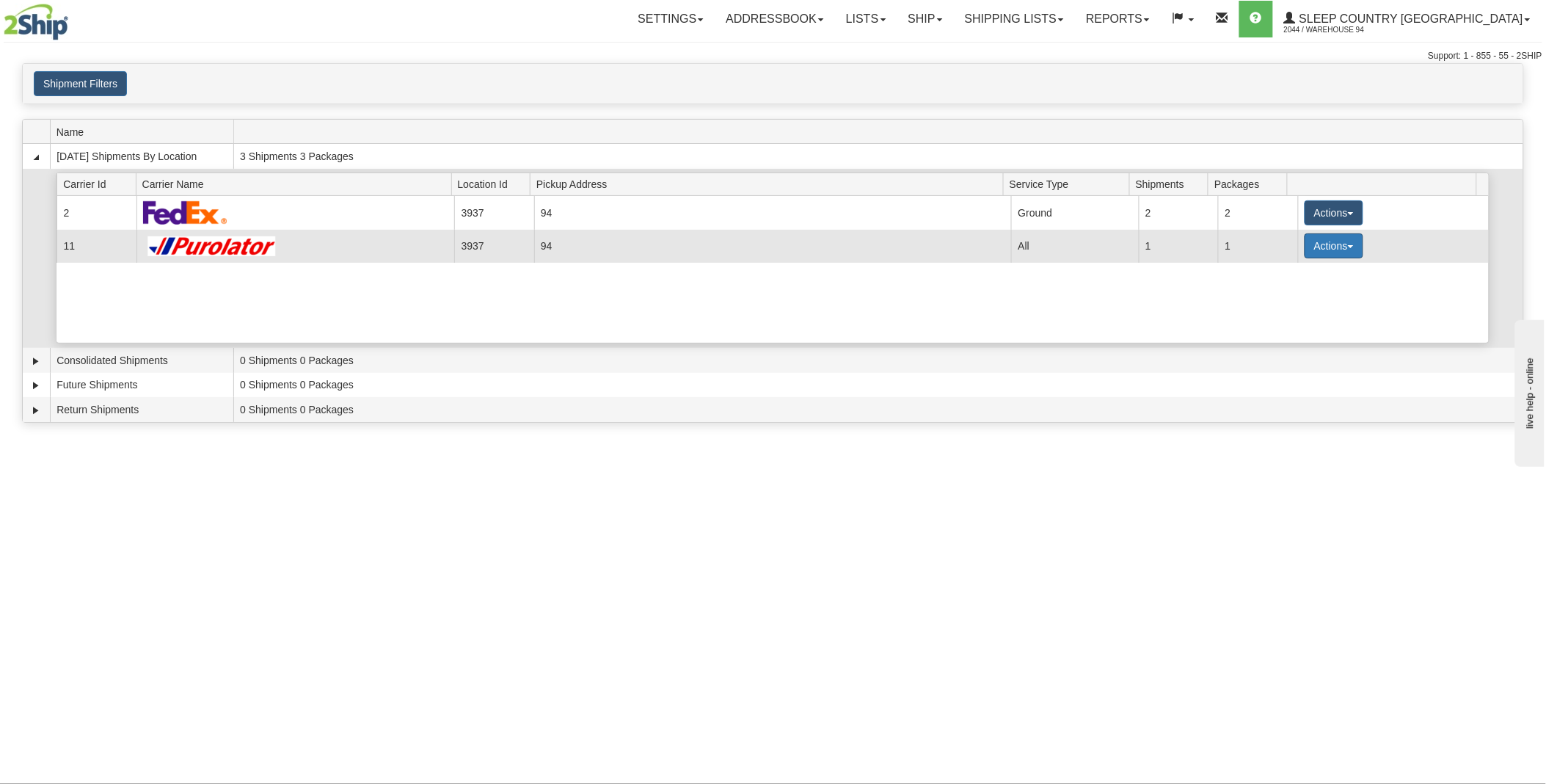
click at [1333, 253] on button "Actions" at bounding box center [1333, 245] width 59 height 25
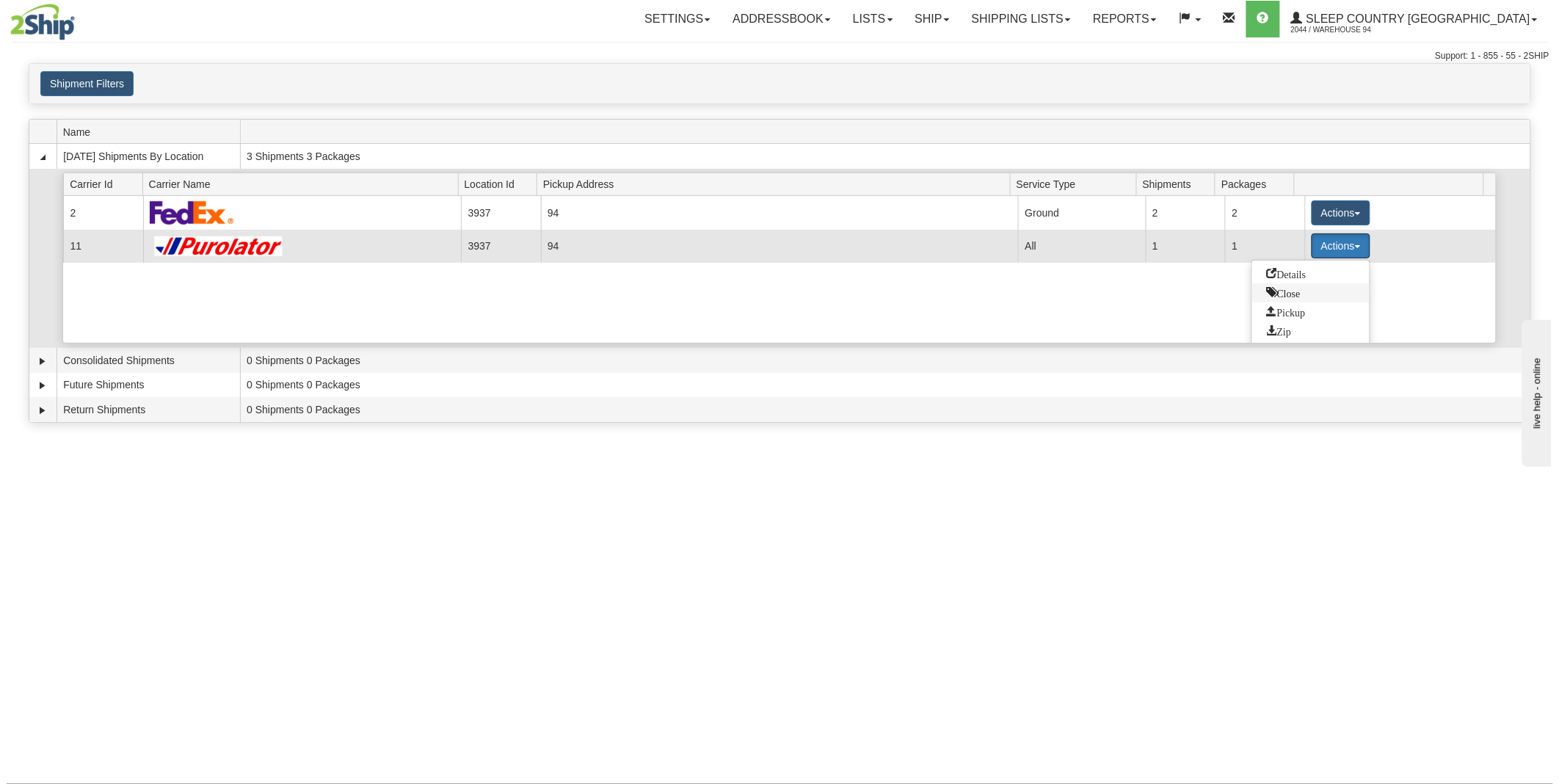
scroll to position [21, 0]
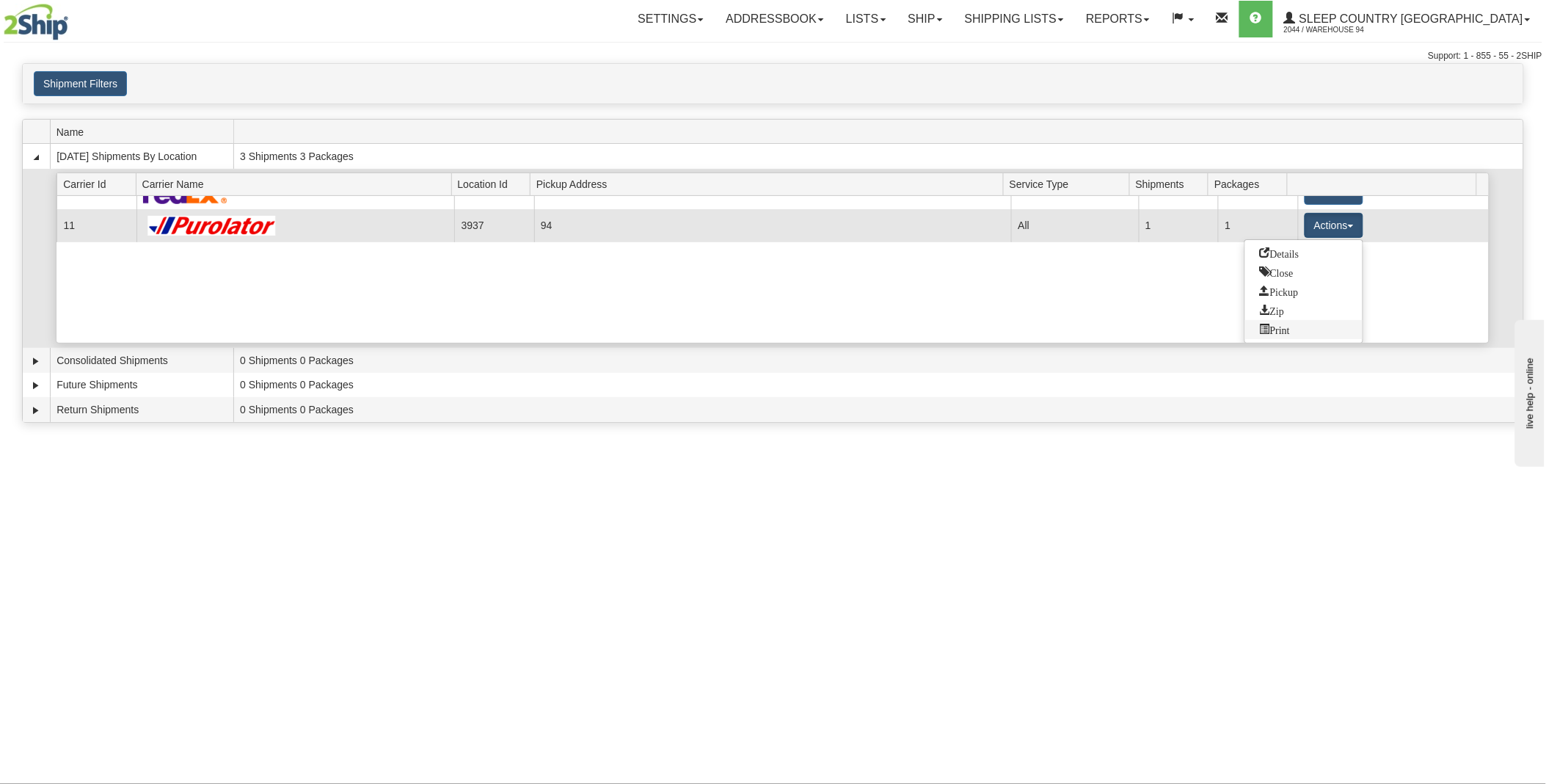
click at [1285, 331] on span "Print" at bounding box center [1275, 328] width 30 height 10
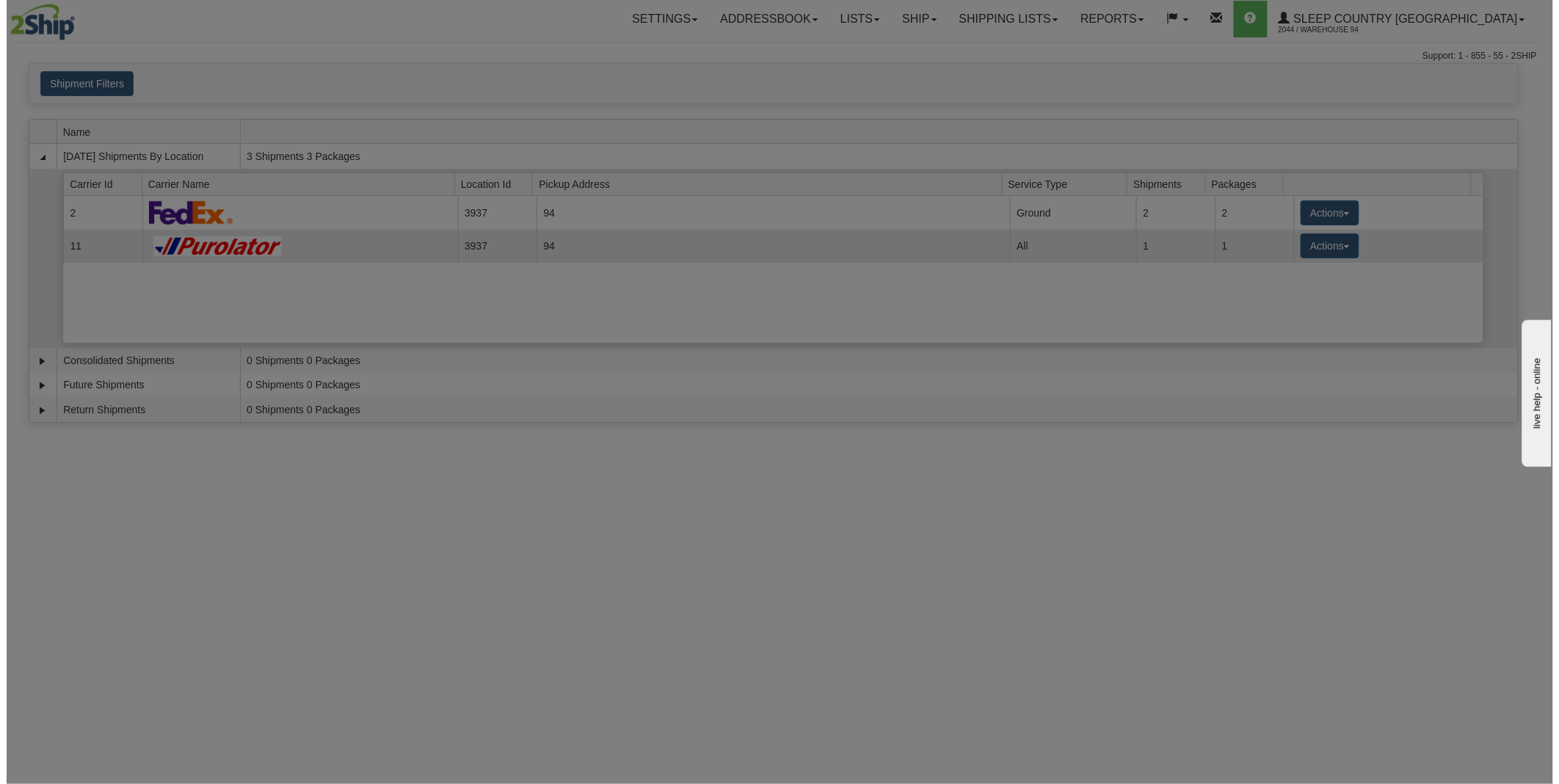
scroll to position [0, 0]
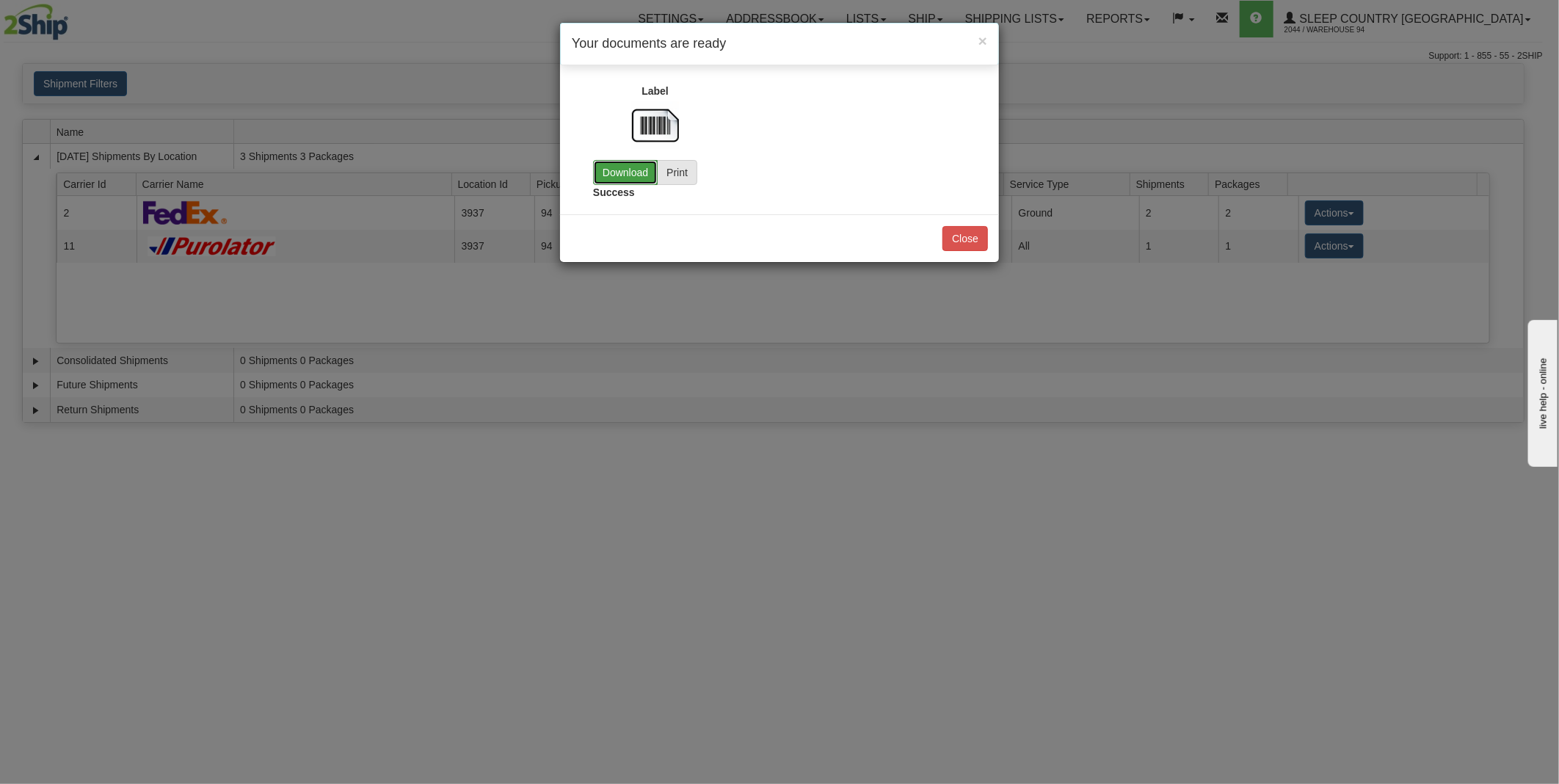
click at [615, 169] on link "Download" at bounding box center [625, 172] width 65 height 25
click at [964, 235] on button "Close" at bounding box center [965, 238] width 46 height 25
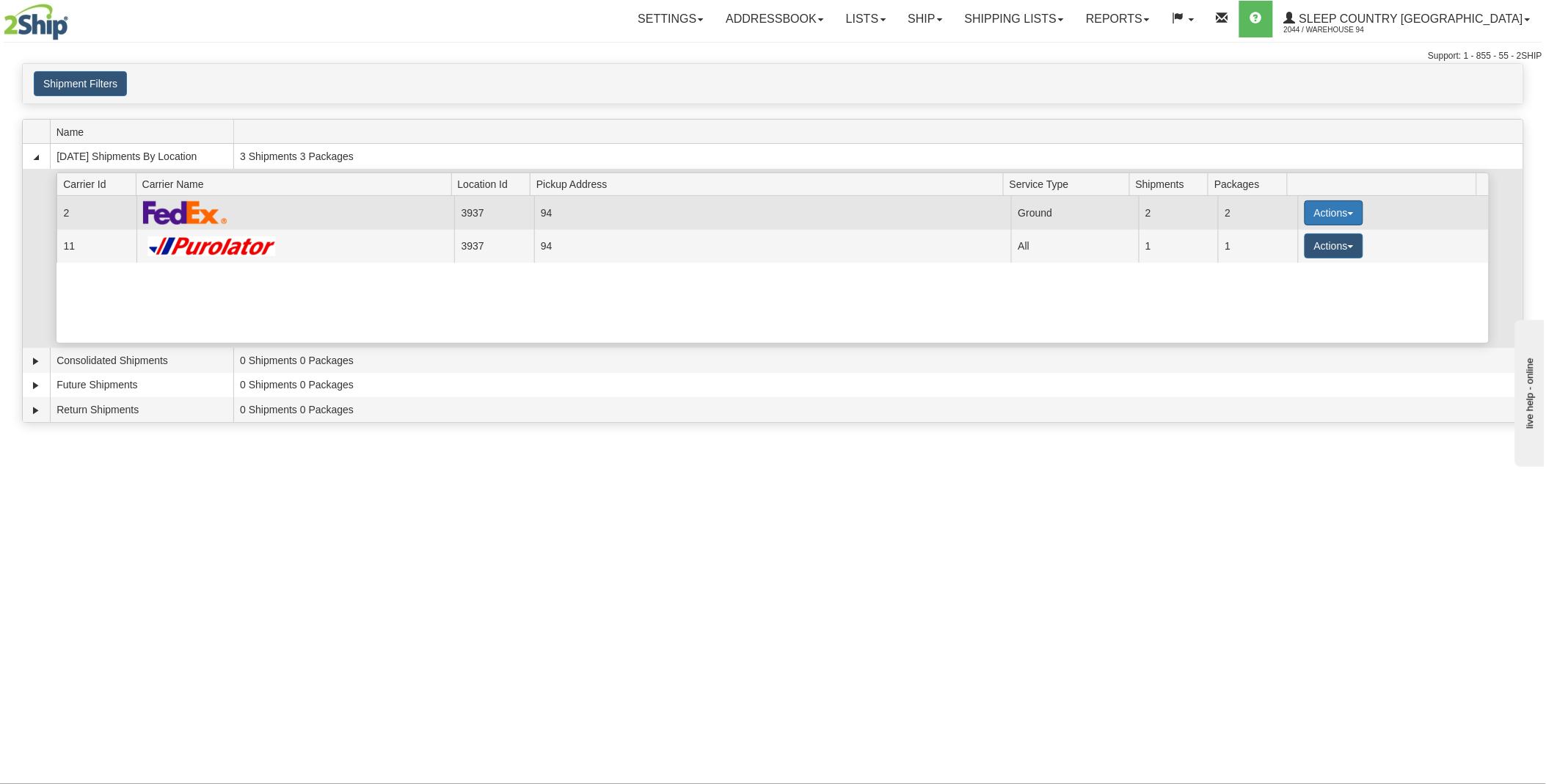
click at [1340, 216] on button "Actions" at bounding box center [1333, 213] width 59 height 25
click at [1293, 277] on span "Pickup" at bounding box center [1279, 277] width 39 height 10
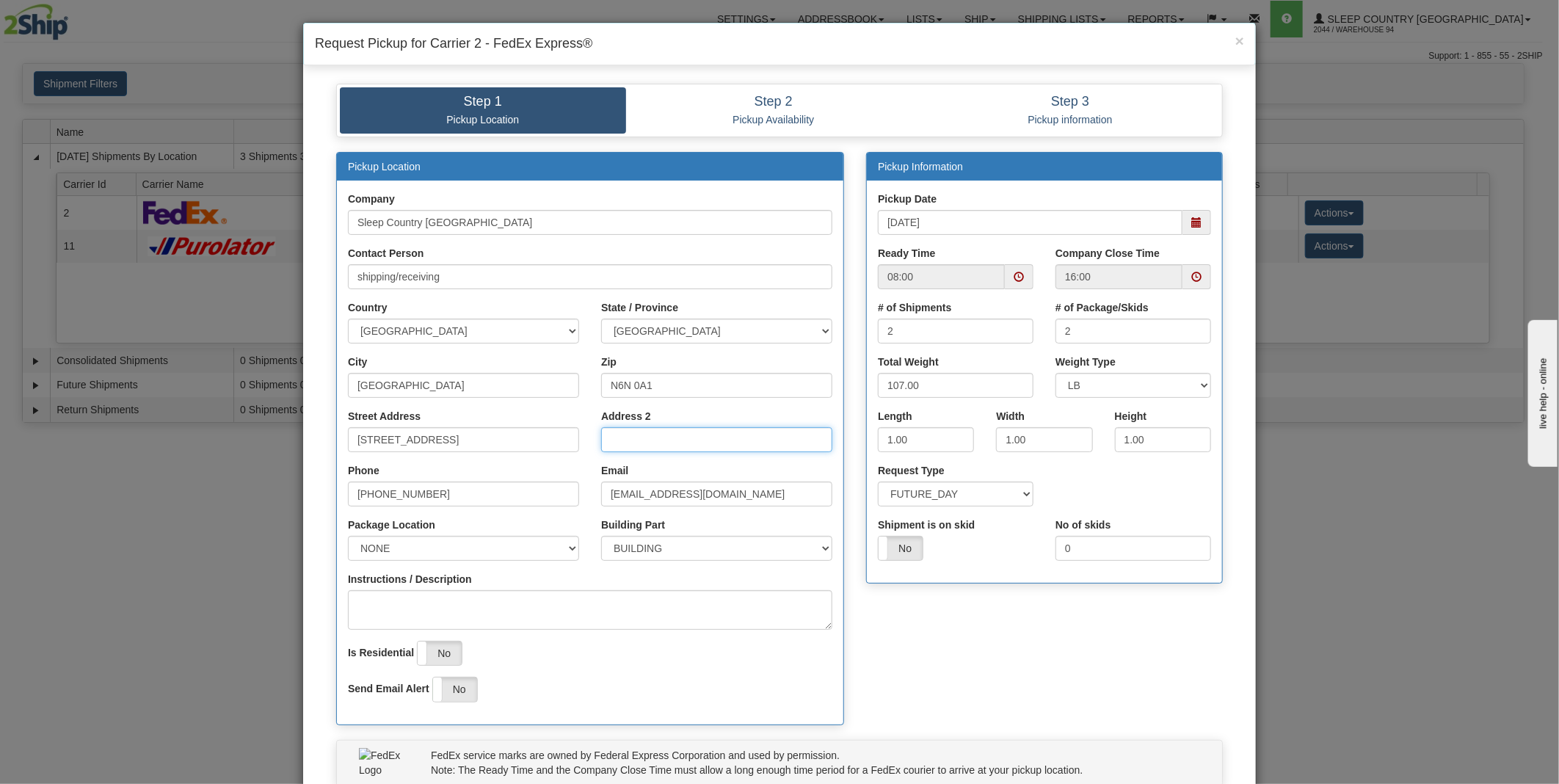
click at [628, 441] on input "Address 2" at bounding box center [716, 440] width 231 height 25
type input "1"
click at [499, 539] on select "NONE FRONT REAR SIDE" at bounding box center [463, 548] width 231 height 25
select select "2"
click at [348, 536] on select "NONE FRONT REAR SIDE" at bounding box center [463, 548] width 231 height 25
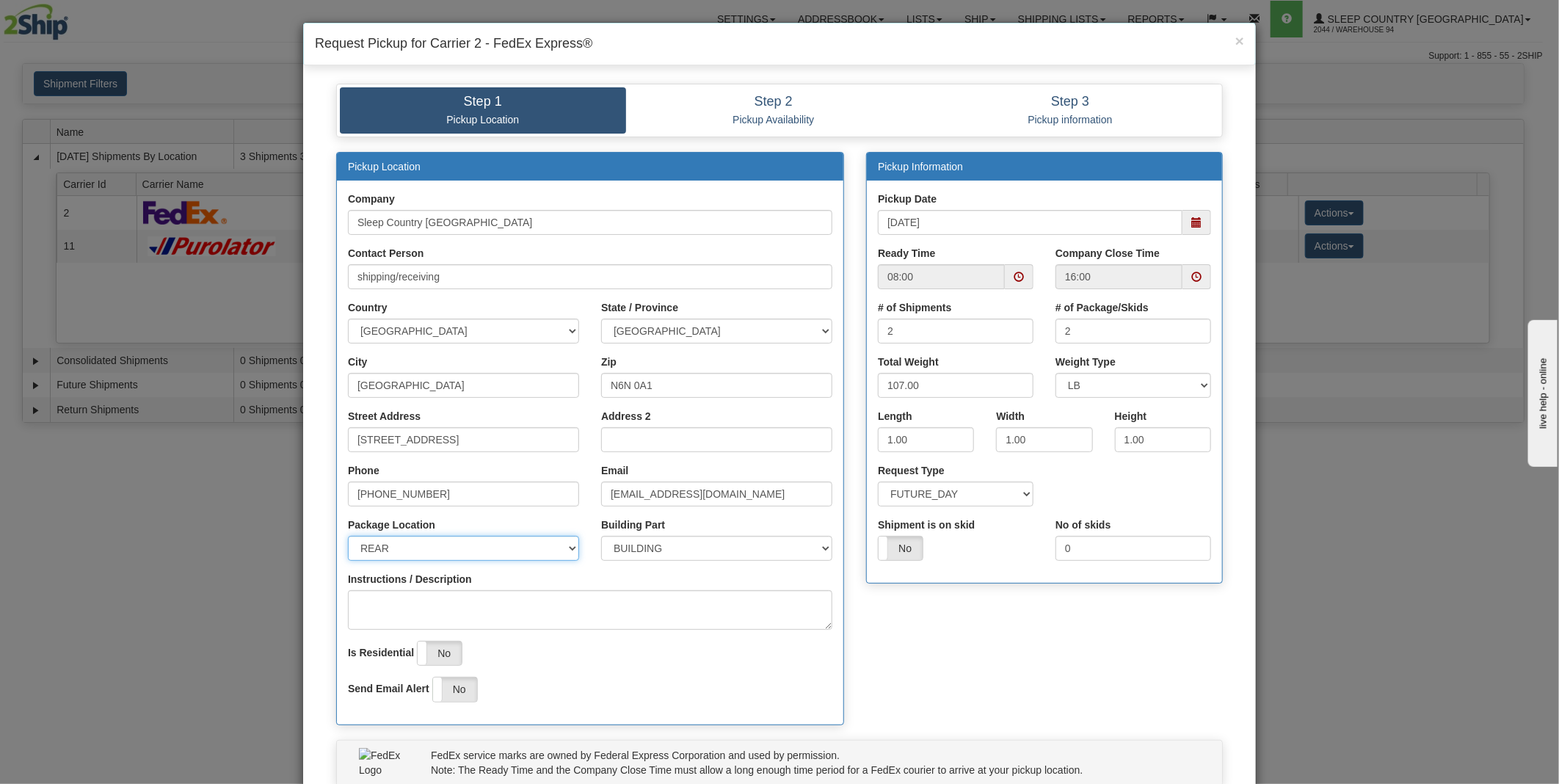
click at [1013, 280] on span at bounding box center [1018, 276] width 10 height 10
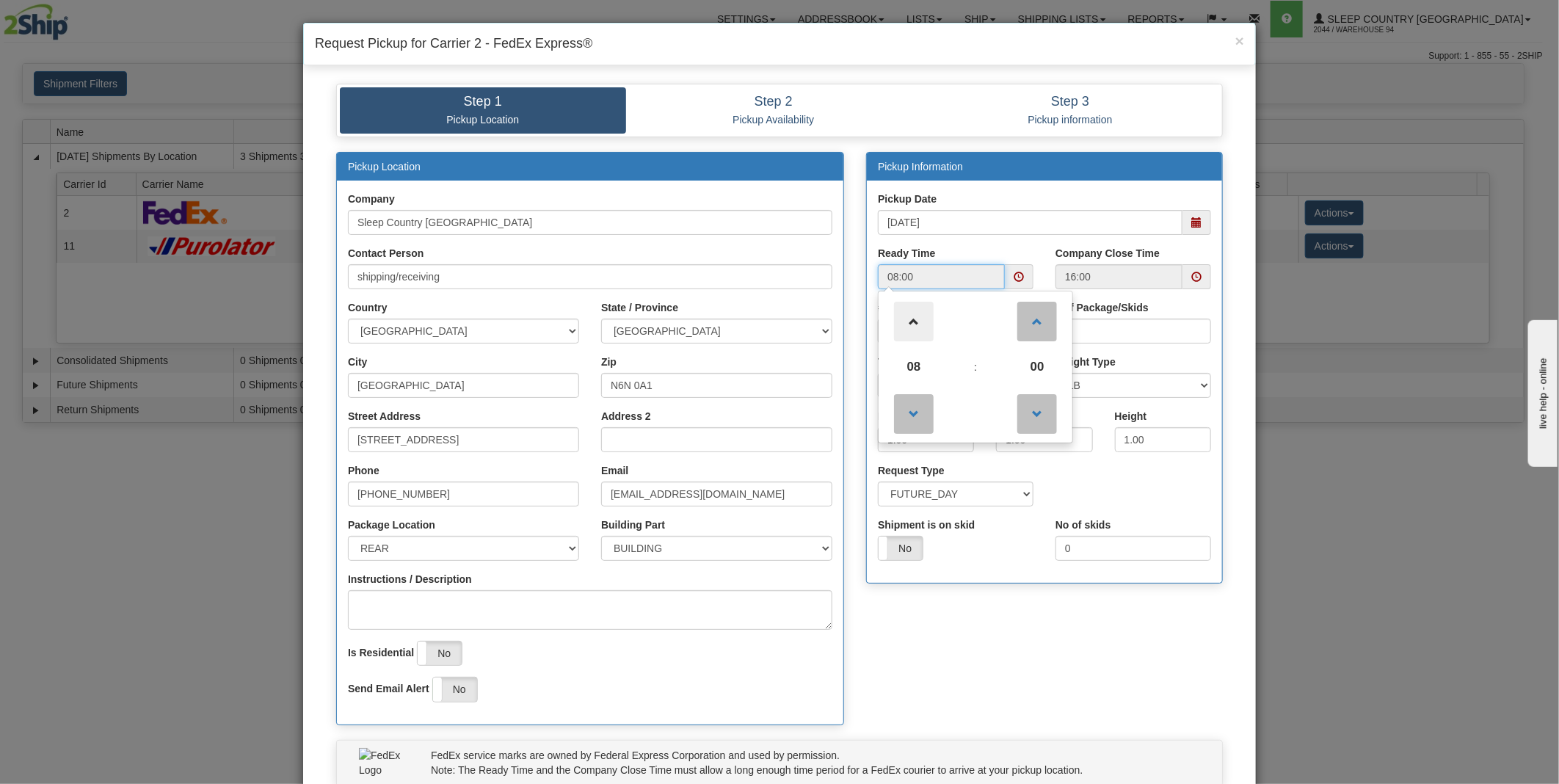
click at [908, 331] on span at bounding box center [914, 322] width 40 height 40
click at [912, 327] on span at bounding box center [914, 322] width 40 height 40
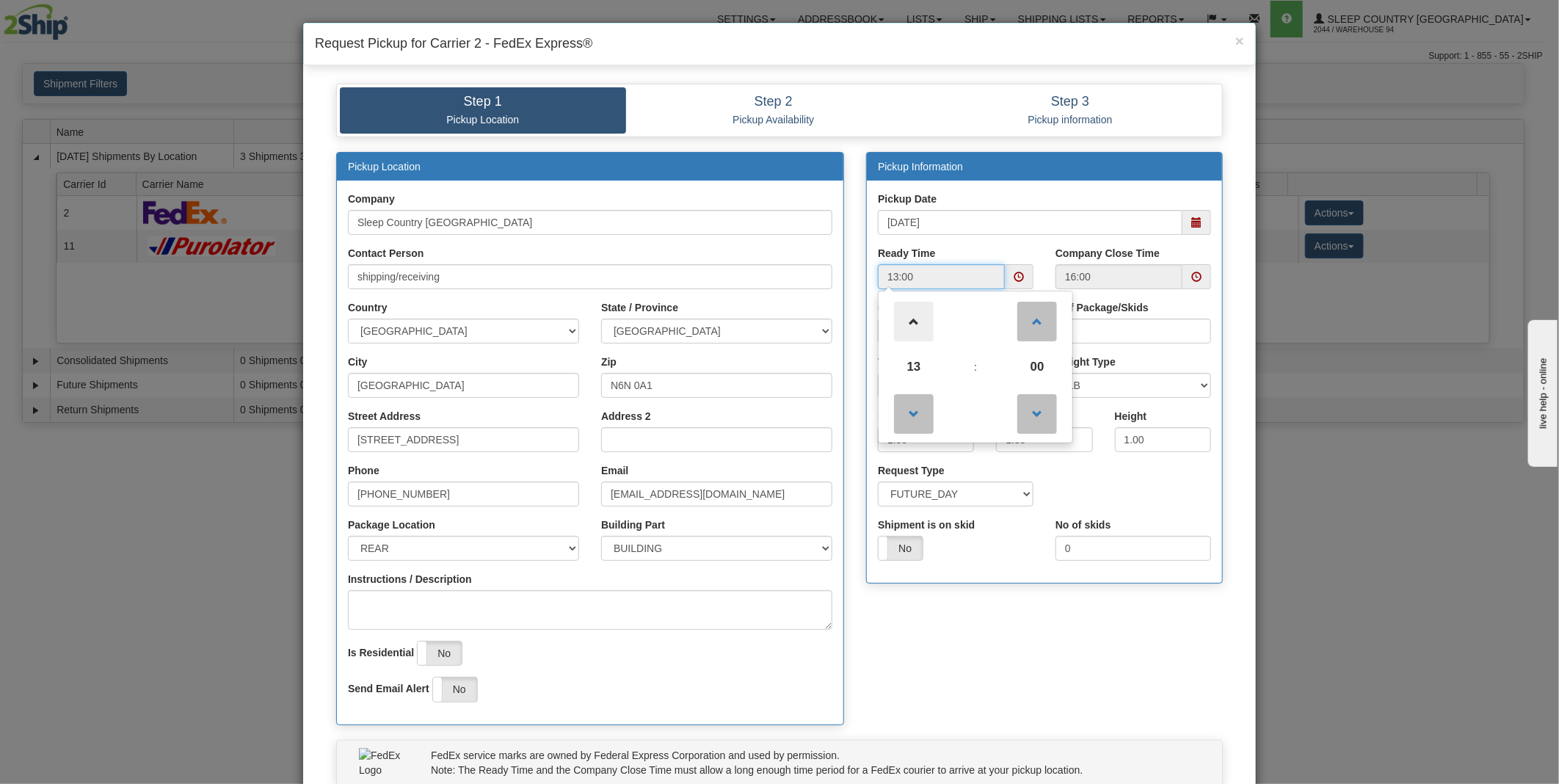
click at [912, 327] on span at bounding box center [914, 322] width 40 height 40
click at [907, 409] on span at bounding box center [914, 414] width 40 height 40
type input "13:00"
click at [1191, 280] on span at bounding box center [1196, 276] width 10 height 10
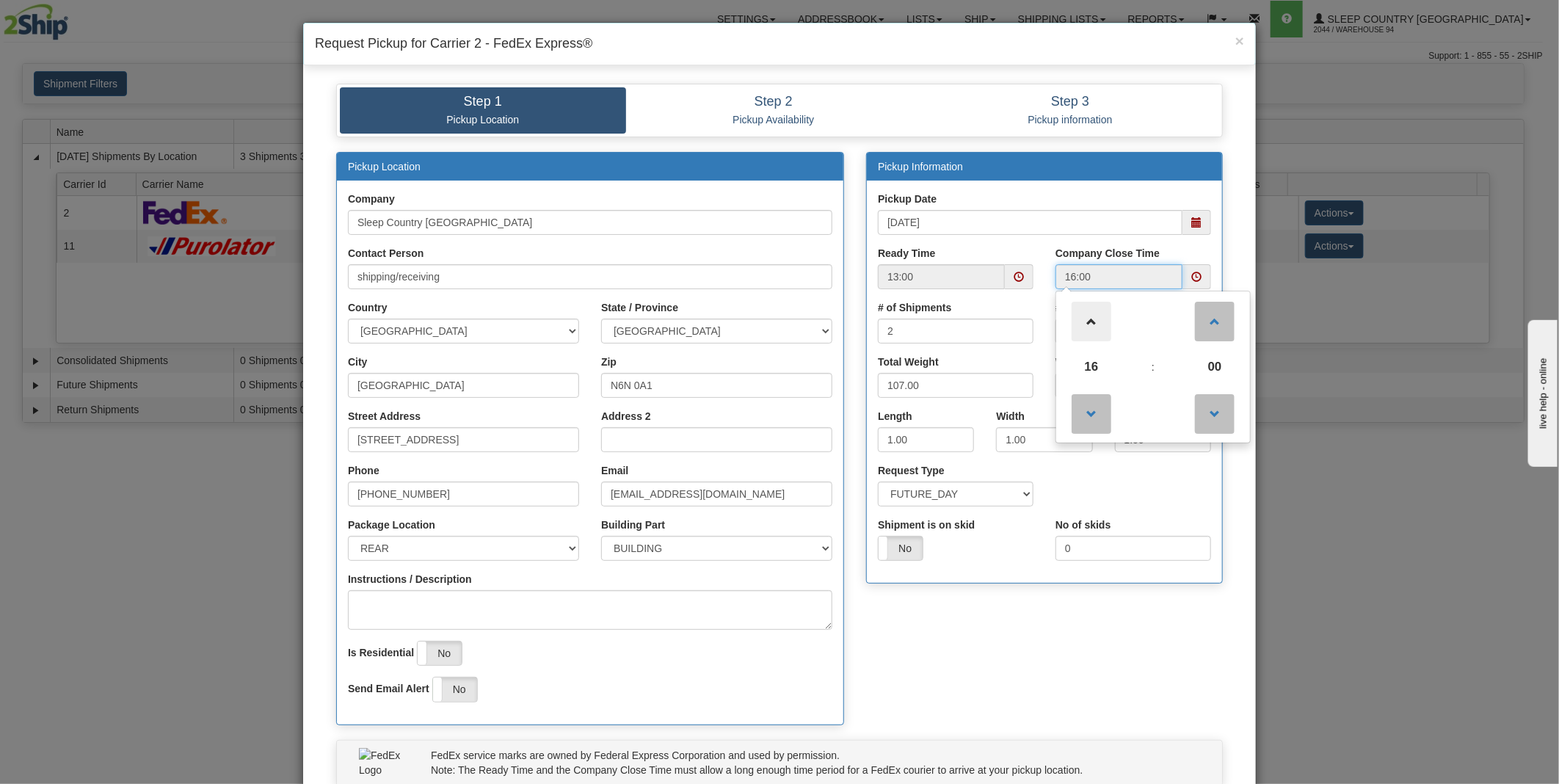
click at [1087, 318] on span at bounding box center [1091, 322] width 40 height 40
type input "17:00"
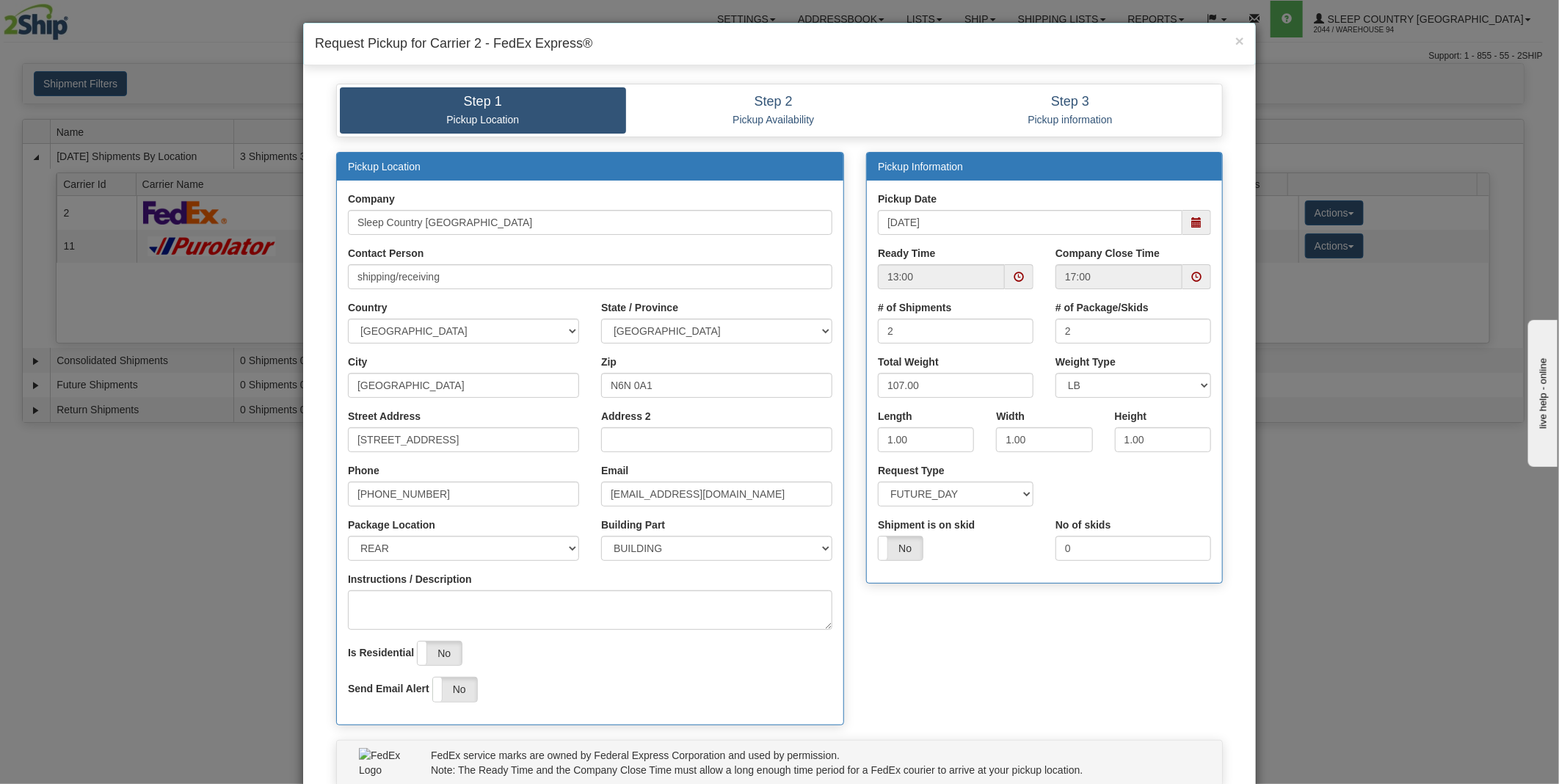
click at [964, 609] on div "Pickup Location Company Sleep Country Canada Contact Person shipping/receiving …" at bounding box center [780, 445] width 908 height 587
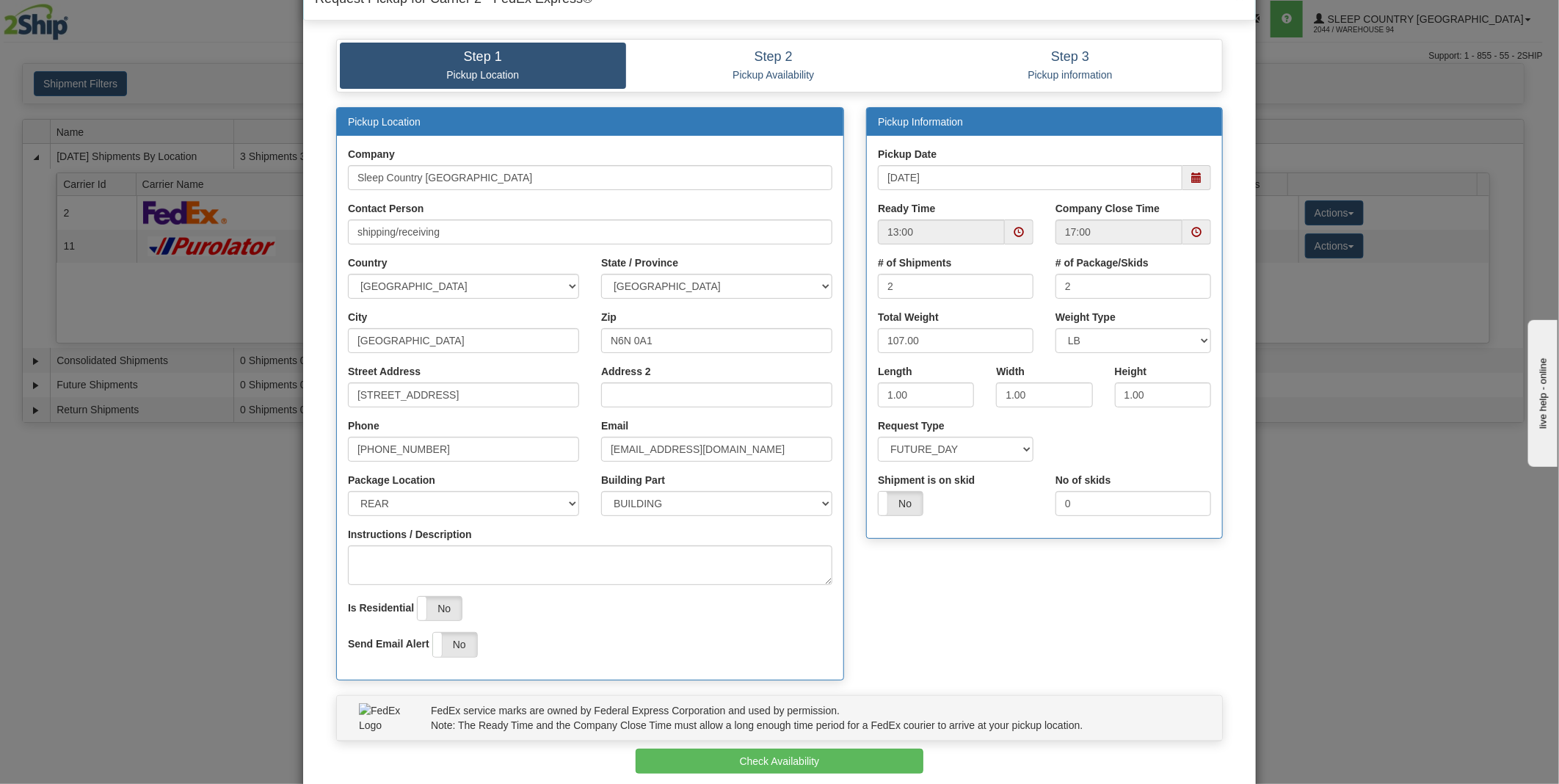
scroll to position [116, 0]
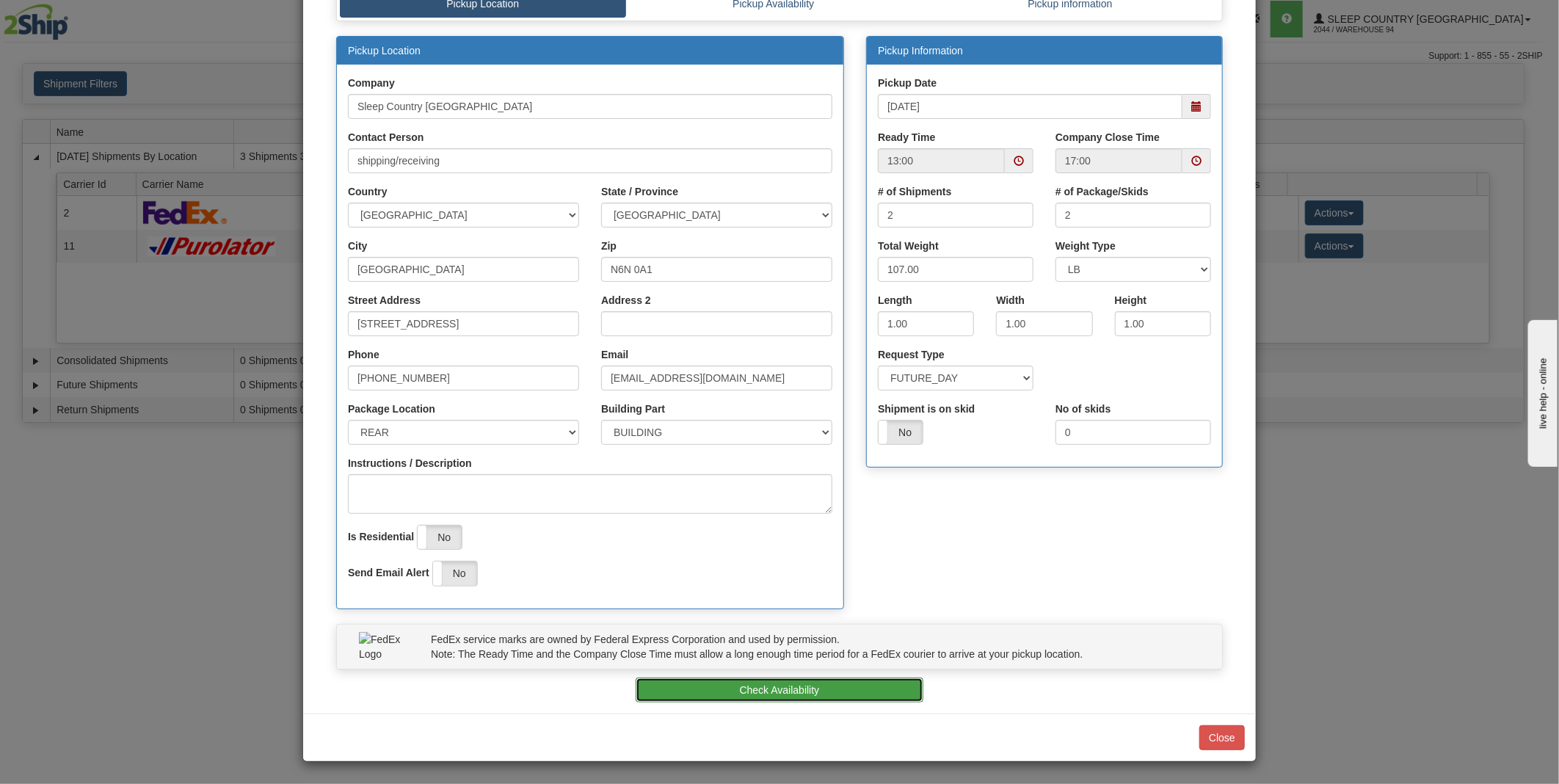
click at [710, 686] on button "Check Availability" at bounding box center [780, 690] width 288 height 25
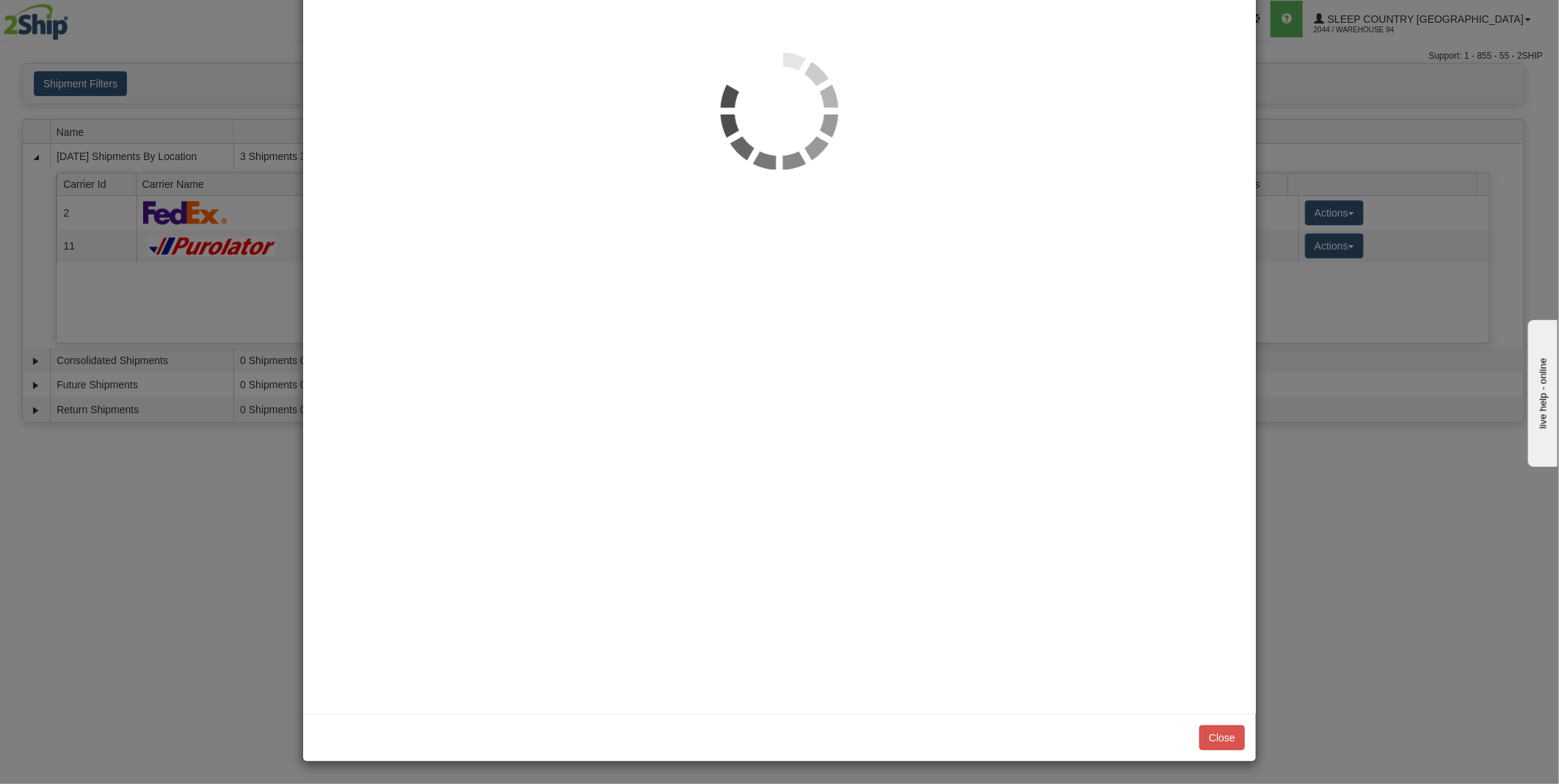
scroll to position [0, 0]
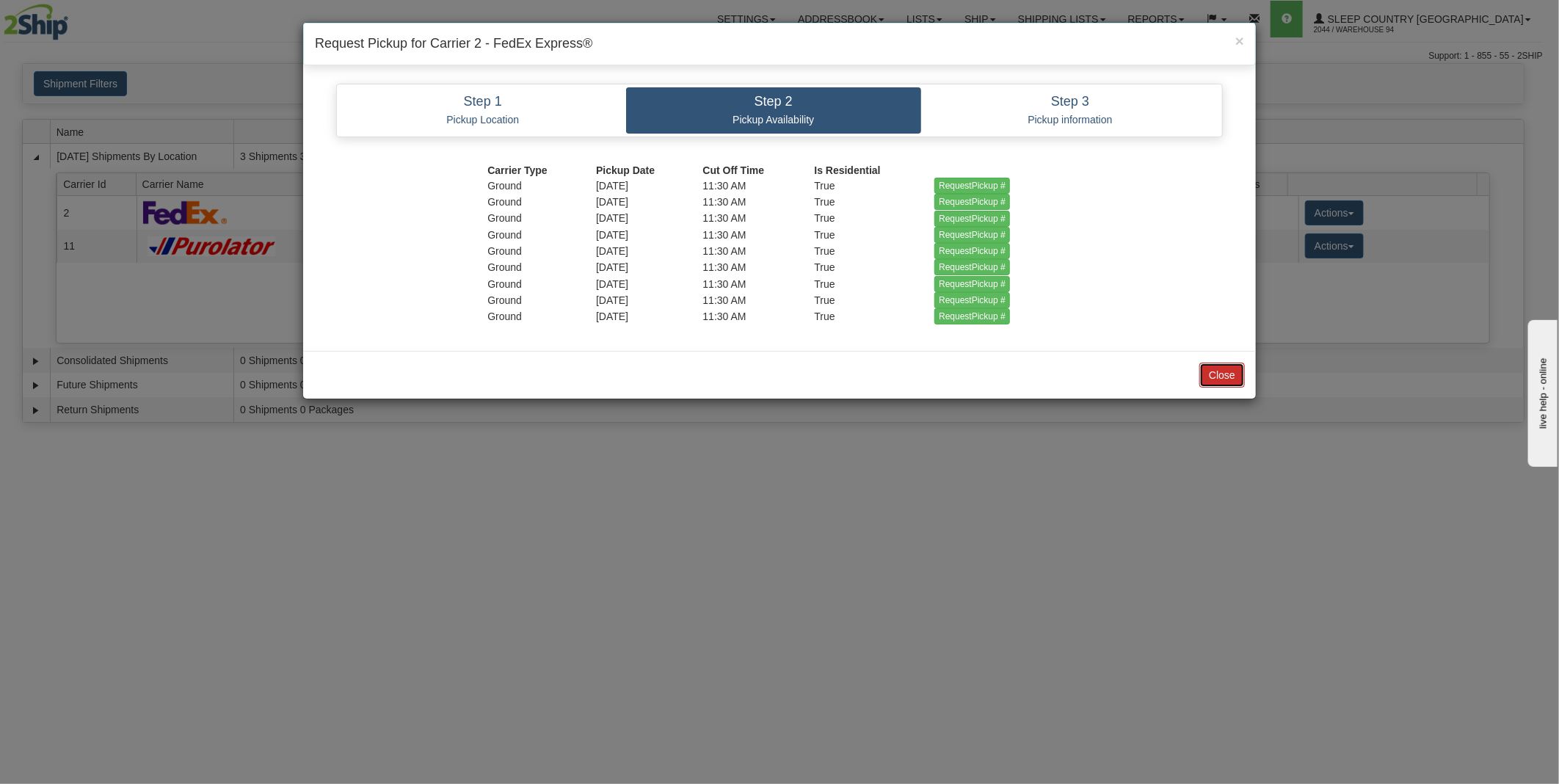
click at [1222, 363] on button "Close" at bounding box center [1222, 375] width 46 height 25
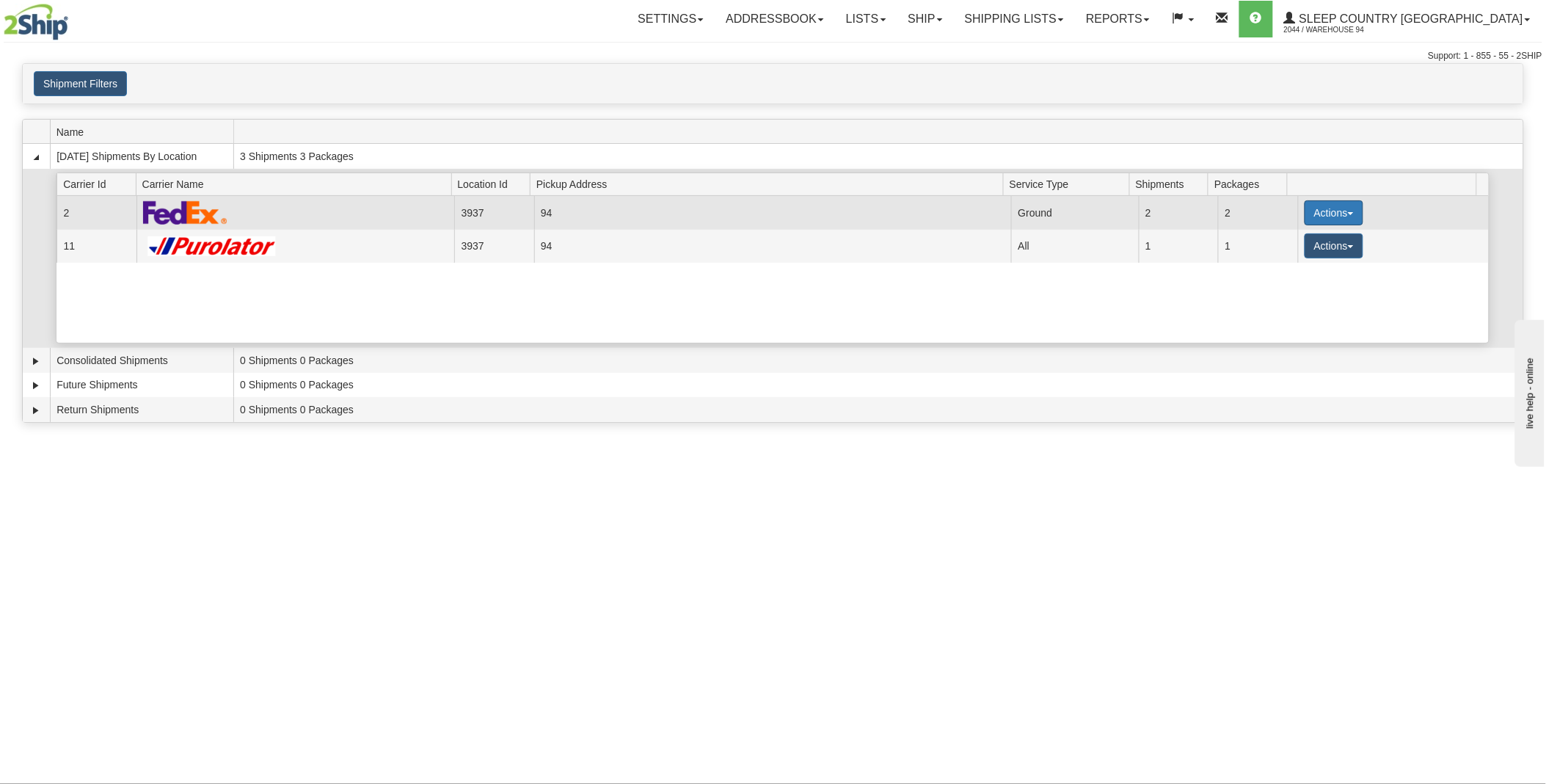
click at [1318, 213] on button "Actions" at bounding box center [1333, 213] width 59 height 25
click at [1302, 279] on link "Pickup" at bounding box center [1304, 278] width 117 height 19
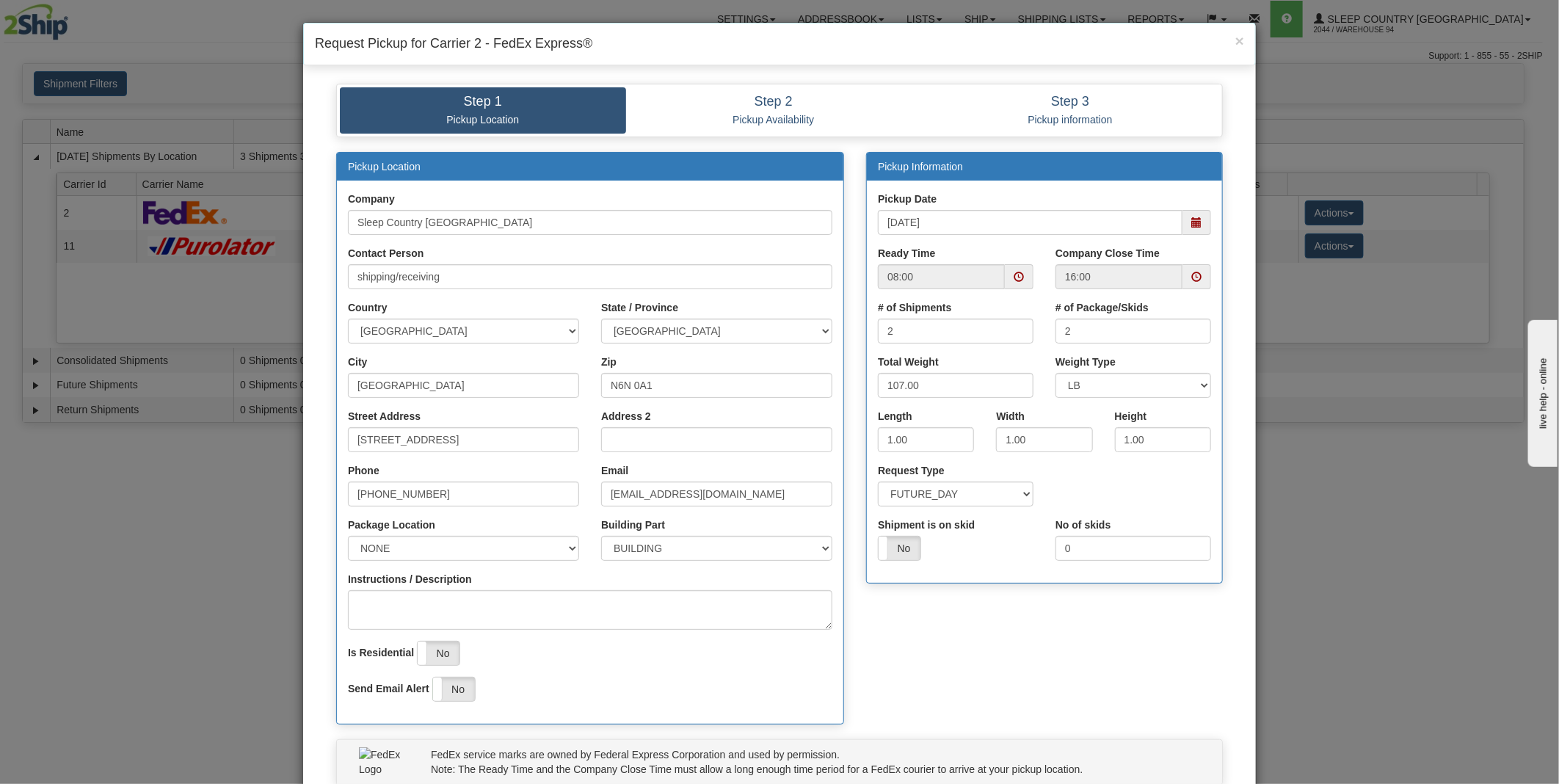
click at [1016, 272] on span at bounding box center [1018, 276] width 10 height 10
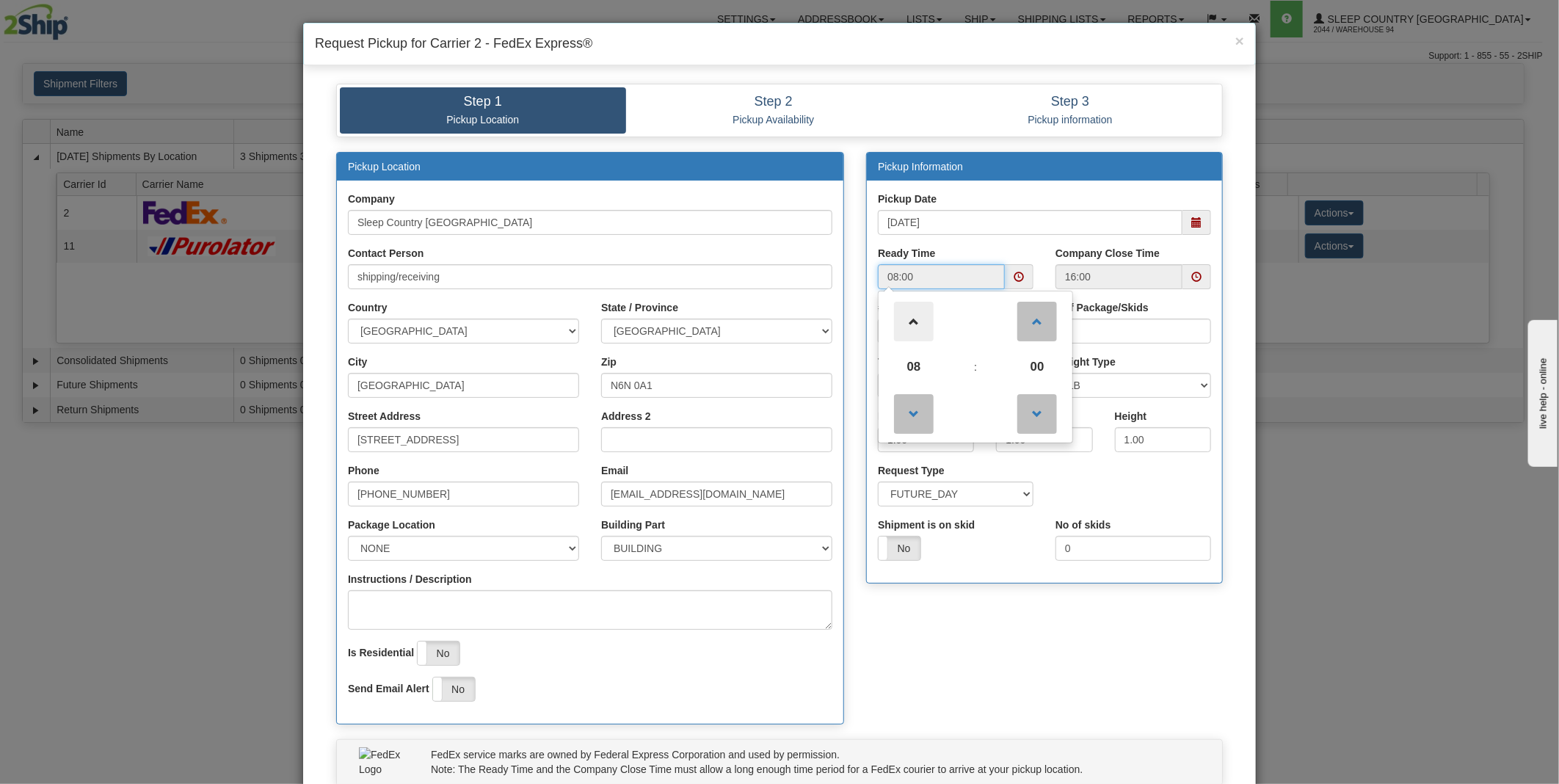
click at [907, 319] on span at bounding box center [914, 322] width 40 height 40
click at [907, 323] on span at bounding box center [914, 322] width 40 height 40
click at [1029, 321] on span at bounding box center [1037, 322] width 40 height 40
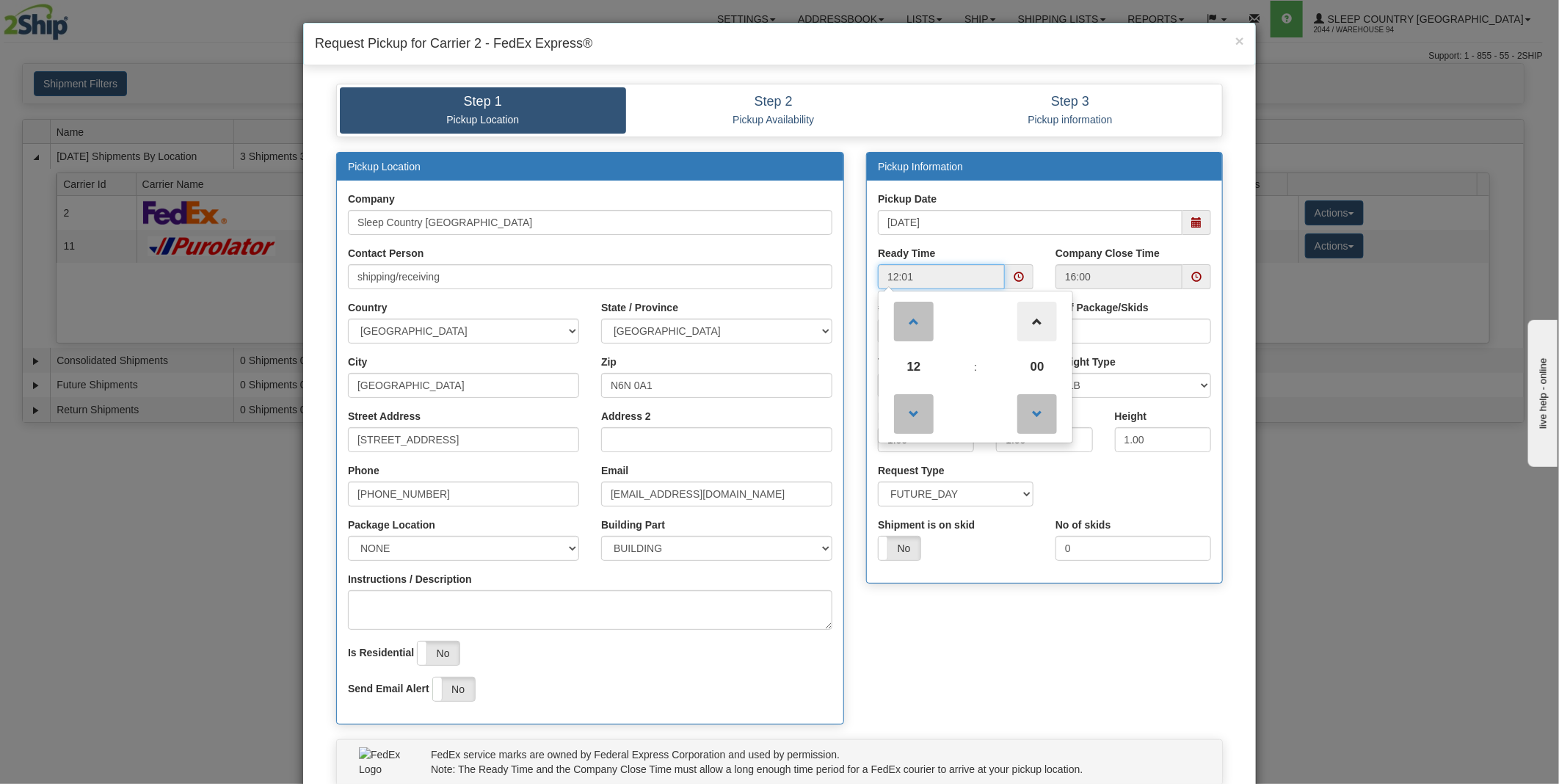
click at [1029, 321] on span at bounding box center [1037, 322] width 40 height 40
click at [1037, 413] on span at bounding box center [1037, 414] width 40 height 40
type input "12:00"
click at [1191, 284] on span at bounding box center [1197, 277] width 29 height 25
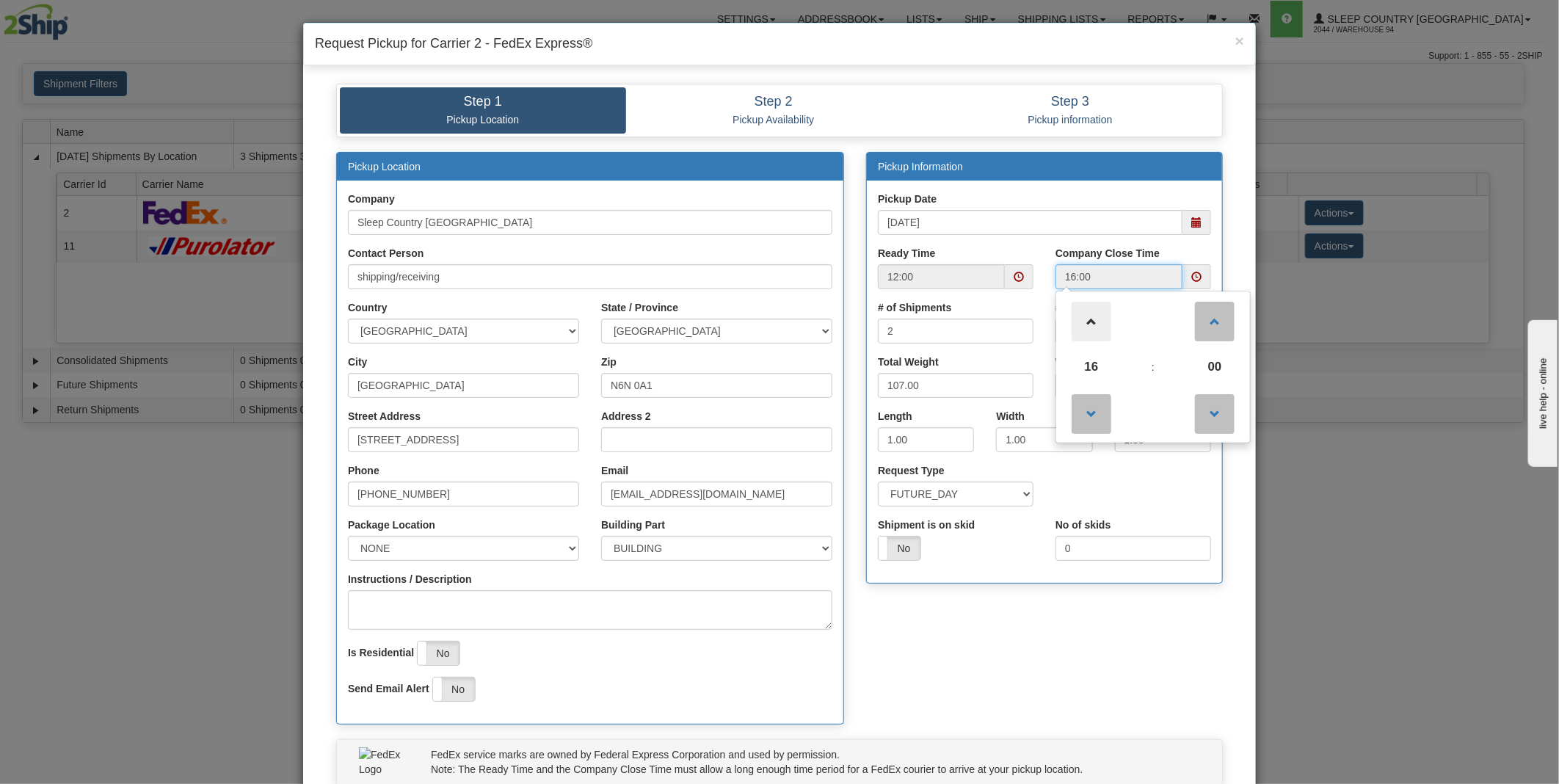
click at [1076, 326] on span at bounding box center [1091, 322] width 40 height 40
type input "18:00"
click at [1036, 636] on div "Pickup Location Company Sleep Country Canada Contact Person shipping/receiving …" at bounding box center [780, 445] width 908 height 587
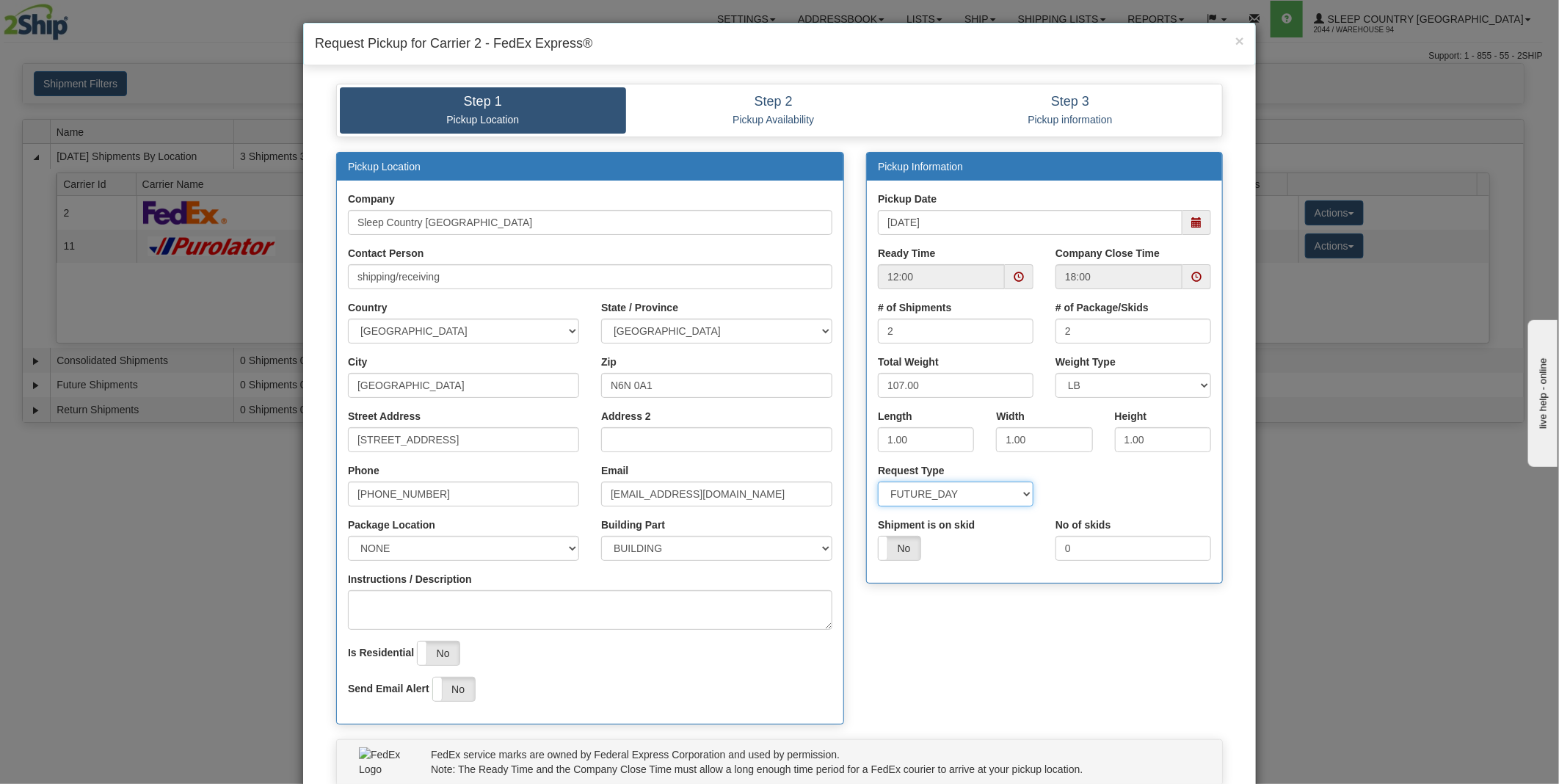
click at [965, 500] on select "SAME_DAY FUTURE_DAY" at bounding box center [956, 494] width 155 height 25
select select "0"
click at [878, 482] on select "SAME_DAY FUTURE_DAY" at bounding box center [956, 494] width 155 height 25
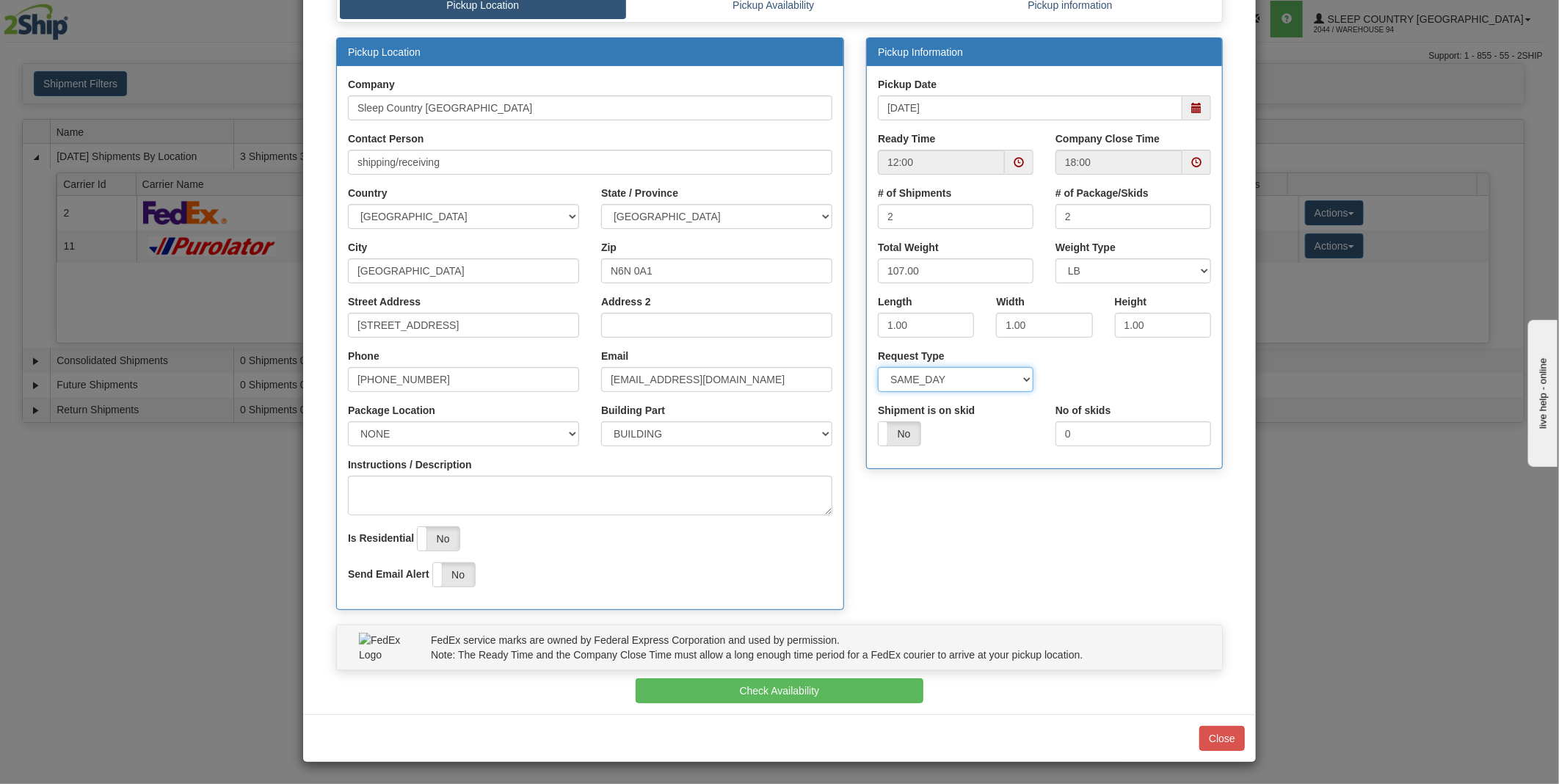
scroll to position [115, 0]
click at [841, 699] on button "Check Availability" at bounding box center [780, 690] width 288 height 25
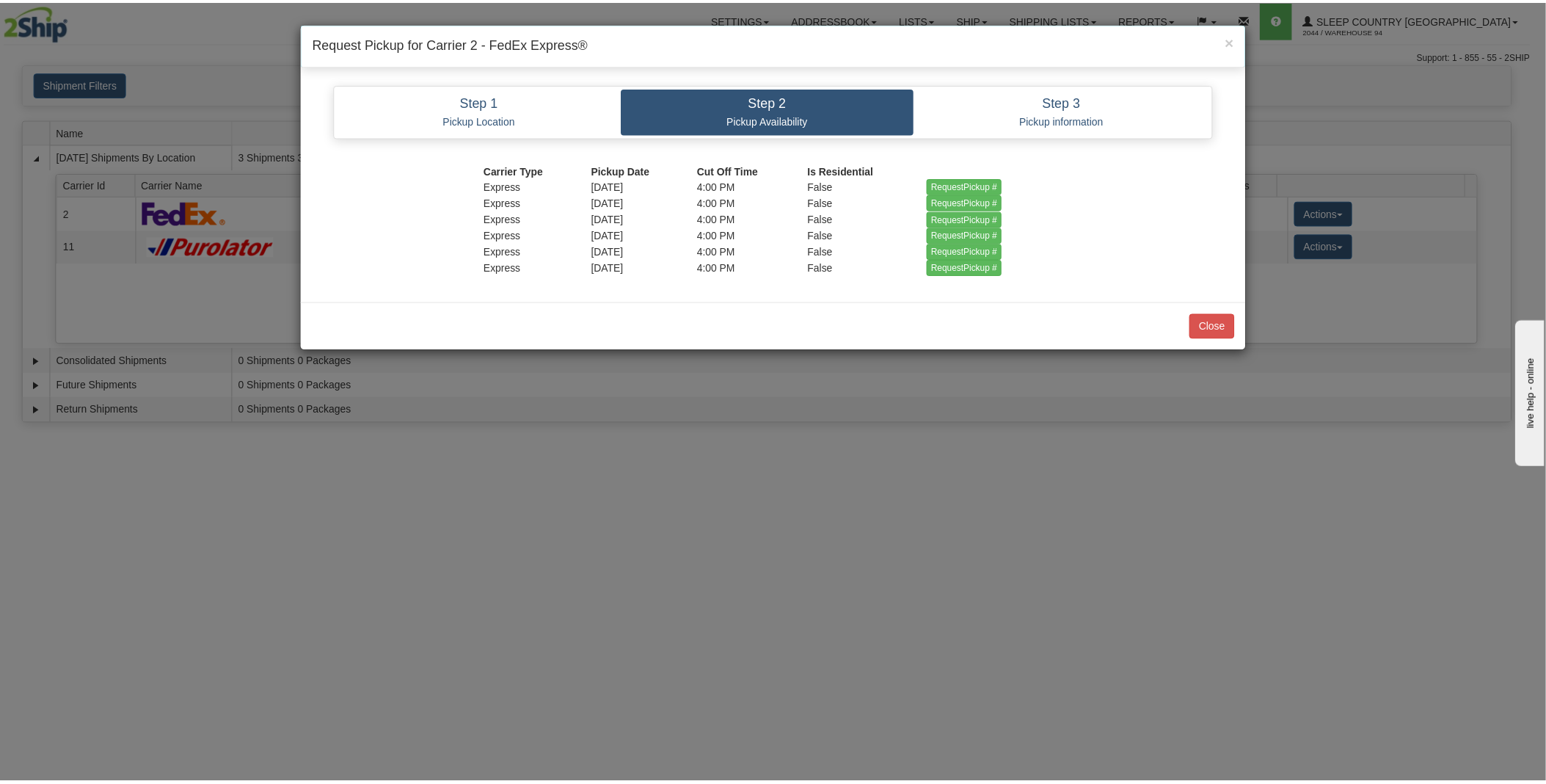
scroll to position [0, 0]
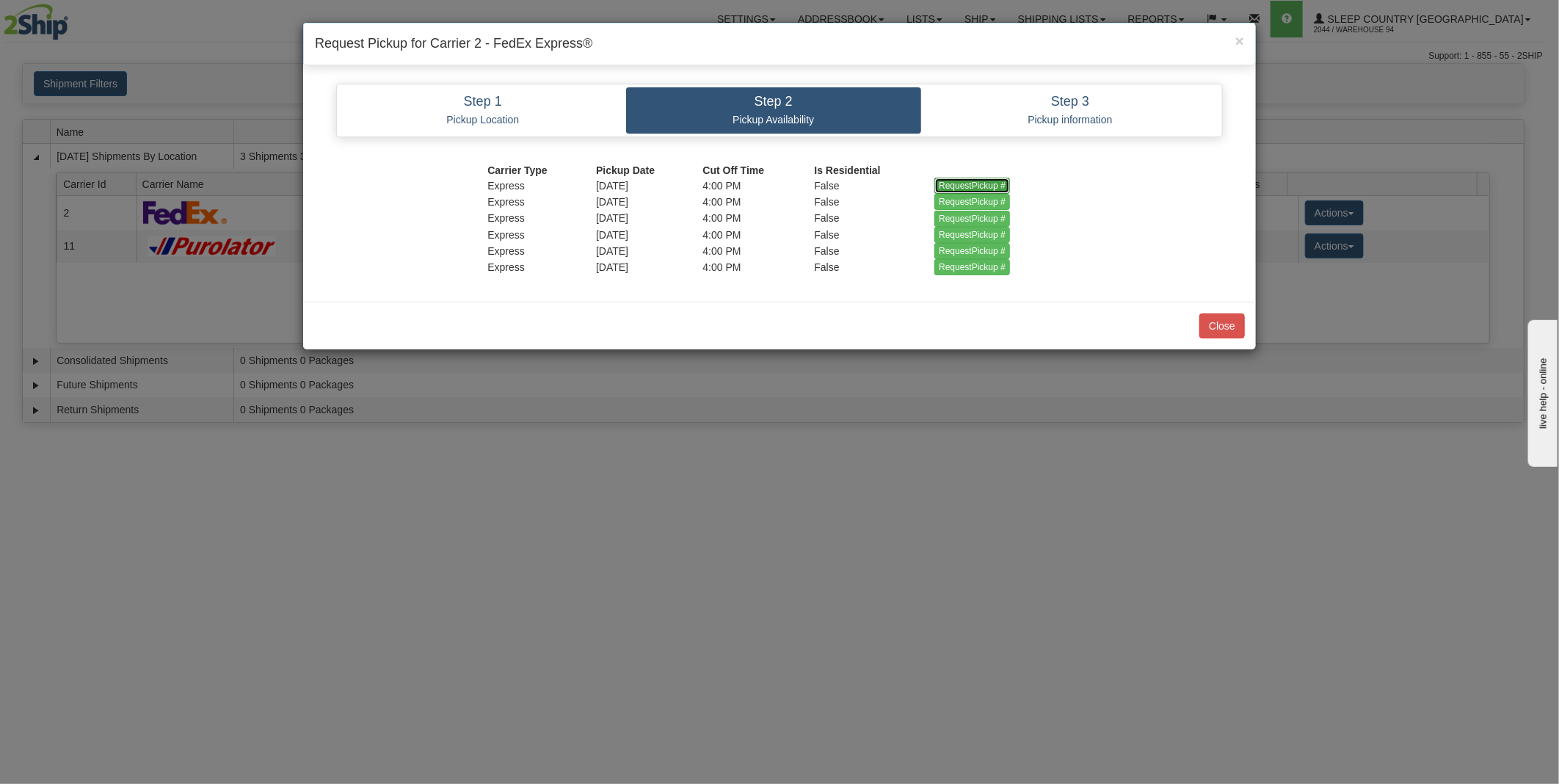
click at [965, 184] on input "RequestPickup #" at bounding box center [972, 185] width 75 height 16
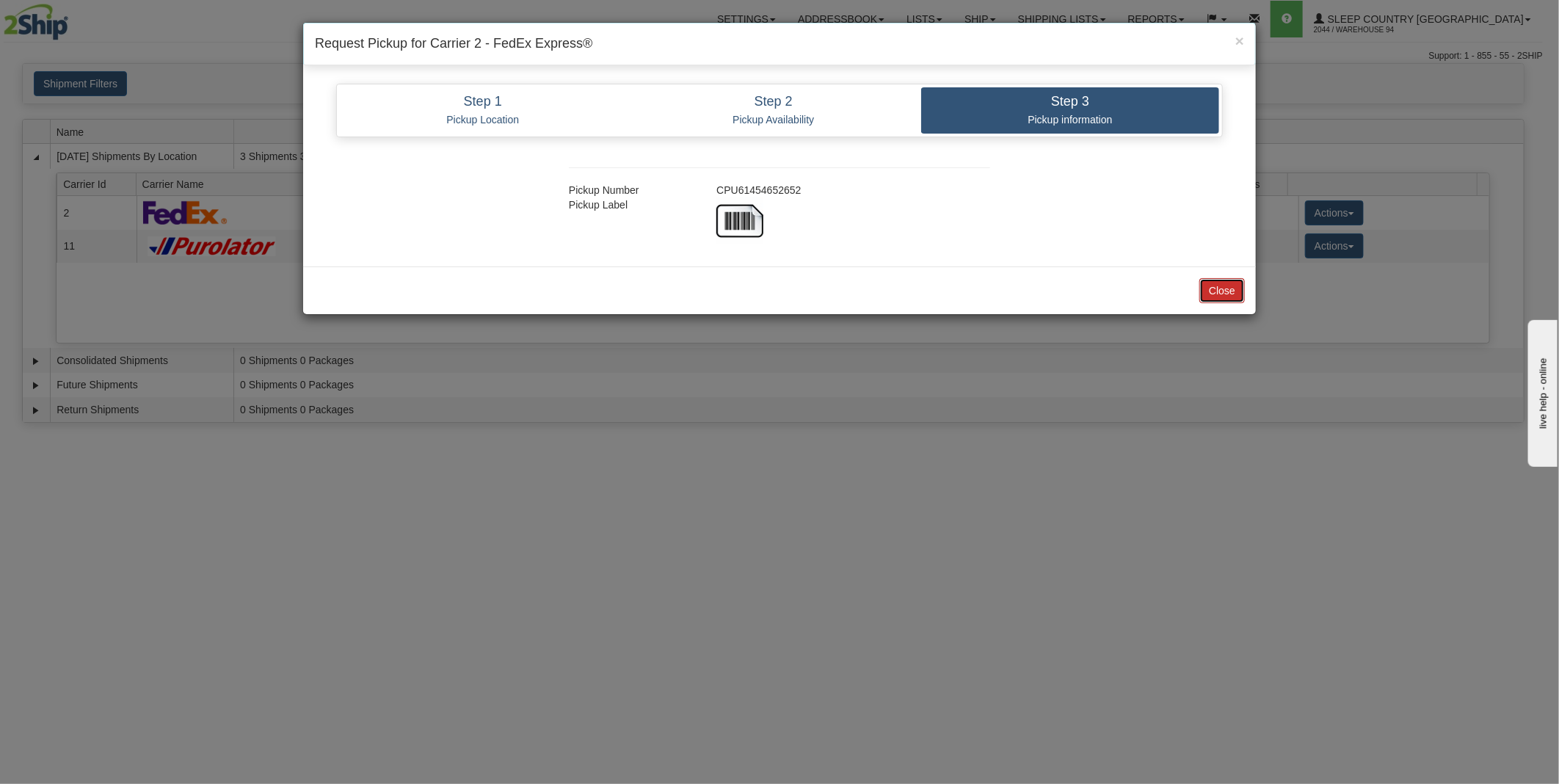
click at [1228, 287] on button "Close" at bounding box center [1222, 290] width 46 height 25
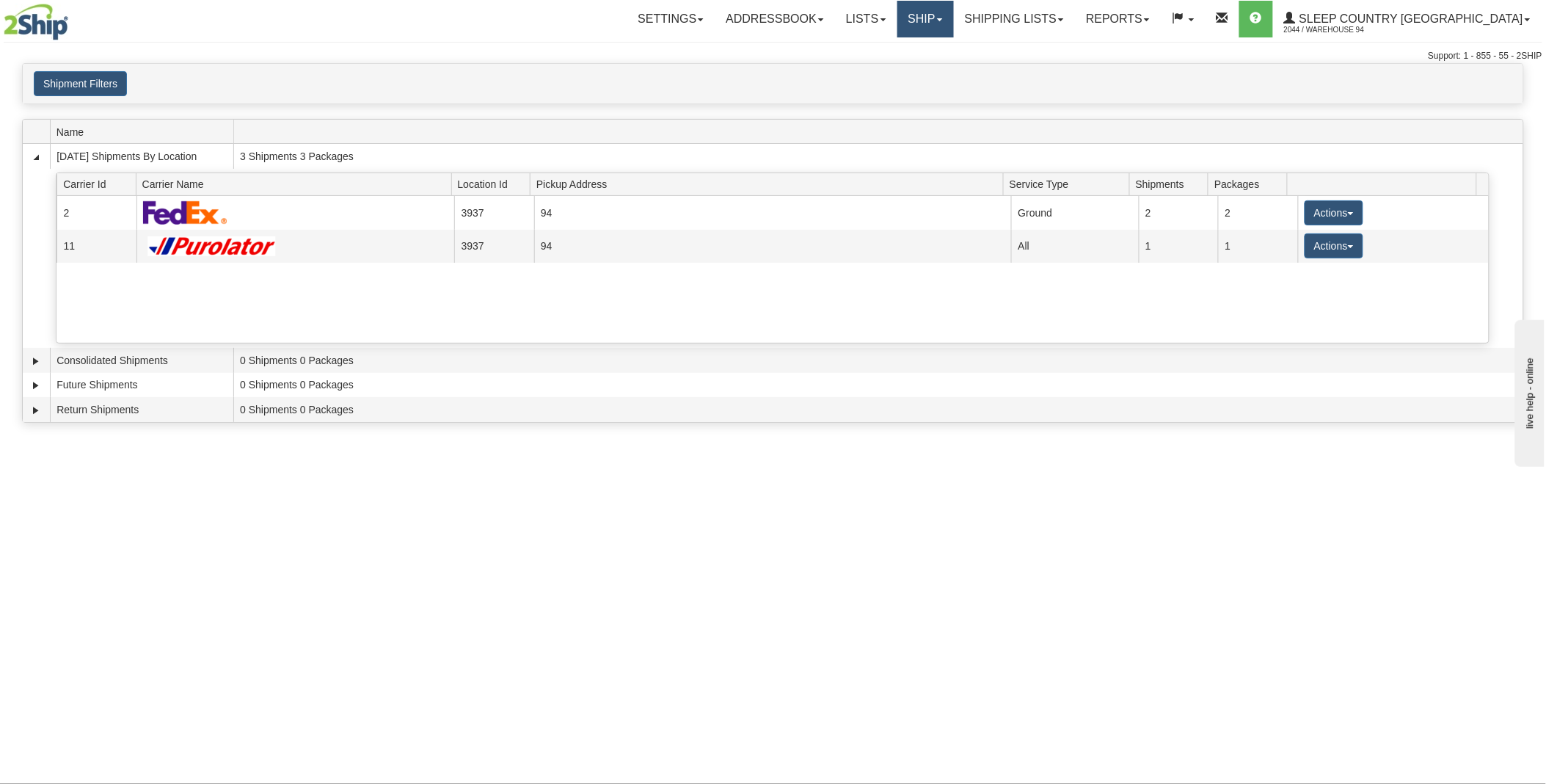
click at [954, 19] on link "Ship" at bounding box center [926, 19] width 56 height 37
click at [939, 69] on span "OnHold / Order Queue" at bounding box center [887, 70] width 104 height 11
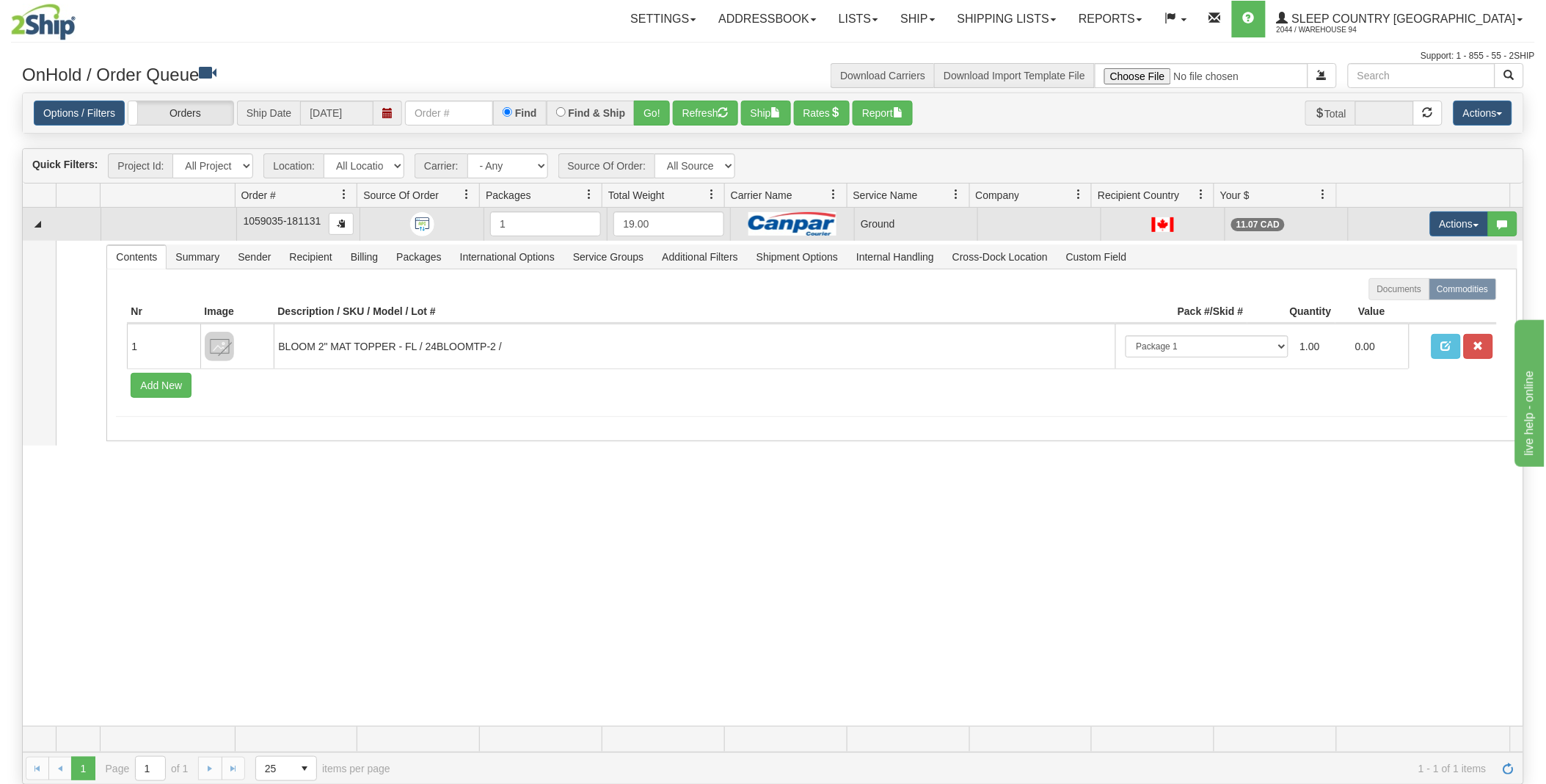
click at [930, 221] on td "Ground" at bounding box center [916, 224] width 123 height 33
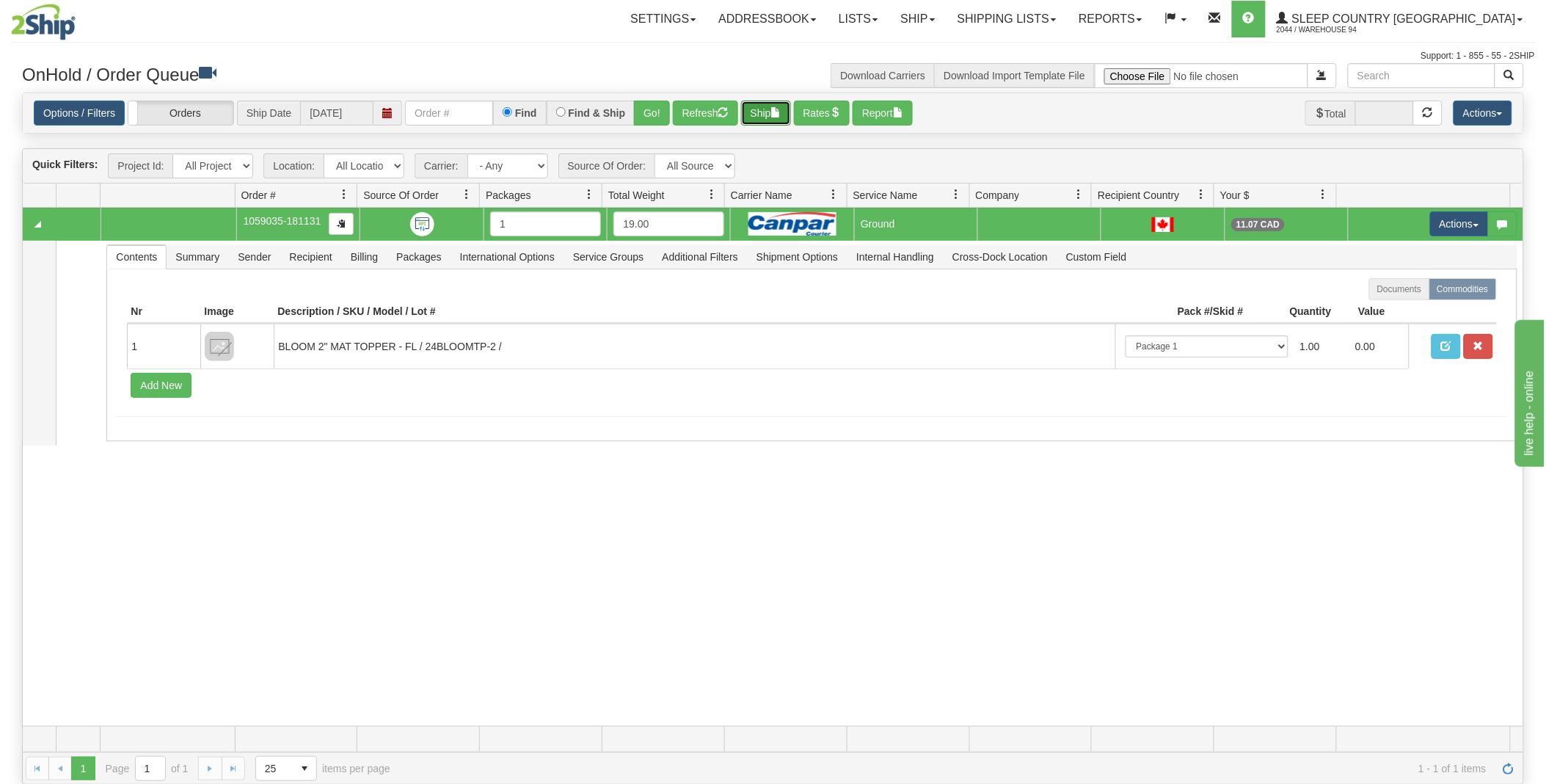
click at [779, 111] on span "button" at bounding box center [776, 112] width 10 height 10
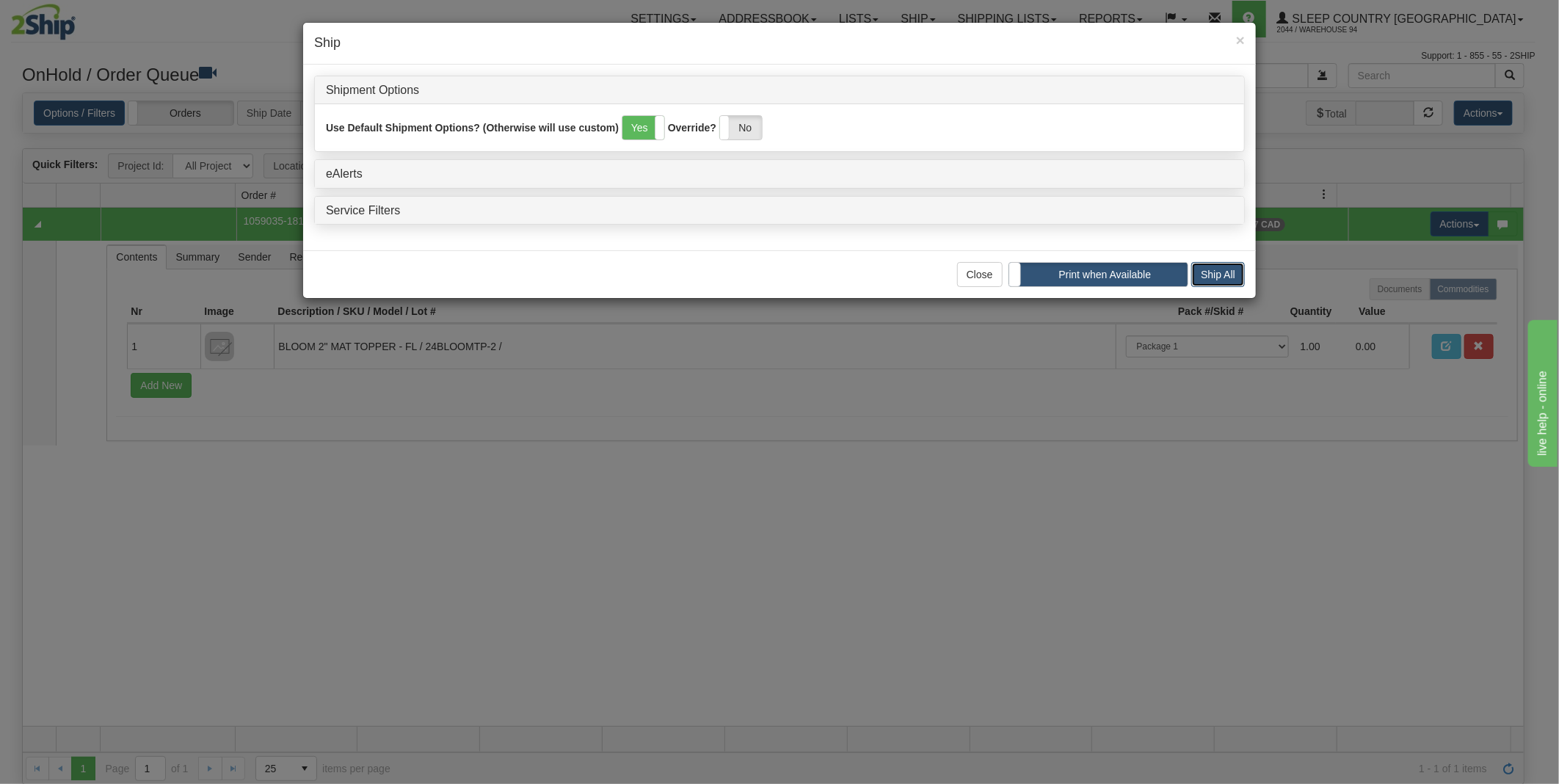
click at [1224, 274] on button "Ship All" at bounding box center [1218, 274] width 53 height 25
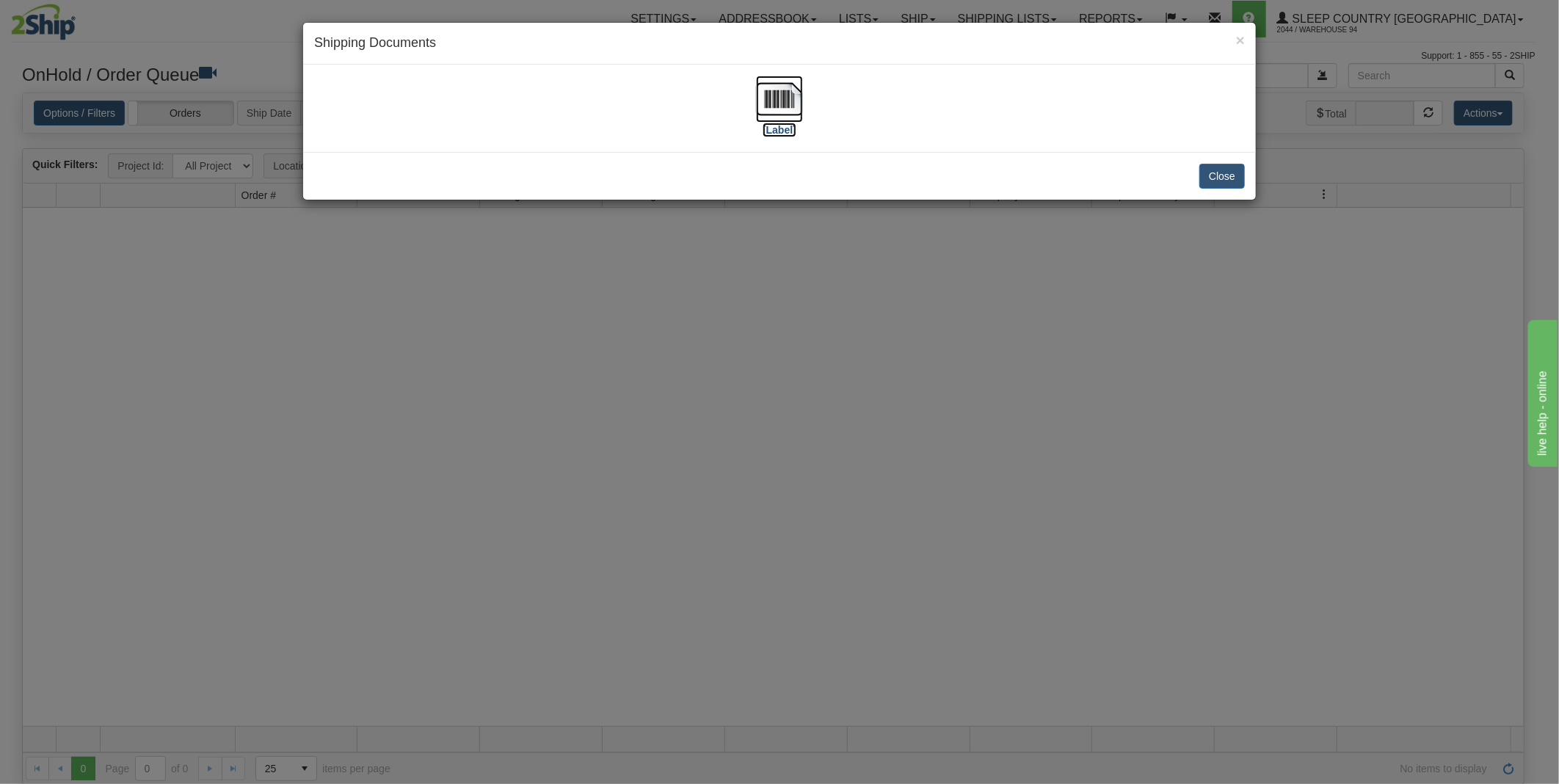
click at [767, 113] on img at bounding box center [780, 99] width 47 height 47
click at [1208, 178] on button "Close" at bounding box center [1222, 176] width 46 height 25
